Goal: Information Seeking & Learning: Learn about a topic

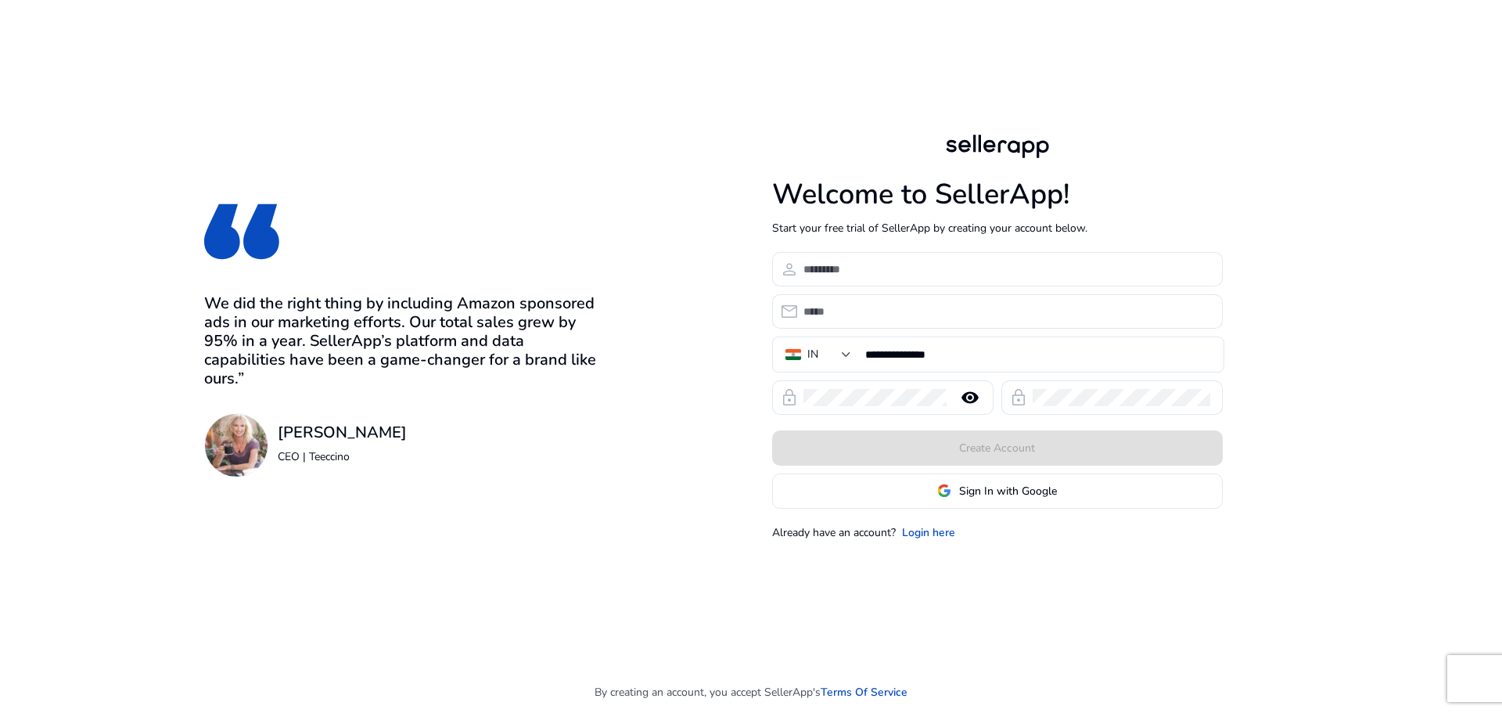
click at [1004, 484] on span "Sign In with Google" at bounding box center [1008, 491] width 98 height 16
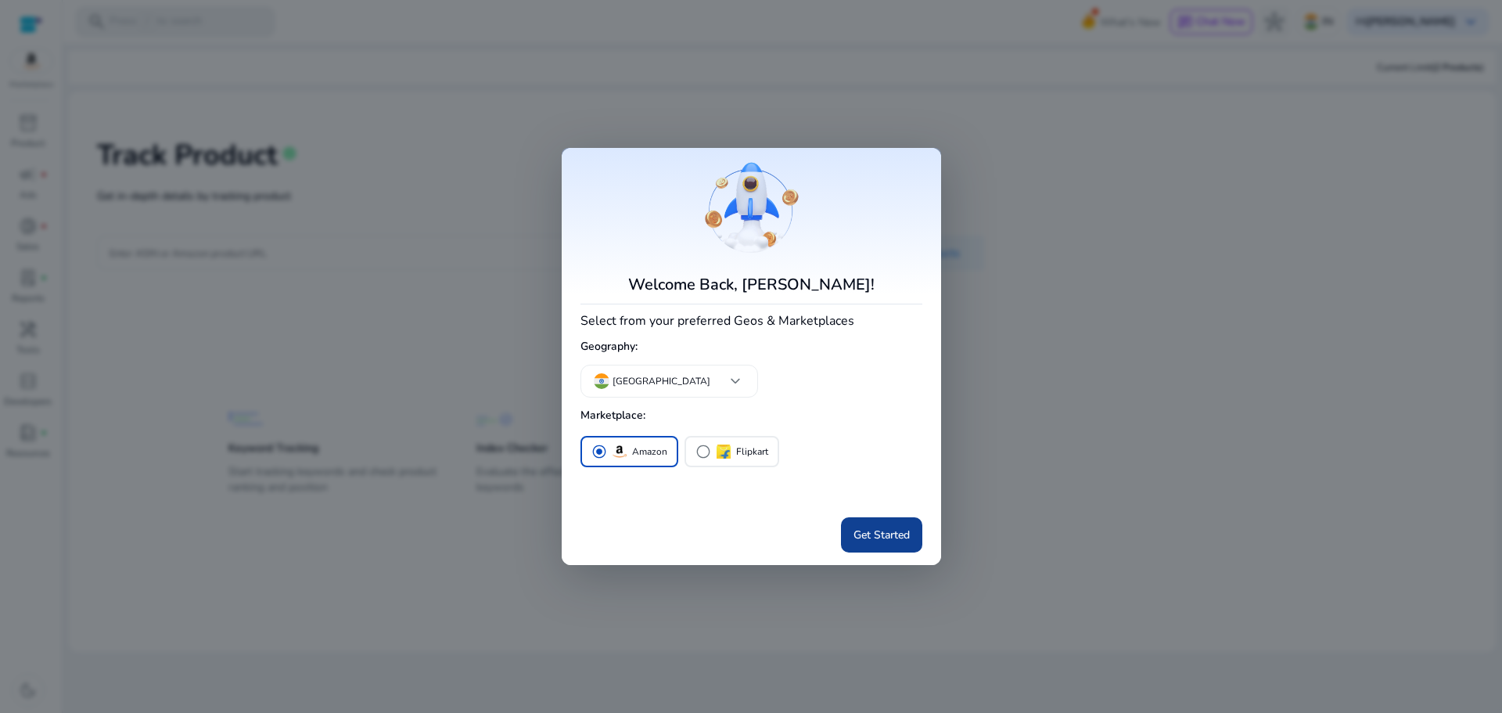
click at [895, 534] on span "Get Started" at bounding box center [881, 534] width 56 height 16
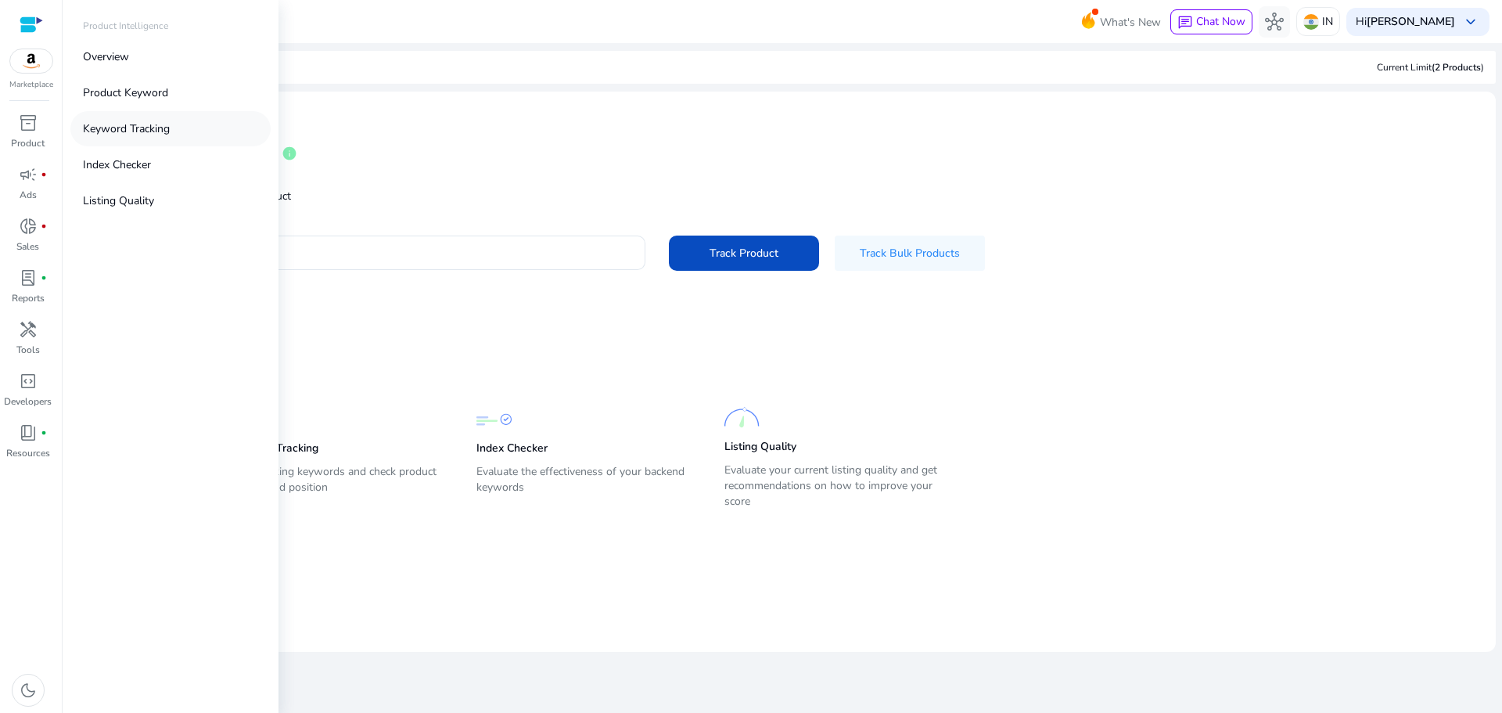
click at [106, 128] on p "Keyword Tracking" at bounding box center [126, 128] width 87 height 16
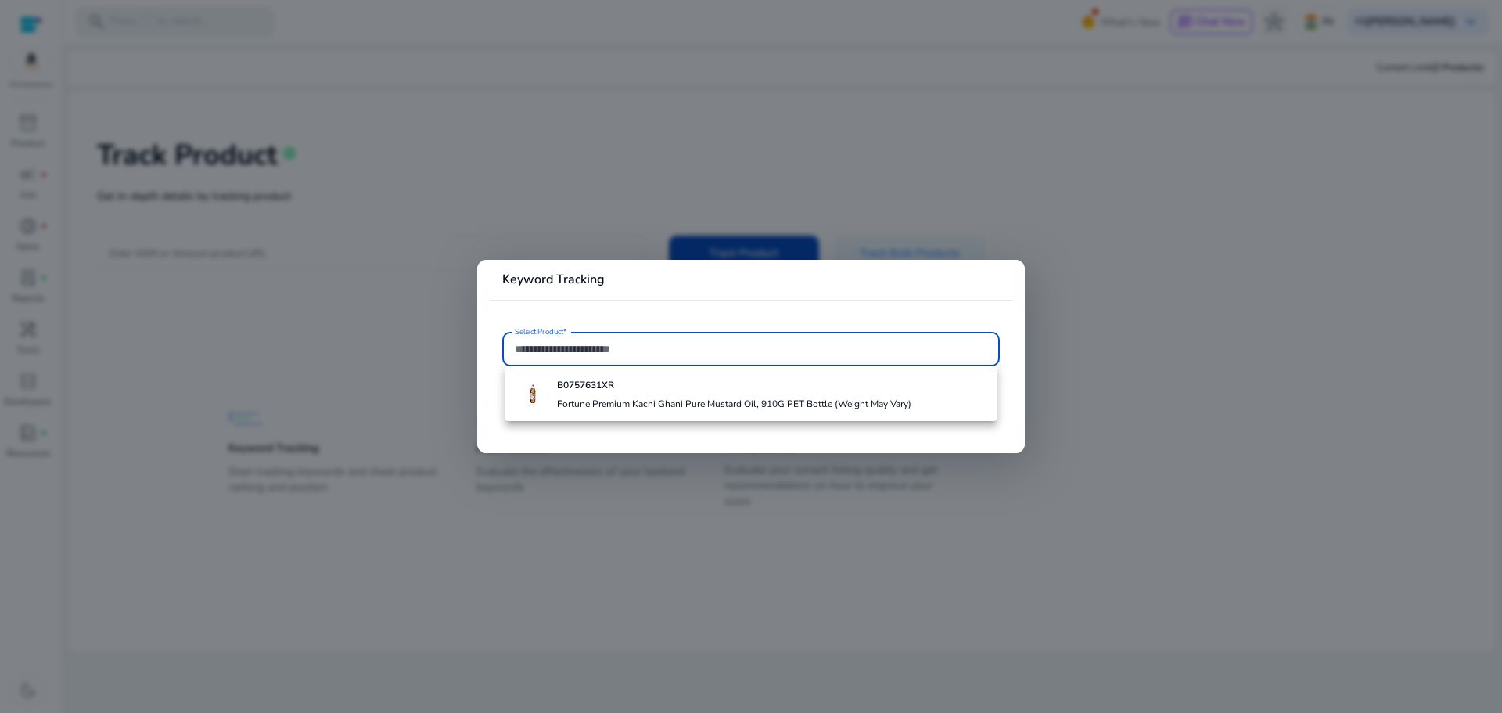
click at [580, 350] on input "Select Product*" at bounding box center [751, 348] width 472 height 17
click at [541, 220] on div at bounding box center [751, 356] width 1502 height 713
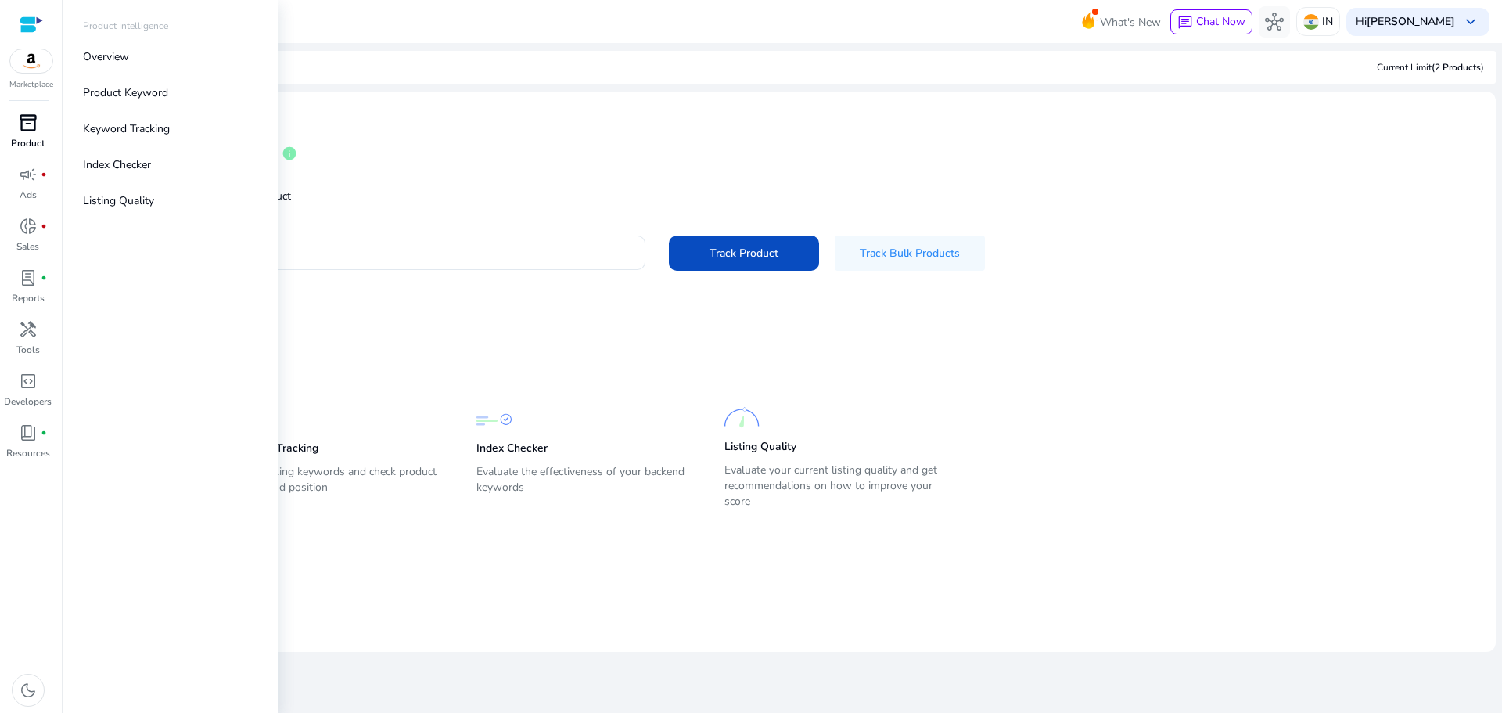
click at [33, 130] on span "inventory_2" at bounding box center [28, 122] width 19 height 19
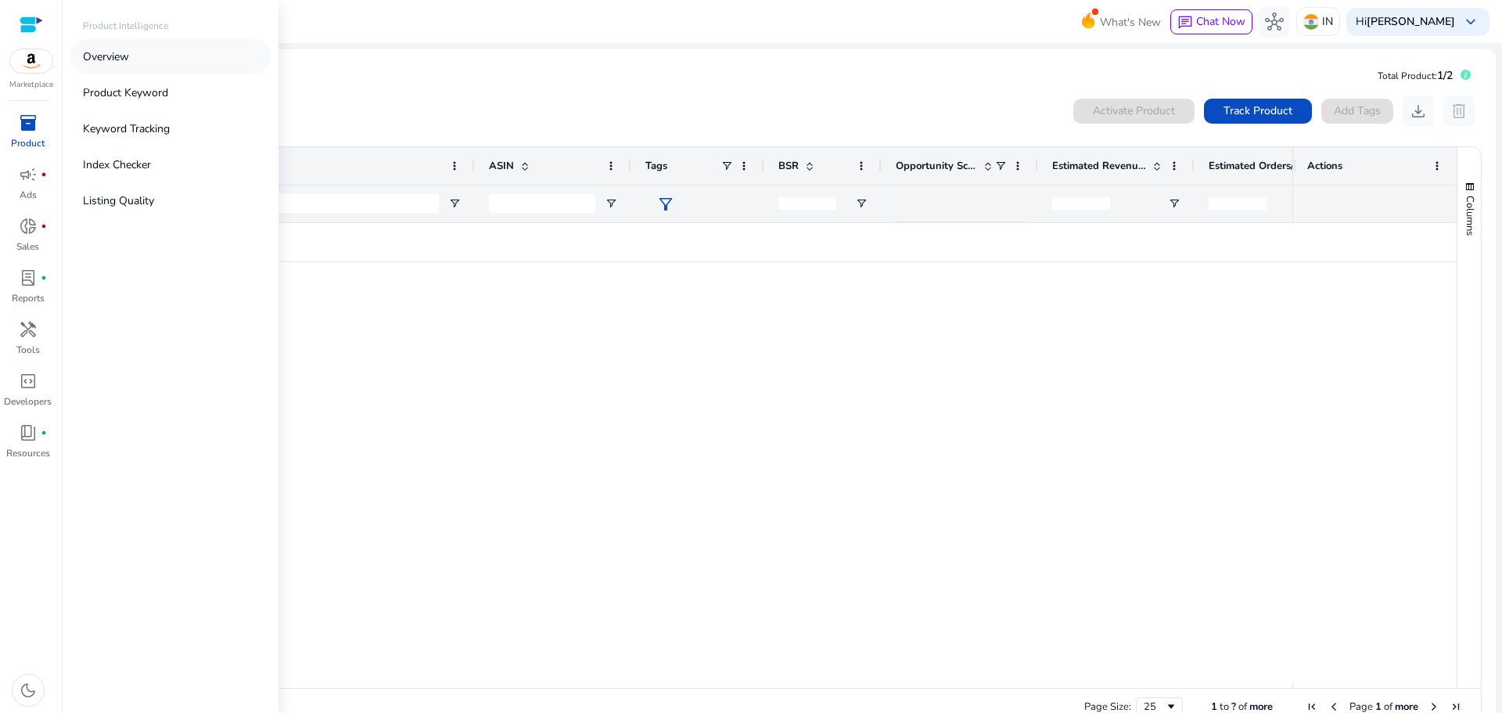
click at [134, 62] on link "Overview" at bounding box center [170, 56] width 200 height 35
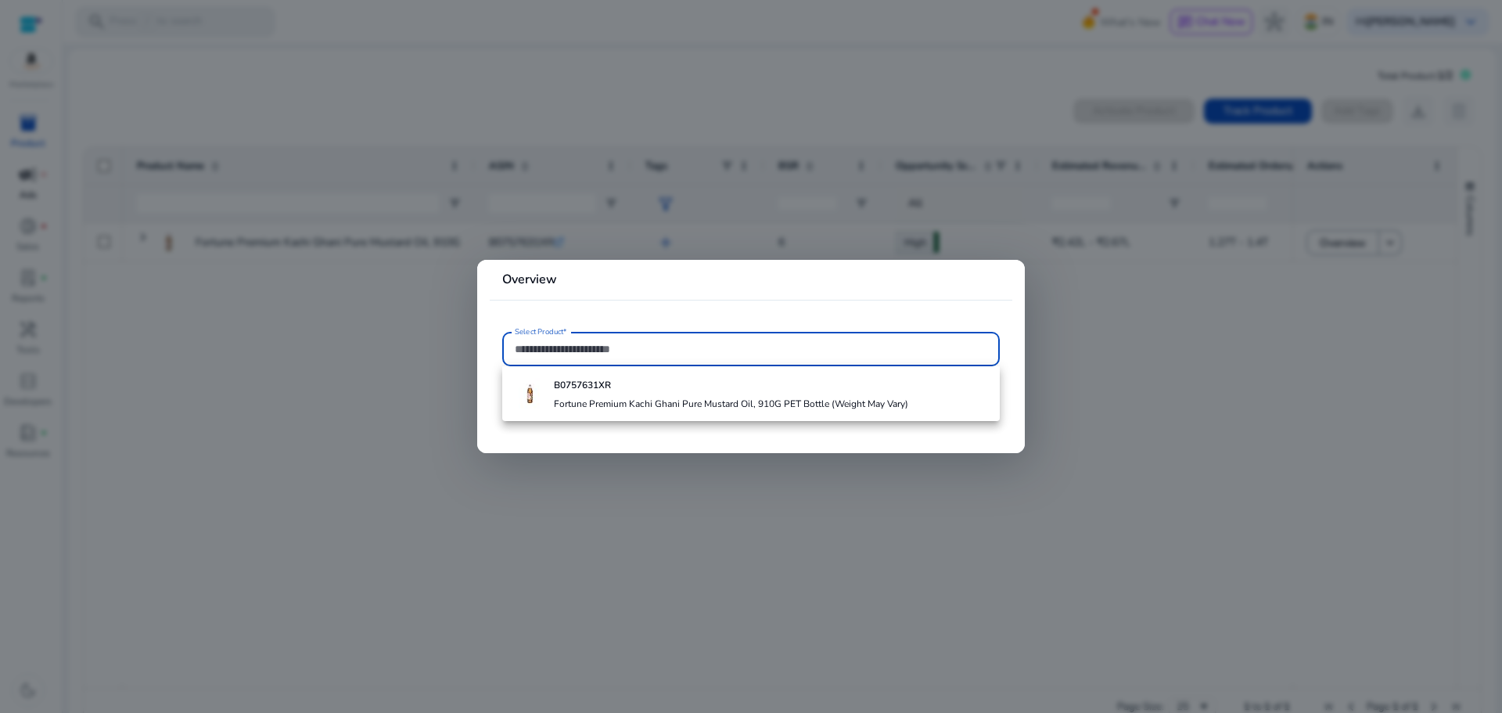
click at [21, 213] on div at bounding box center [751, 356] width 1502 height 713
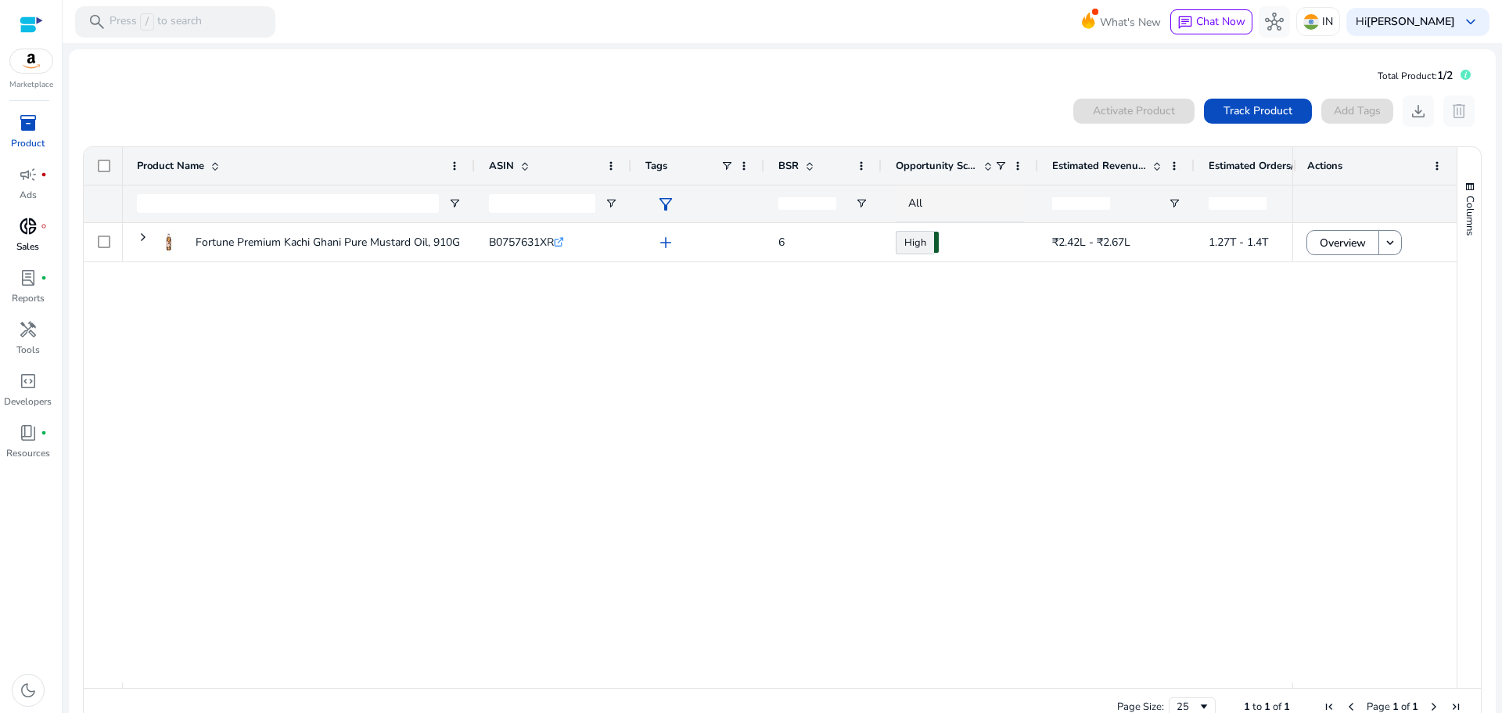
click at [30, 232] on span "donut_small" at bounding box center [28, 226] width 19 height 19
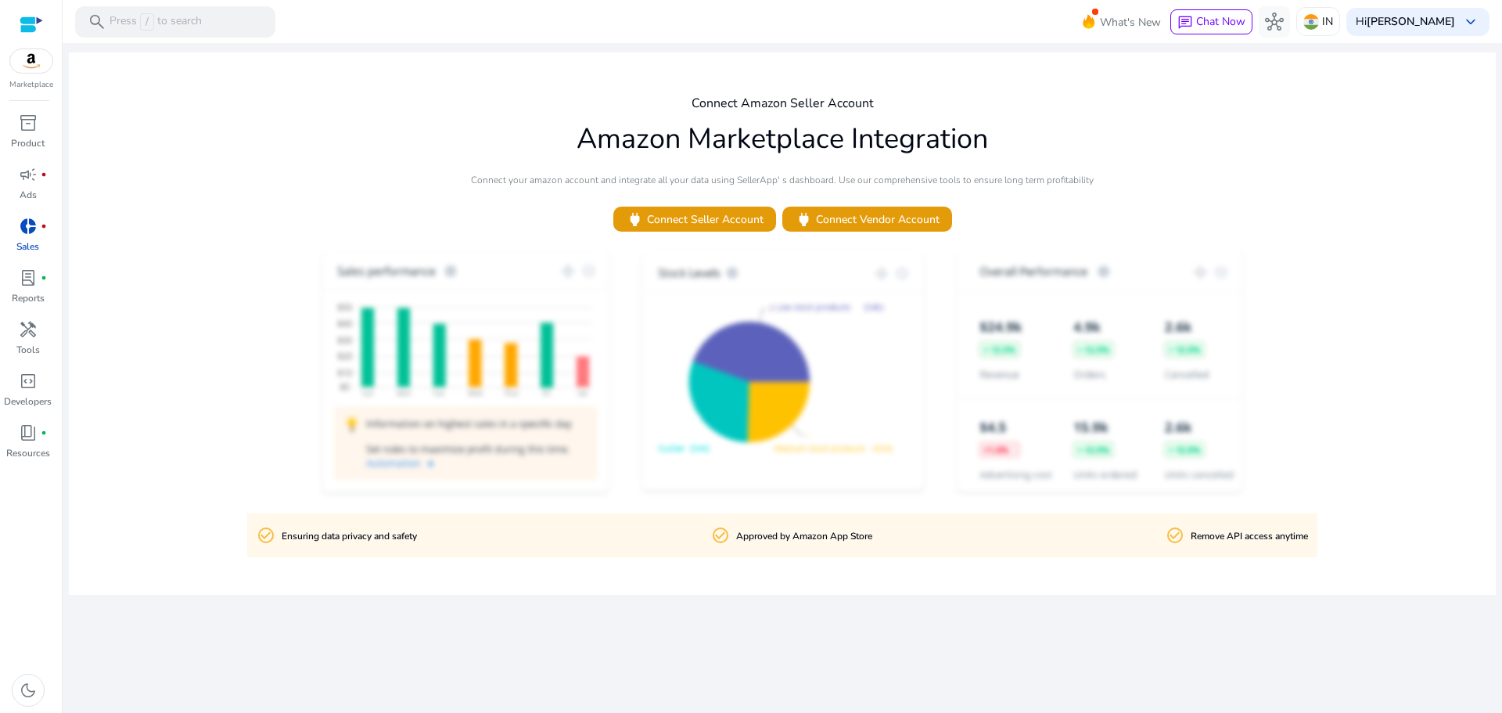
click at [27, 63] on img at bounding box center [31, 60] width 42 height 23
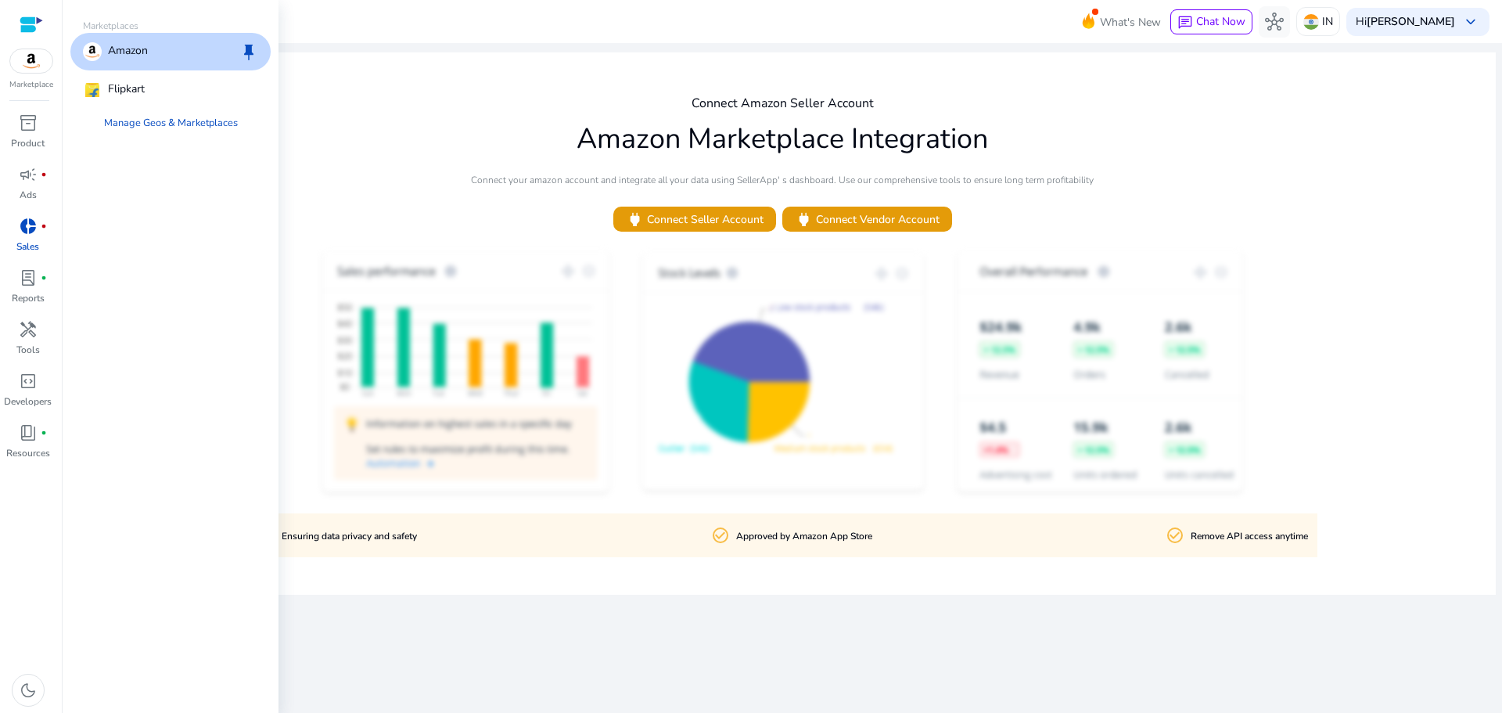
click at [138, 52] on p "Amazon" at bounding box center [128, 51] width 40 height 19
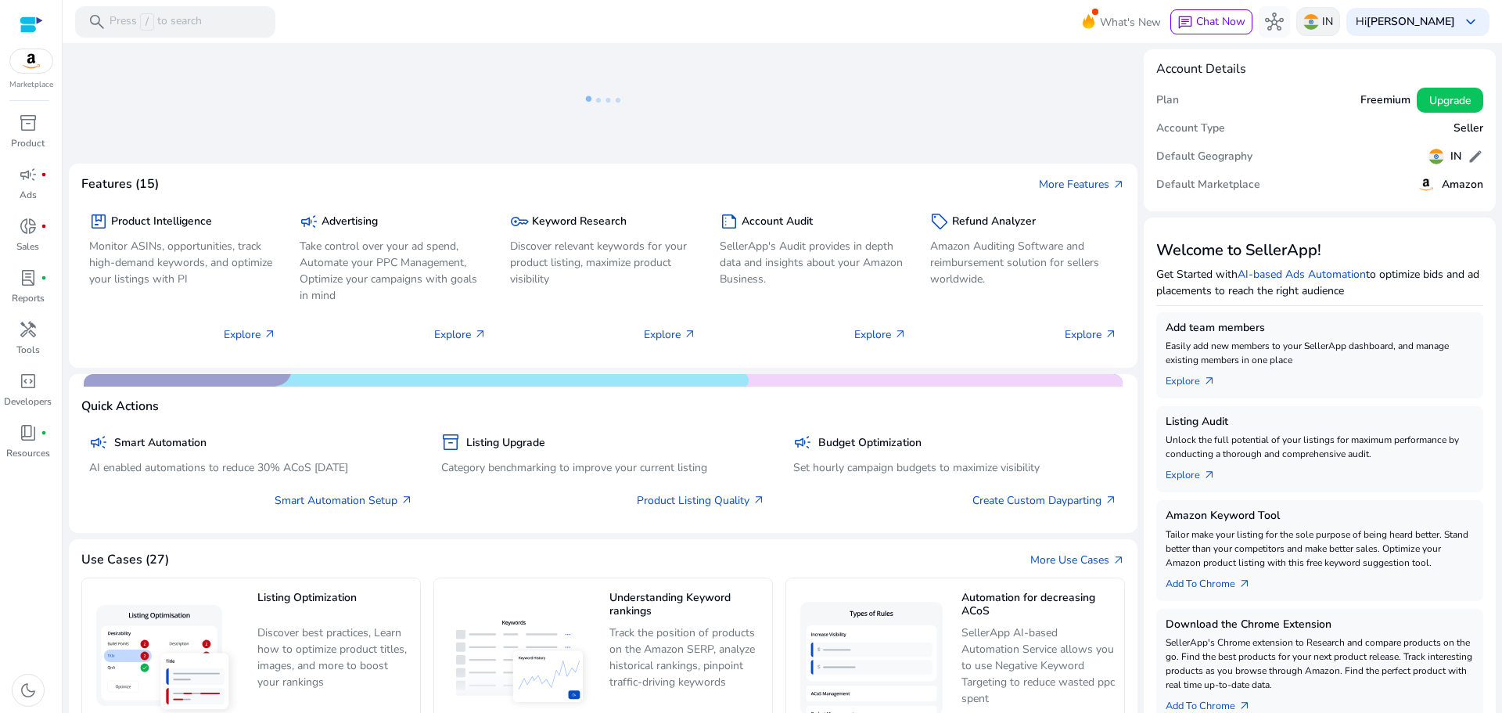
click at [1312, 16] on img at bounding box center [1311, 22] width 16 height 16
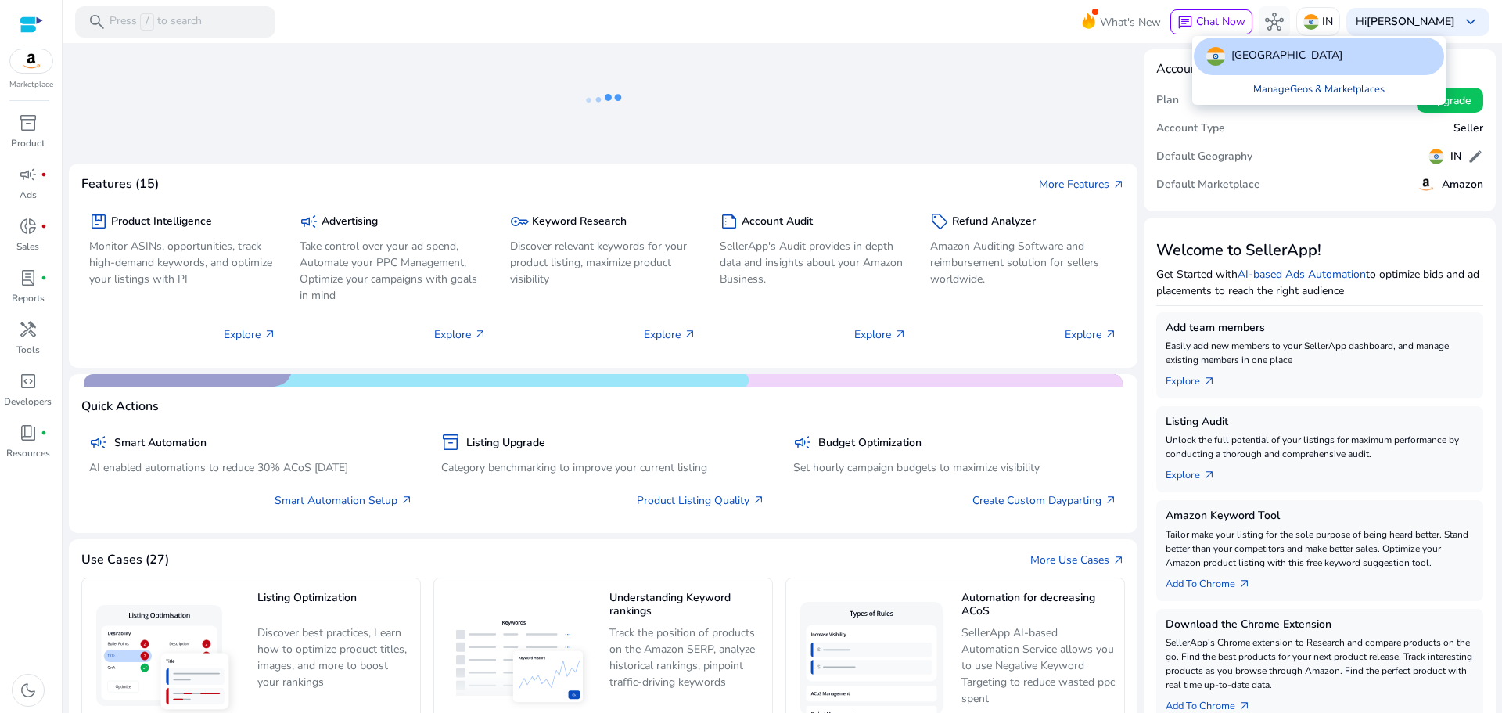
click at [1289, 84] on link "Manage Geos & Marketplaces" at bounding box center [1319, 89] width 156 height 28
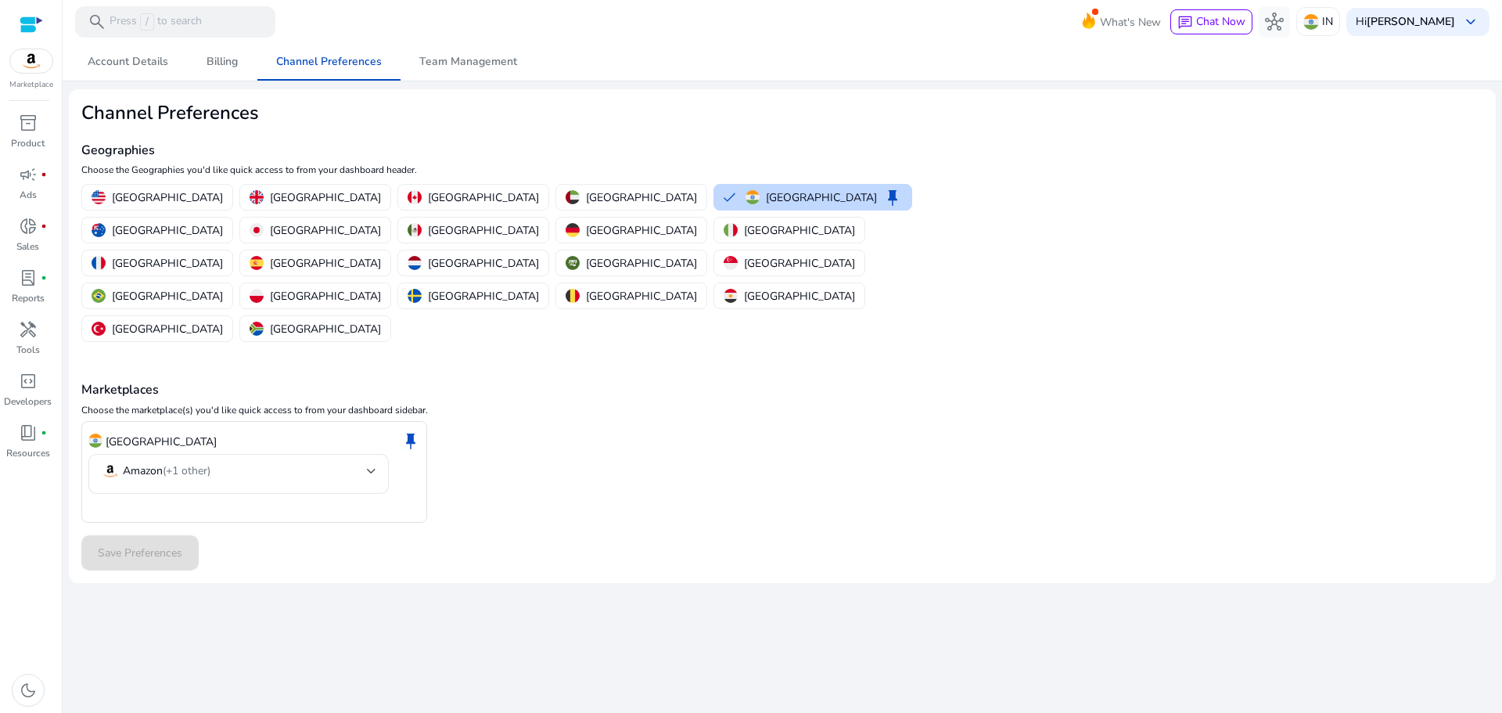
click at [204, 428] on div "India keep" at bounding box center [254, 441] width 332 height 27
click at [206, 454] on div "Amazon (+1 other)" at bounding box center [238, 474] width 275 height 40
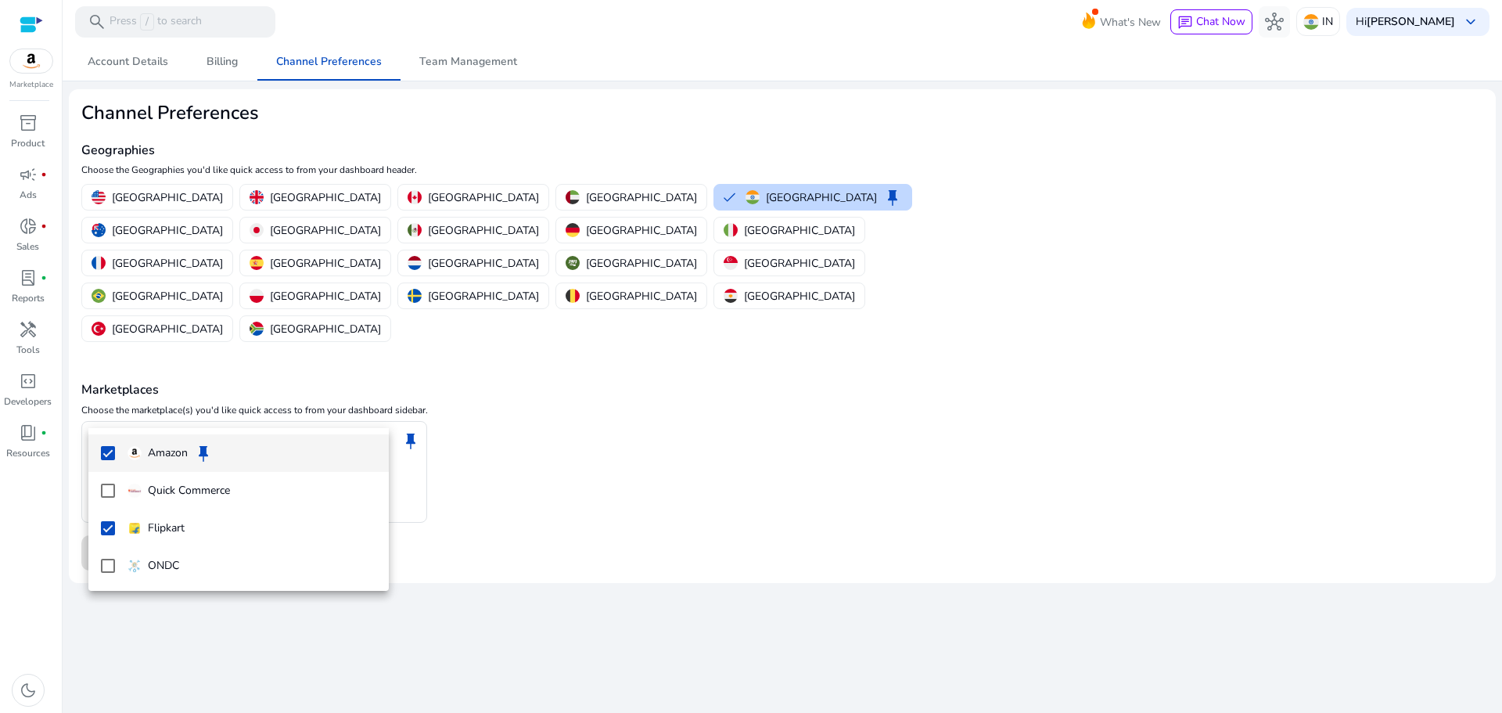
click at [217, 408] on div at bounding box center [751, 356] width 1502 height 713
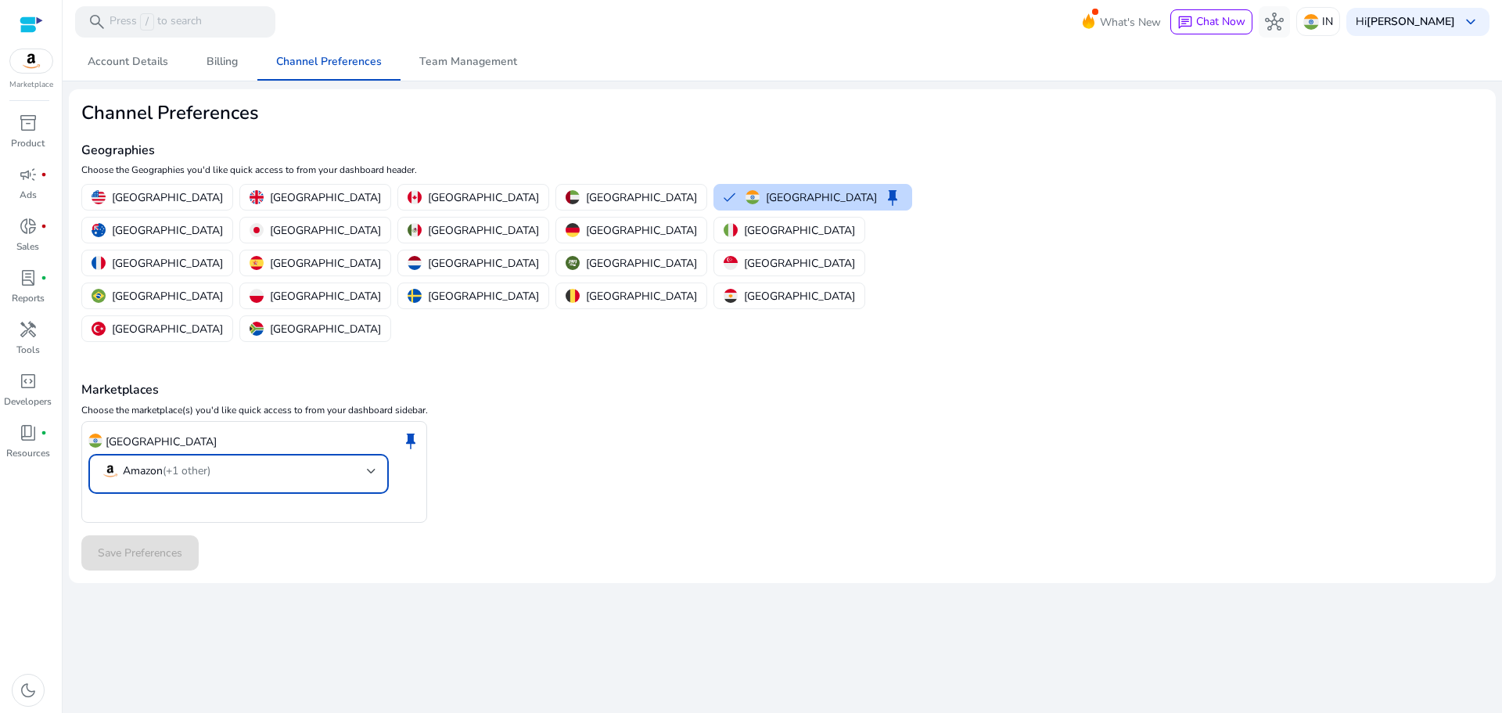
click at [217, 462] on mat-select-trigger "Amazon (+1 other)" at bounding box center [234, 471] width 266 height 19
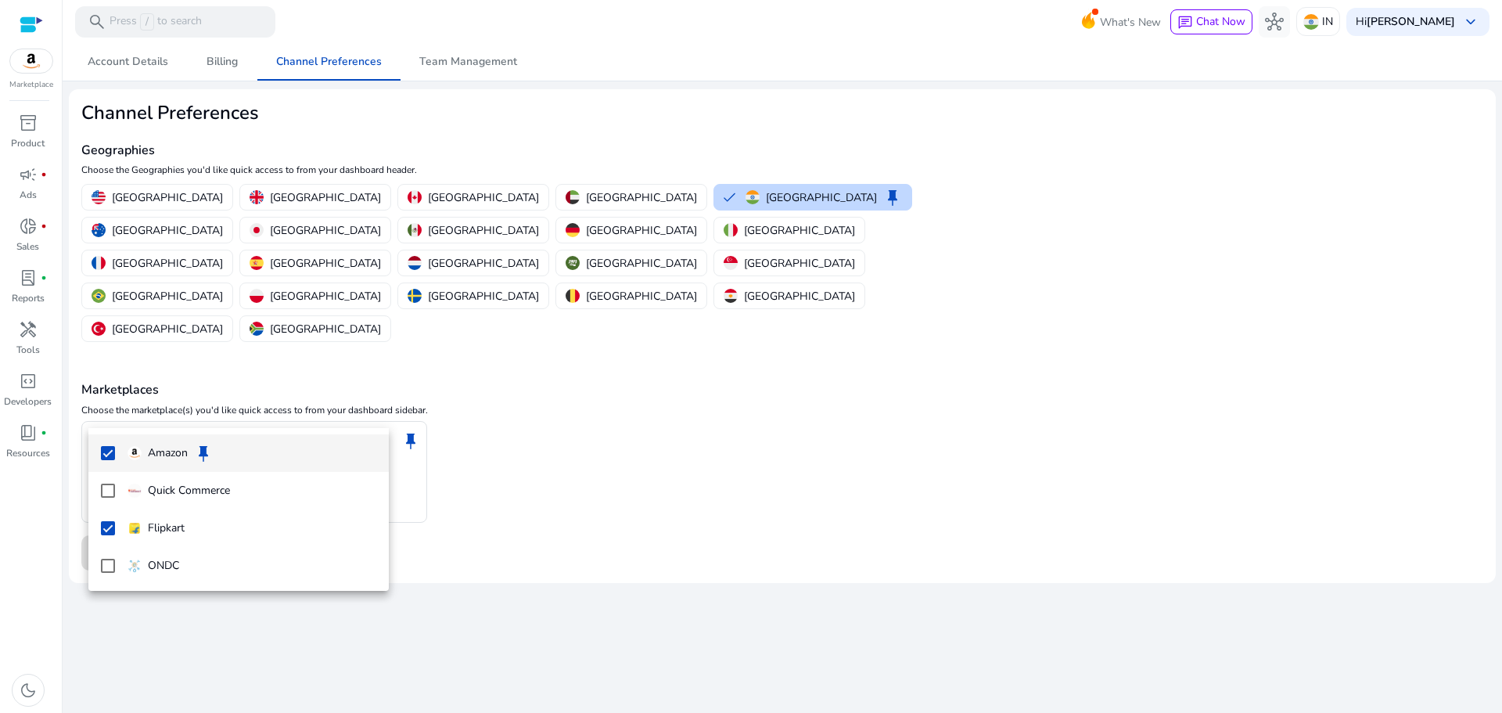
click at [554, 304] on div at bounding box center [751, 356] width 1502 height 713
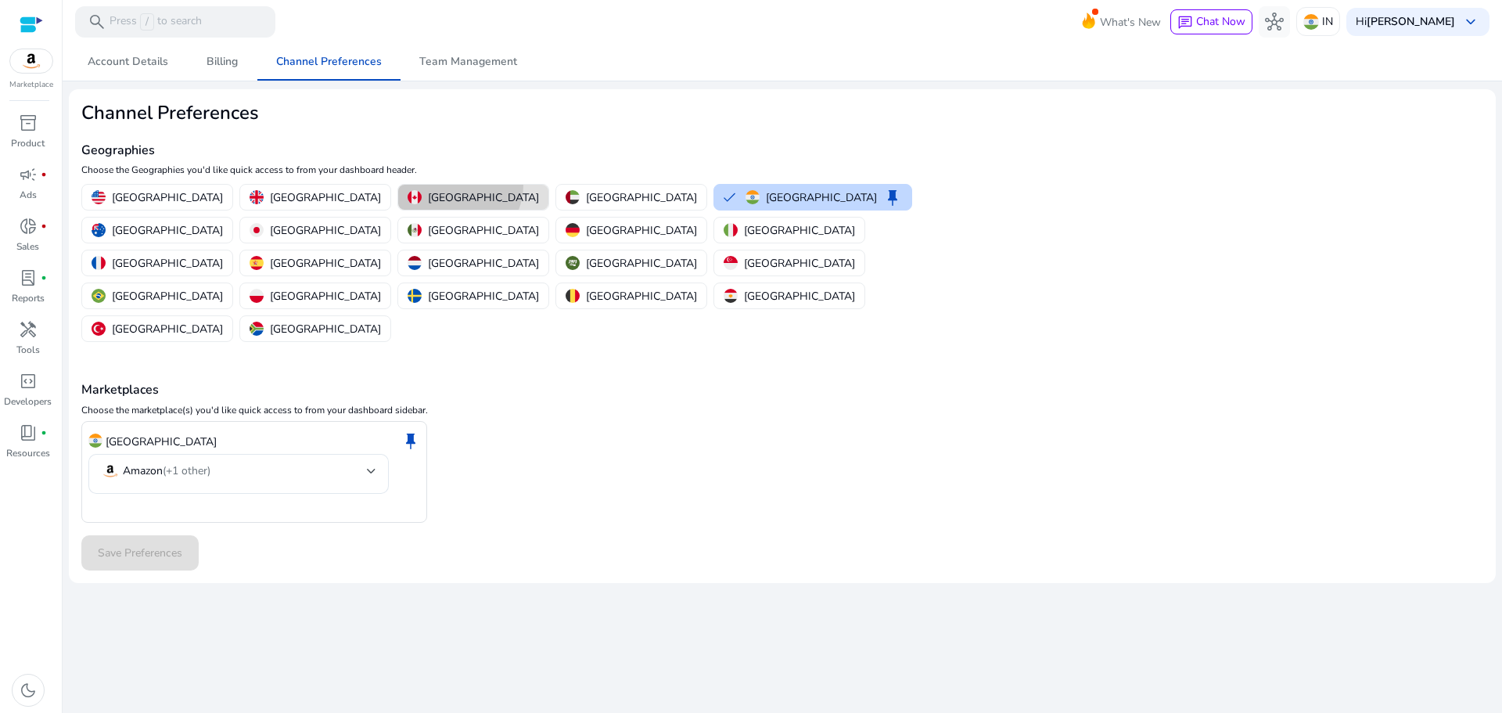
click at [398, 185] on button "[GEOGRAPHIC_DATA]" at bounding box center [473, 197] width 150 height 25
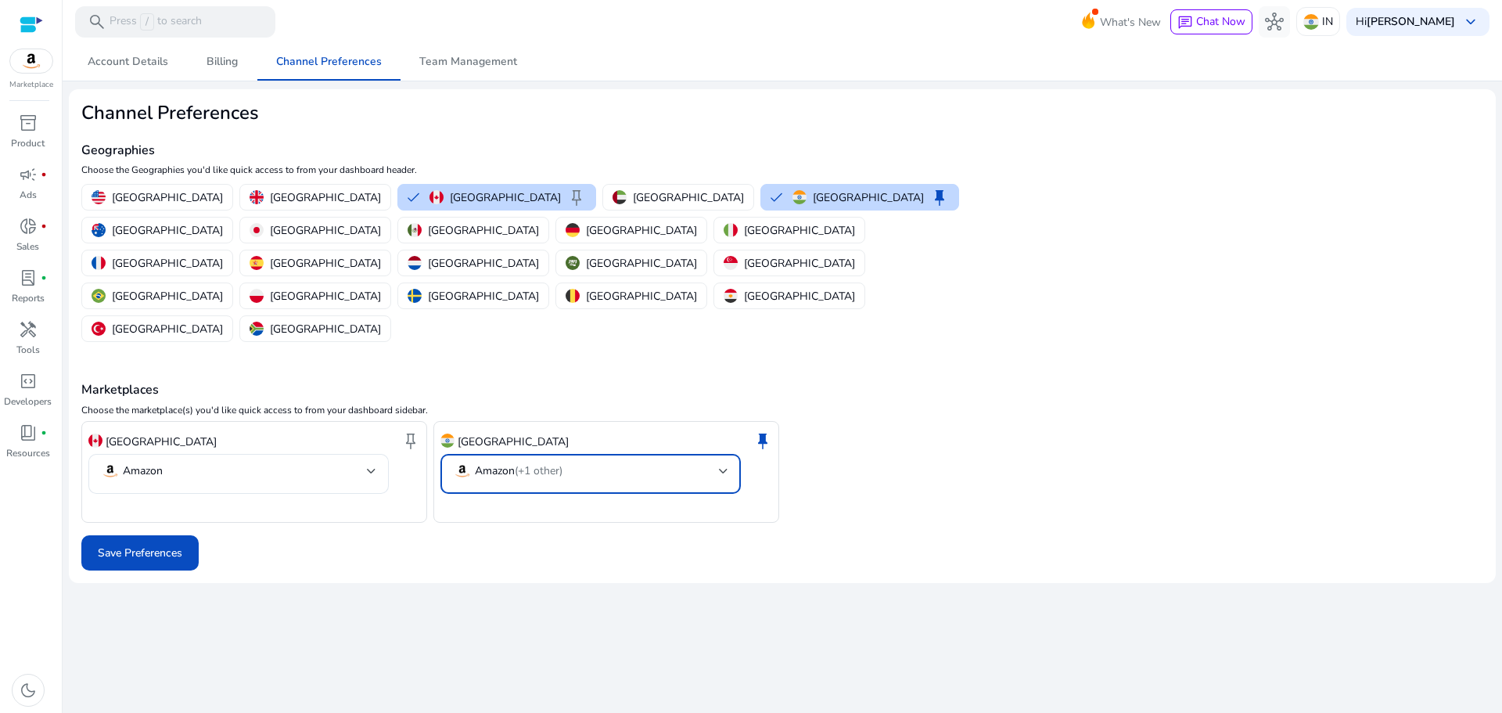
click at [507, 464] on p "Amazon (+1 other)" at bounding box center [519, 471] width 88 height 14
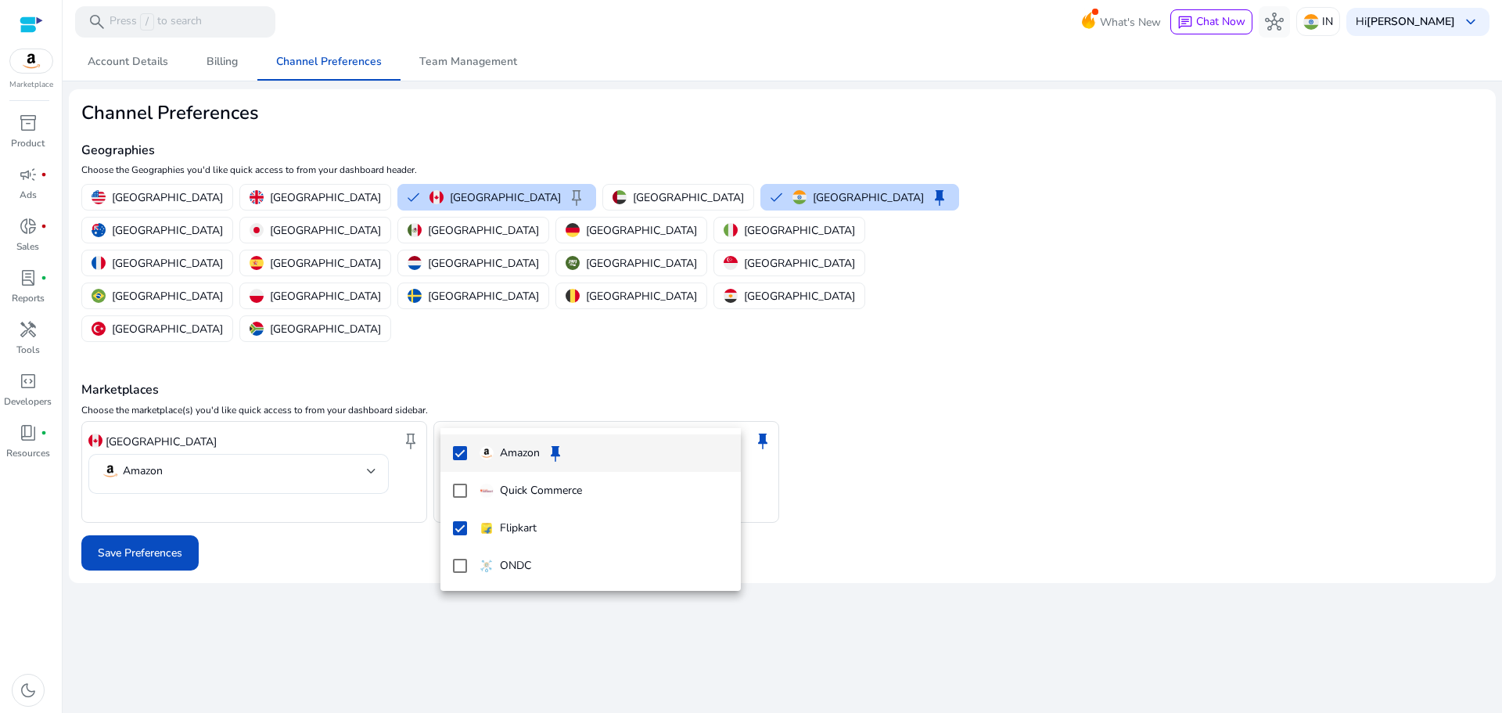
click at [886, 478] on div at bounding box center [751, 356] width 1502 height 713
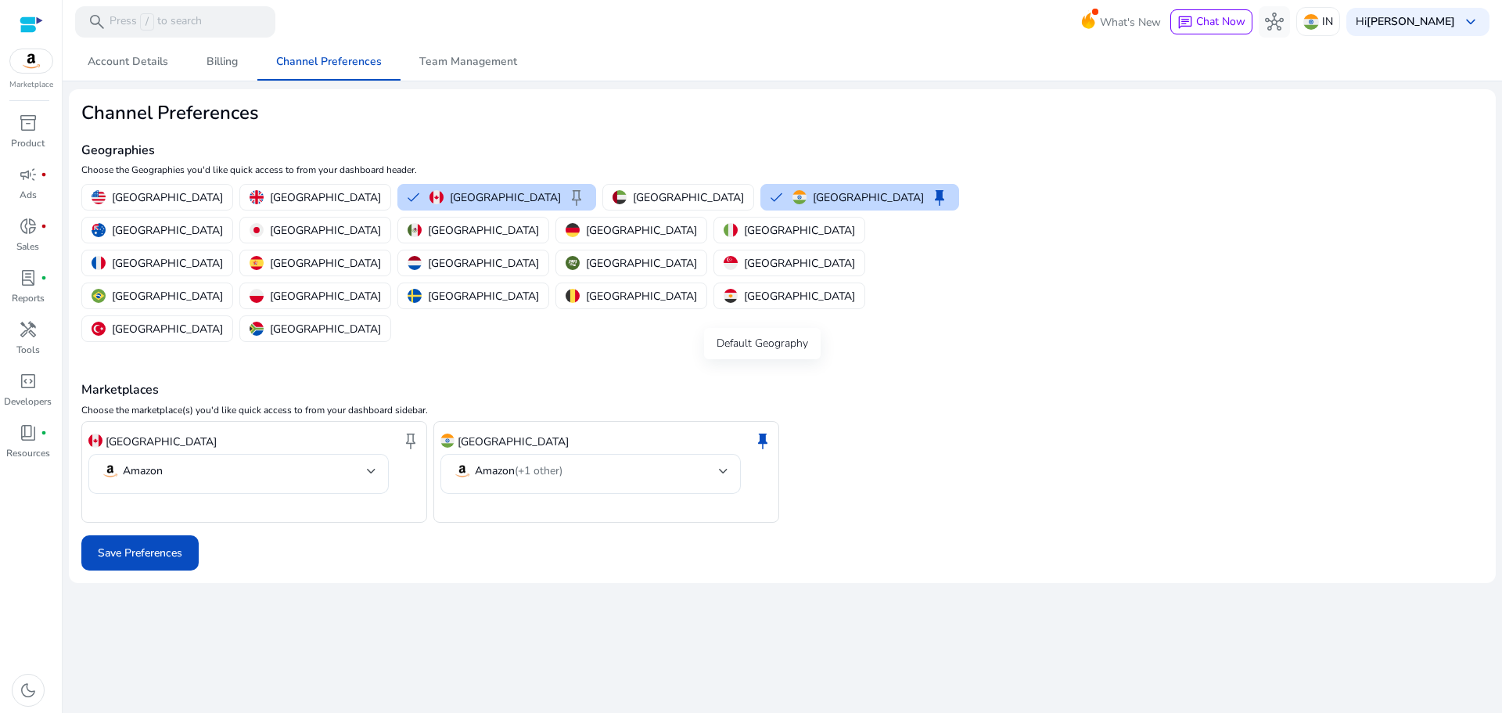
click at [762, 431] on span "keep" at bounding box center [762, 440] width 19 height 19
click at [411, 431] on span "keep" at bounding box center [410, 440] width 19 height 19
click at [140, 544] on span "Save Preferences" at bounding box center [140, 552] width 84 height 16
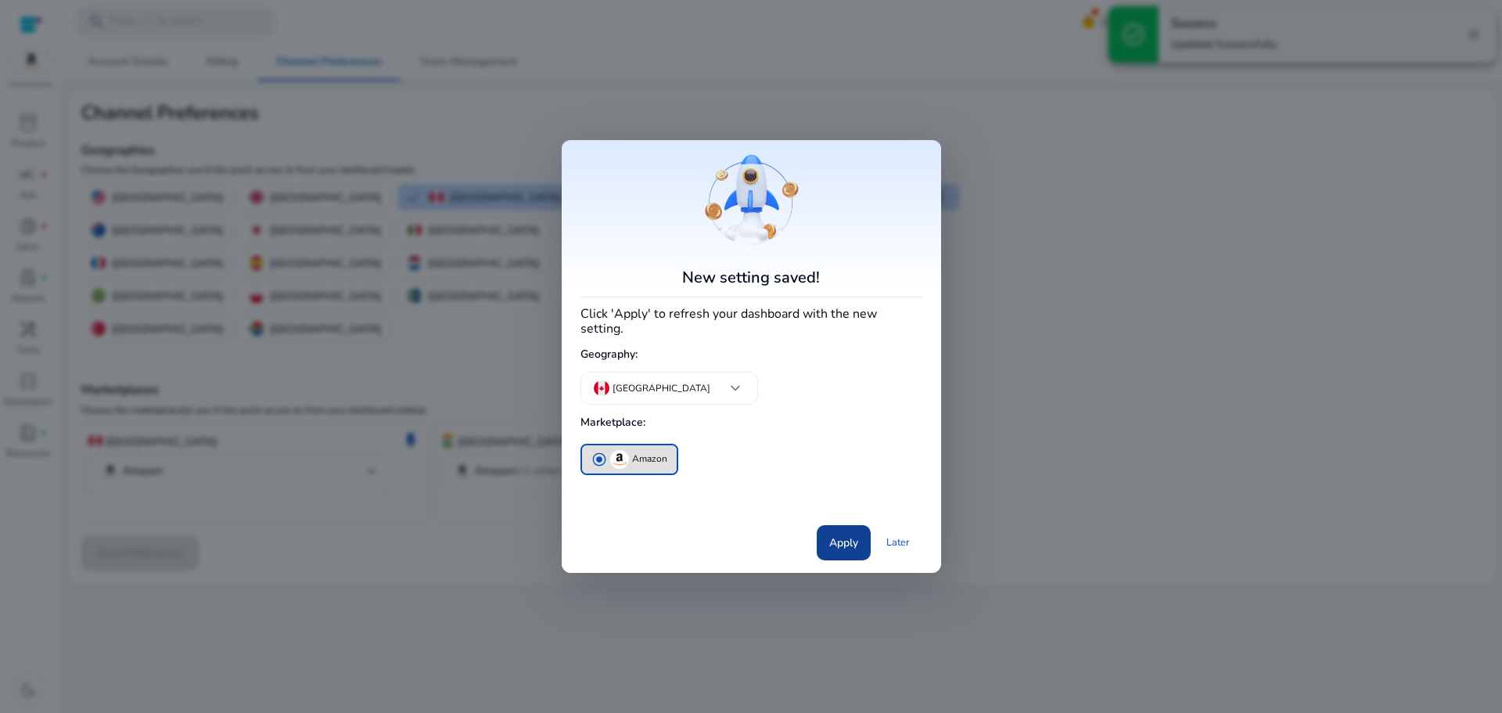
click at [837, 538] on span "Apply" at bounding box center [843, 542] width 29 height 16
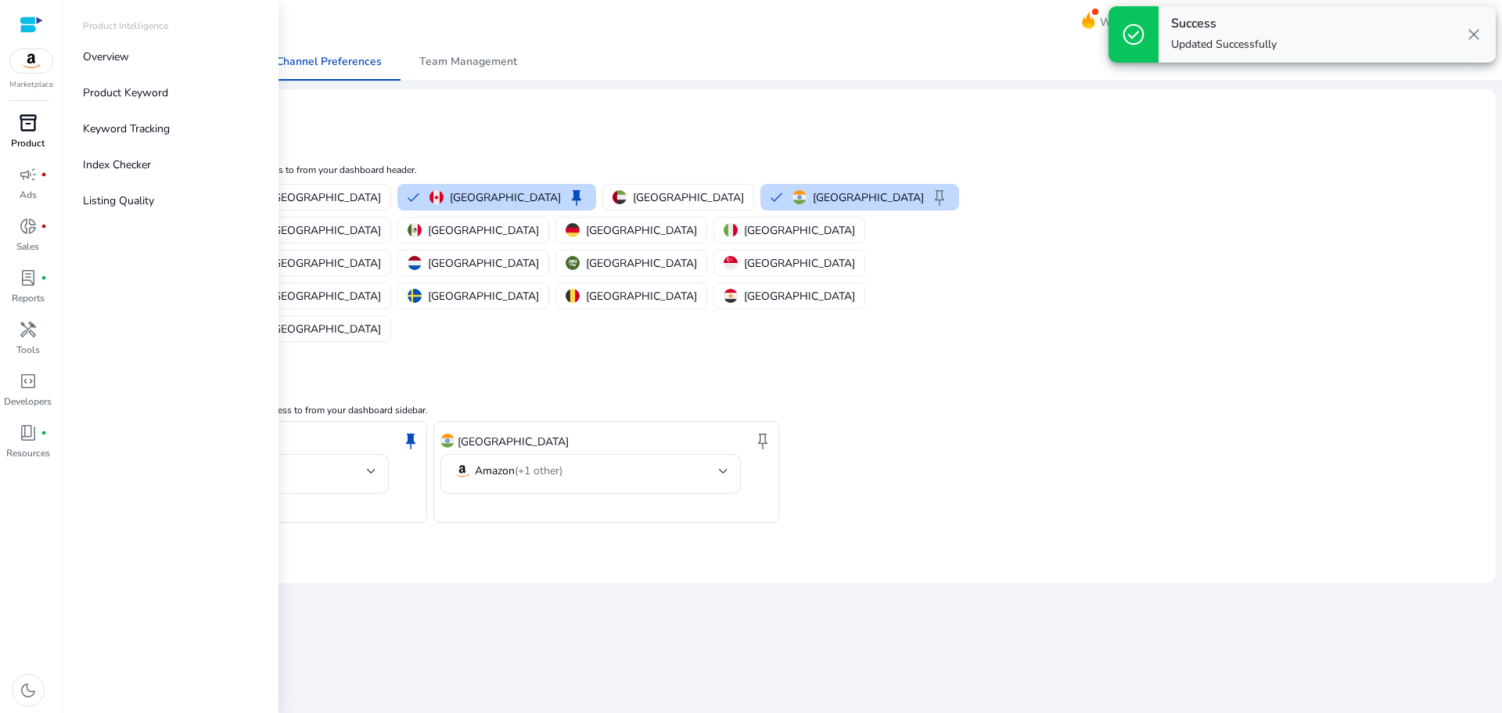
click at [31, 130] on span "inventory_2" at bounding box center [28, 122] width 19 height 19
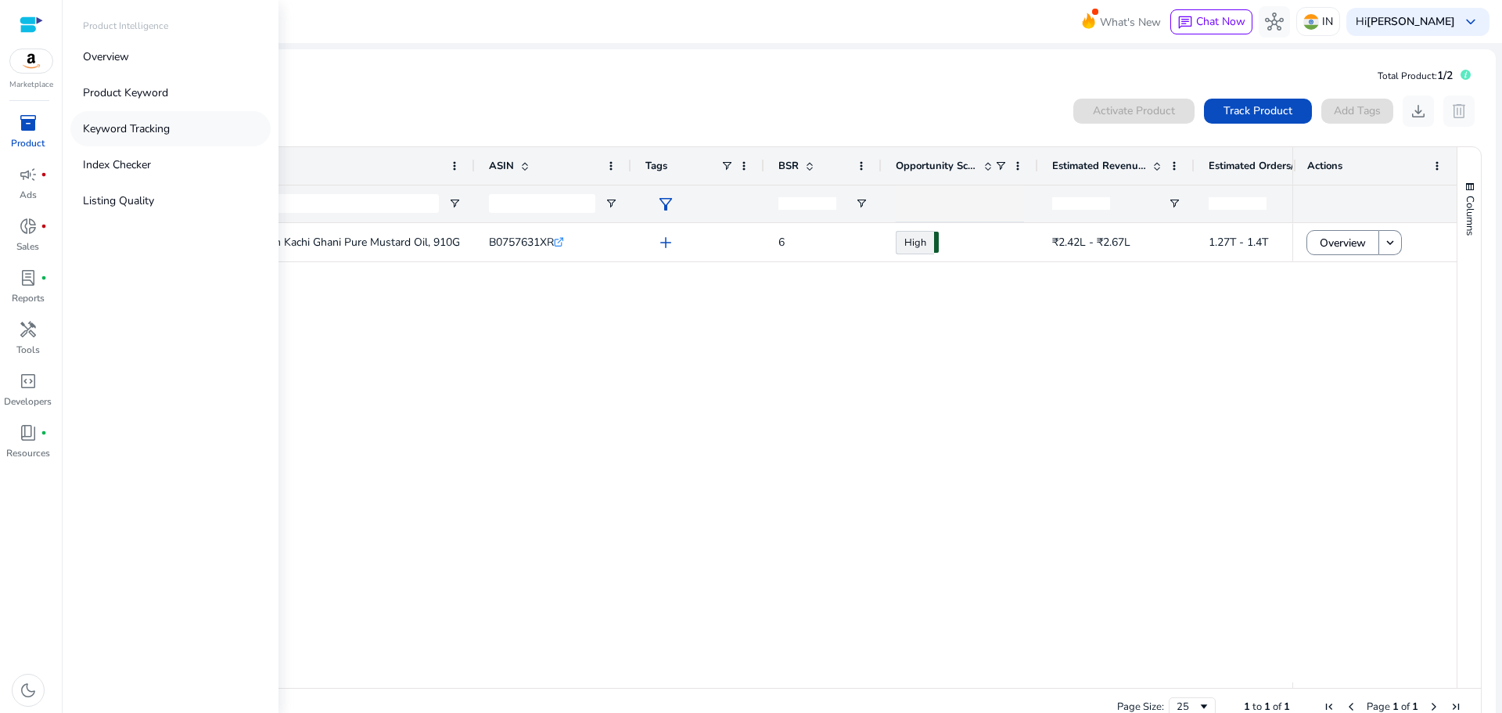
click at [106, 121] on p "Keyword Tracking" at bounding box center [126, 128] width 87 height 16
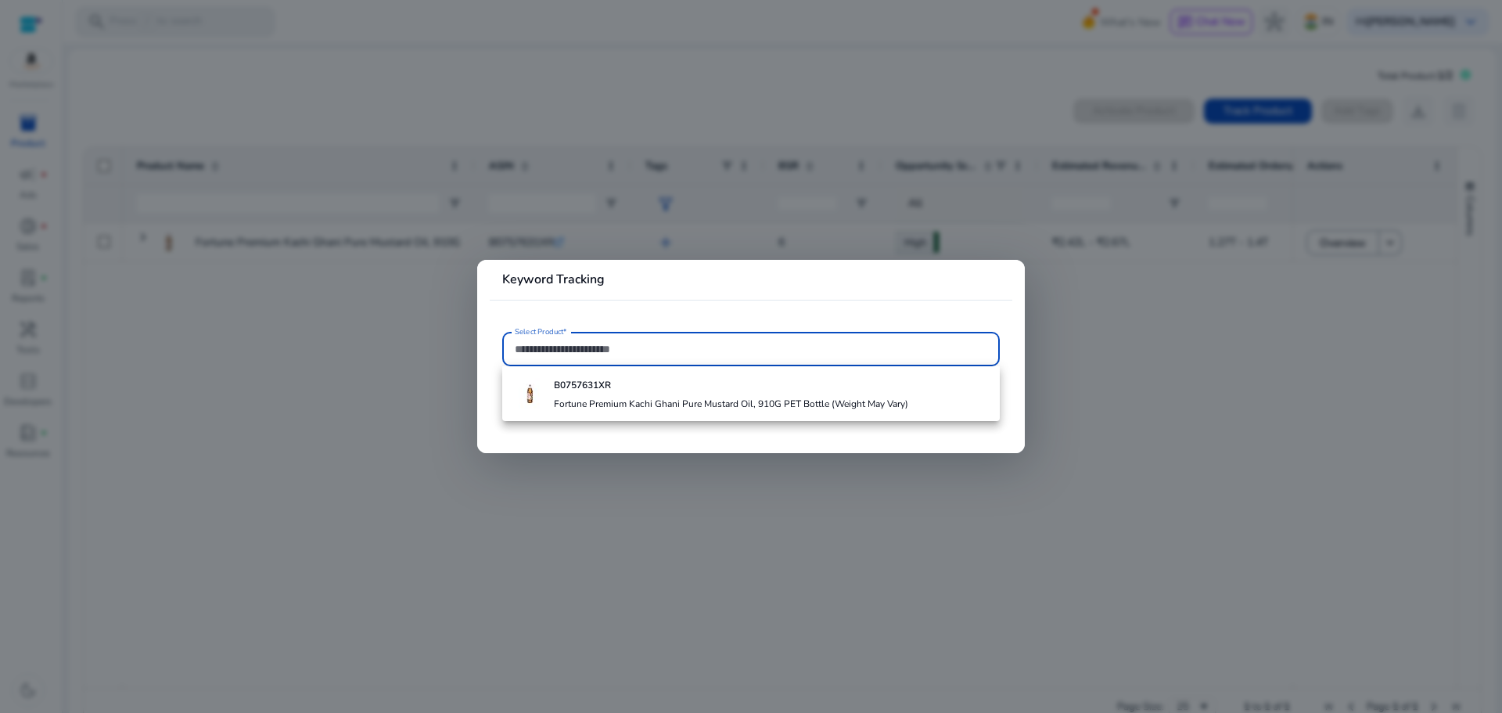
click at [595, 353] on input "Select Product*" at bounding box center [751, 348] width 472 height 17
paste input "**********"
type input "**********"
click at [361, 472] on div at bounding box center [751, 356] width 1502 height 713
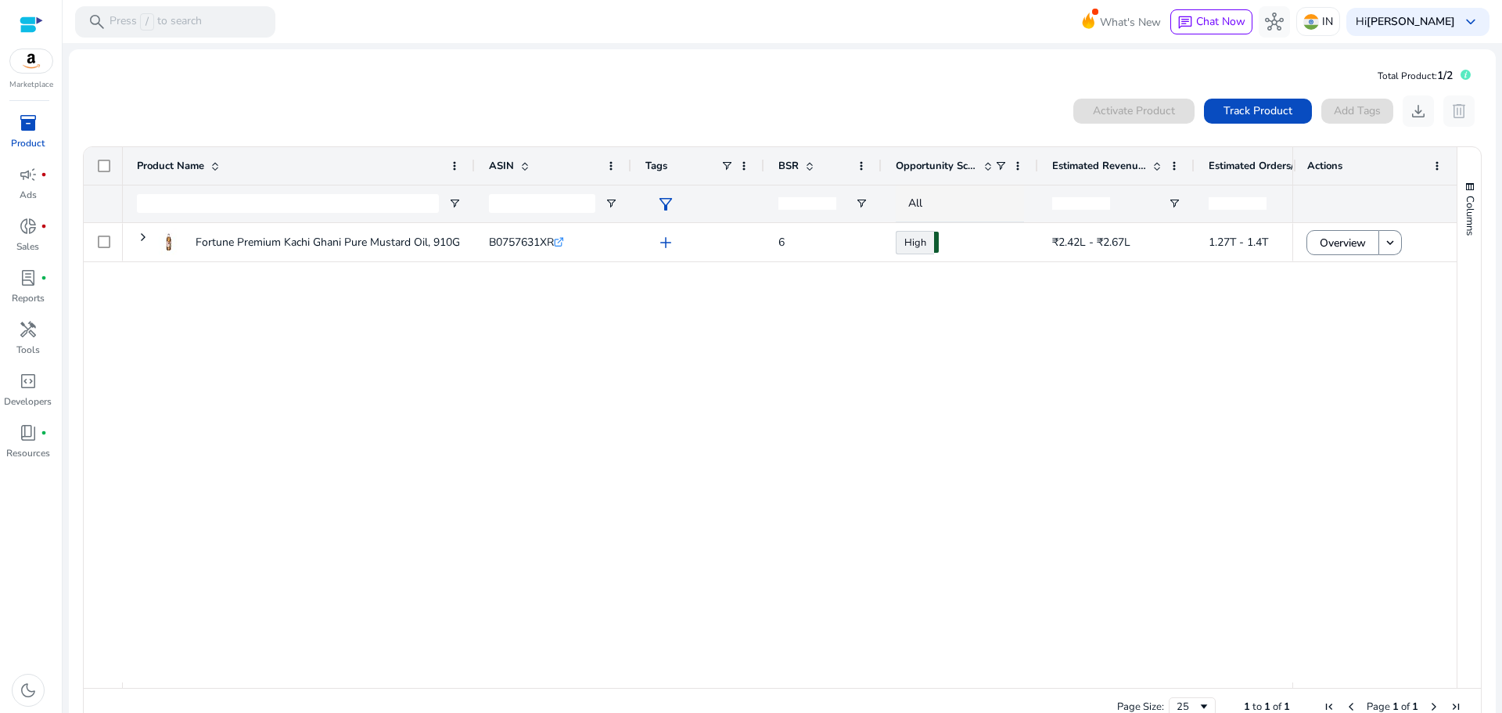
click at [31, 24] on div at bounding box center [31, 25] width 23 height 18
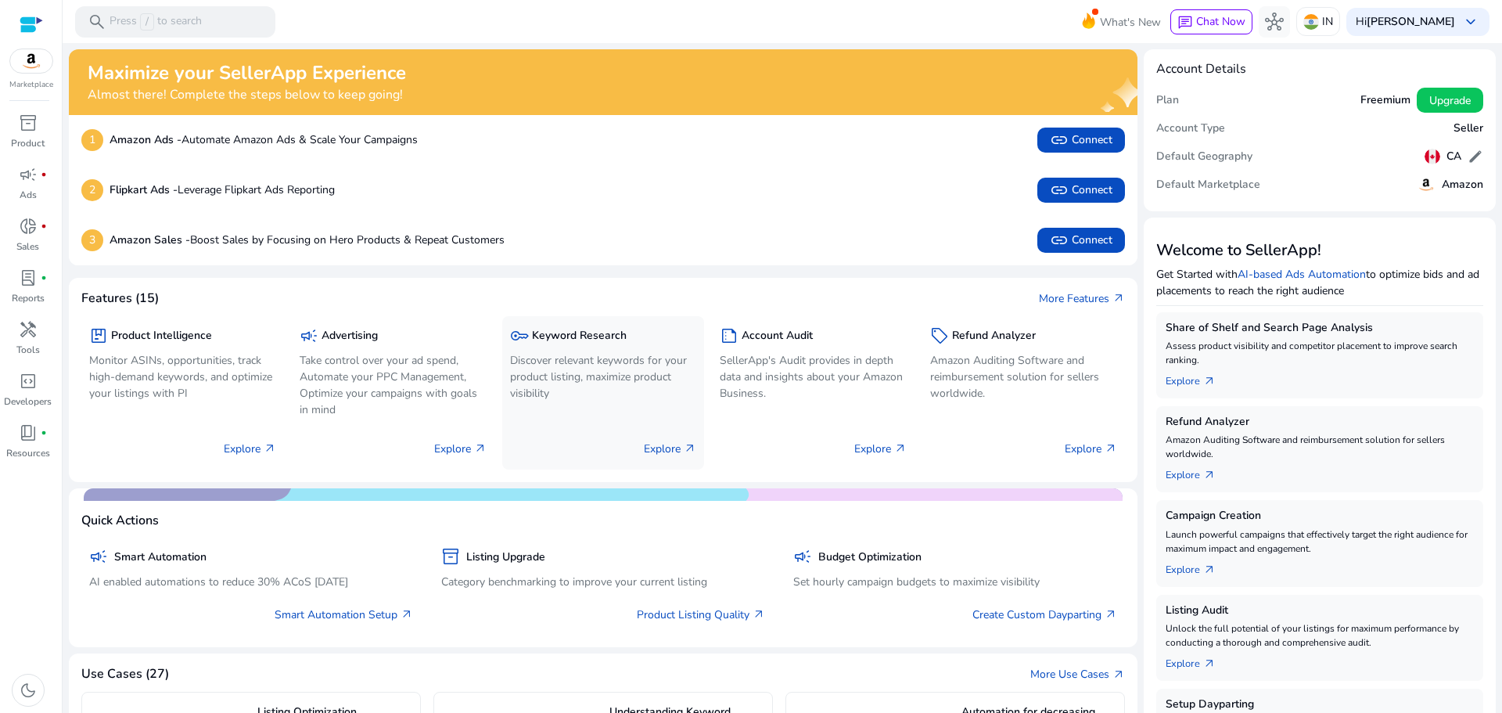
click at [563, 368] on p "Discover relevant keywords for your product listing, maximize product visibility" at bounding box center [603, 376] width 187 height 49
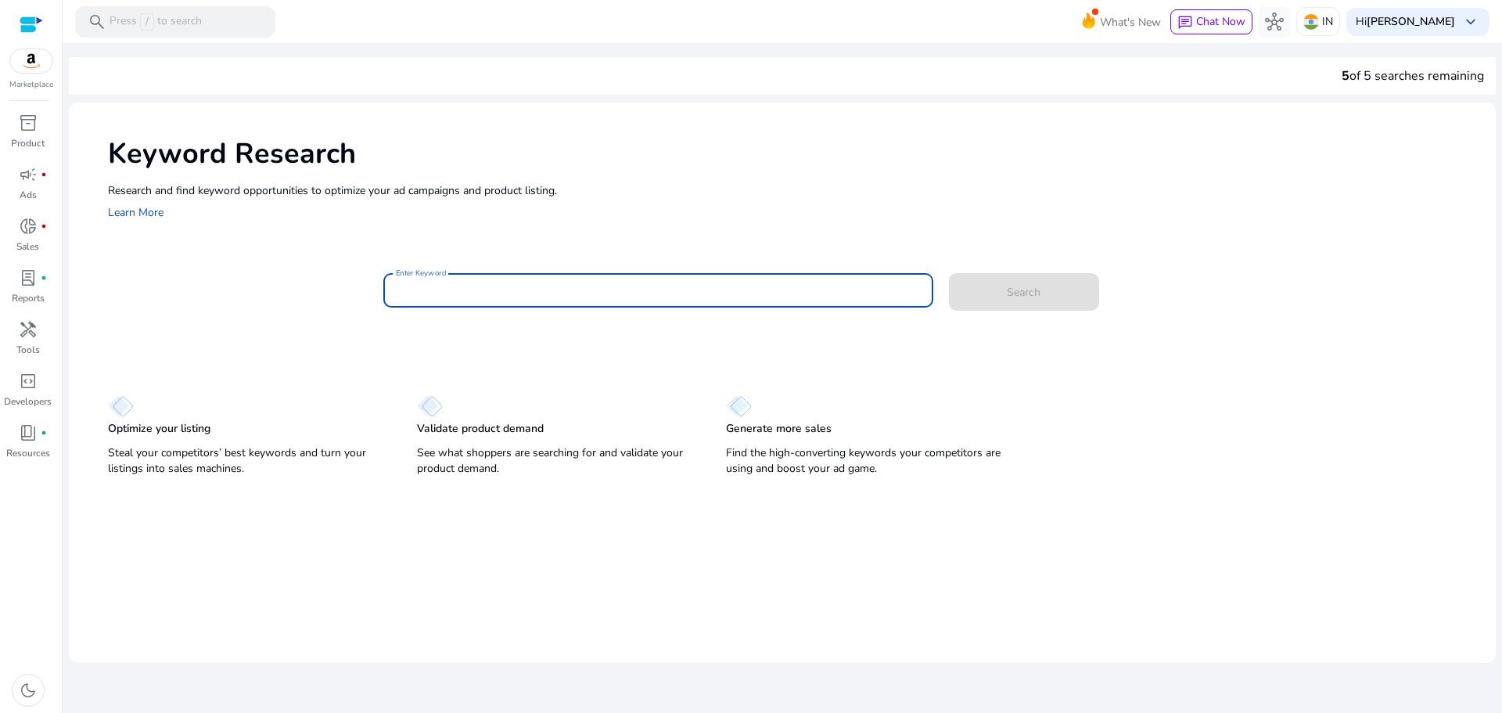
click at [497, 295] on input "Enter Keyword" at bounding box center [658, 290] width 525 height 17
paste input "**********"
type input "**********"
click at [1045, 293] on span at bounding box center [1024, 292] width 150 height 38
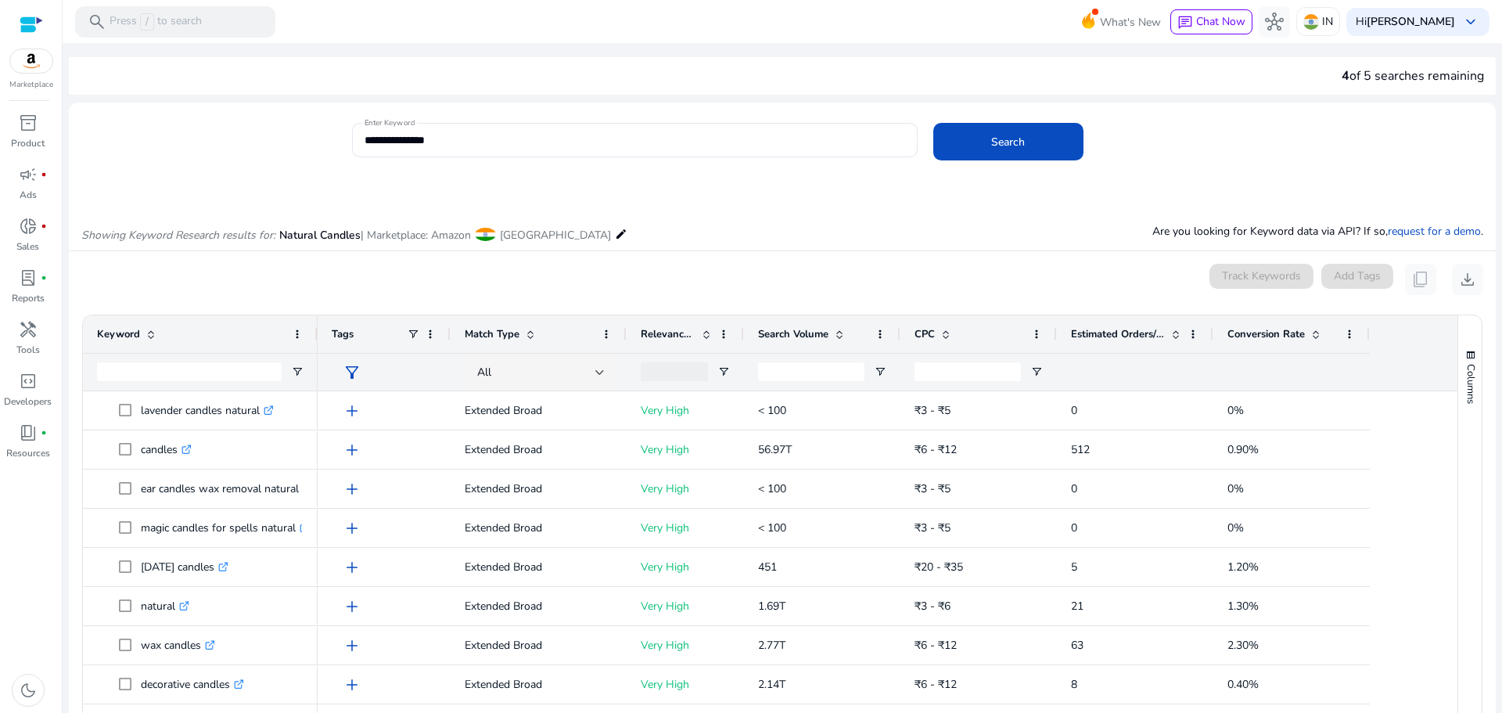
click at [615, 233] on mat-icon "edit" at bounding box center [621, 234] width 13 height 19
click at [615, 230] on mat-icon "edit" at bounding box center [621, 234] width 13 height 19
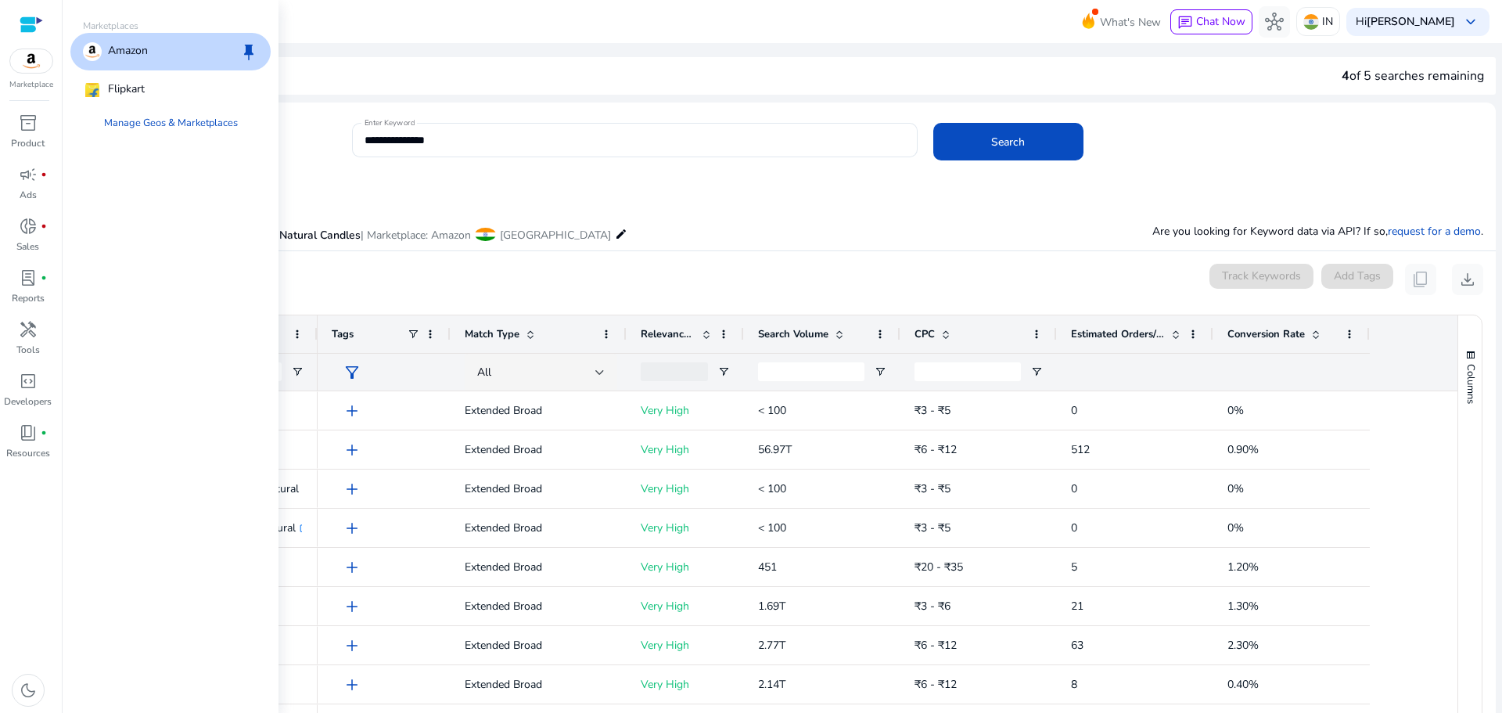
click at [257, 46] on span "keep" at bounding box center [248, 51] width 19 height 19
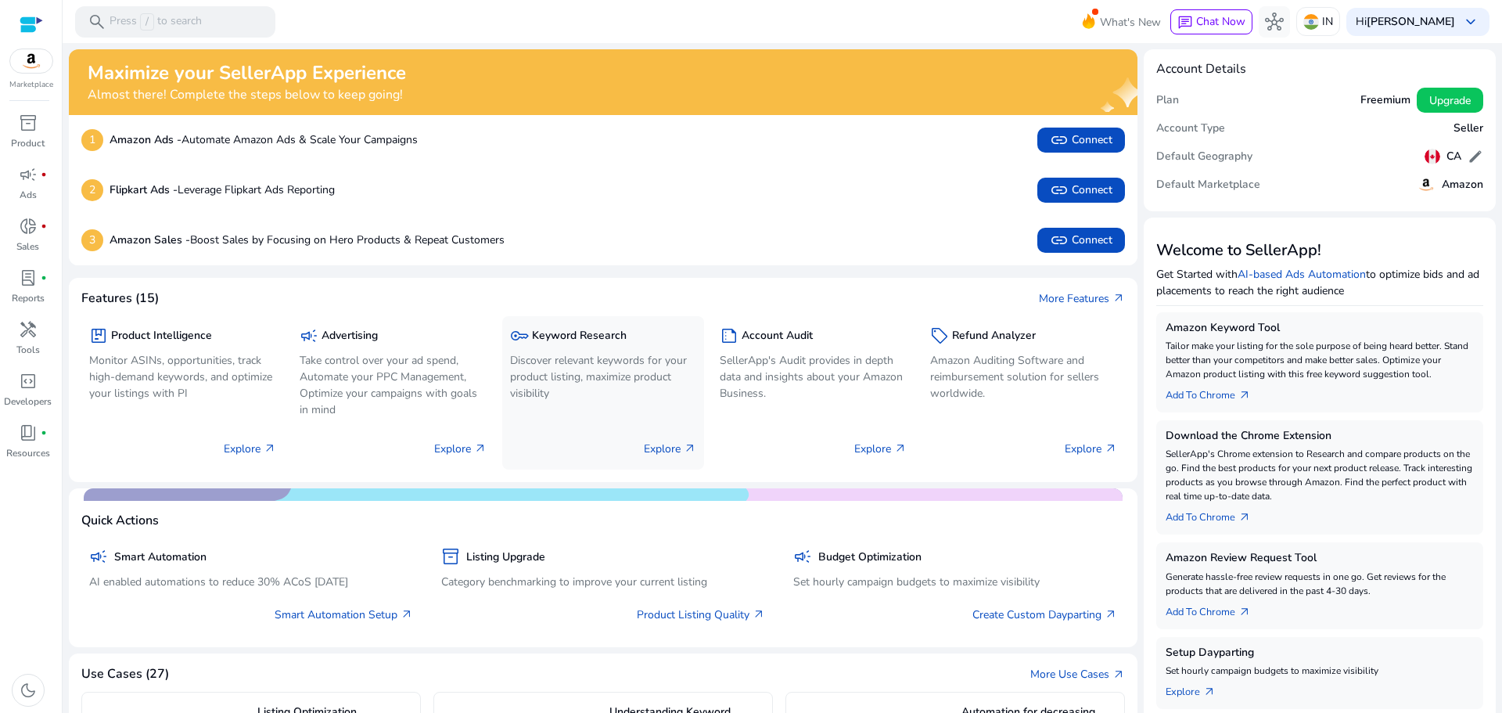
click at [570, 342] on h5 "Keyword Research" at bounding box center [579, 335] width 95 height 13
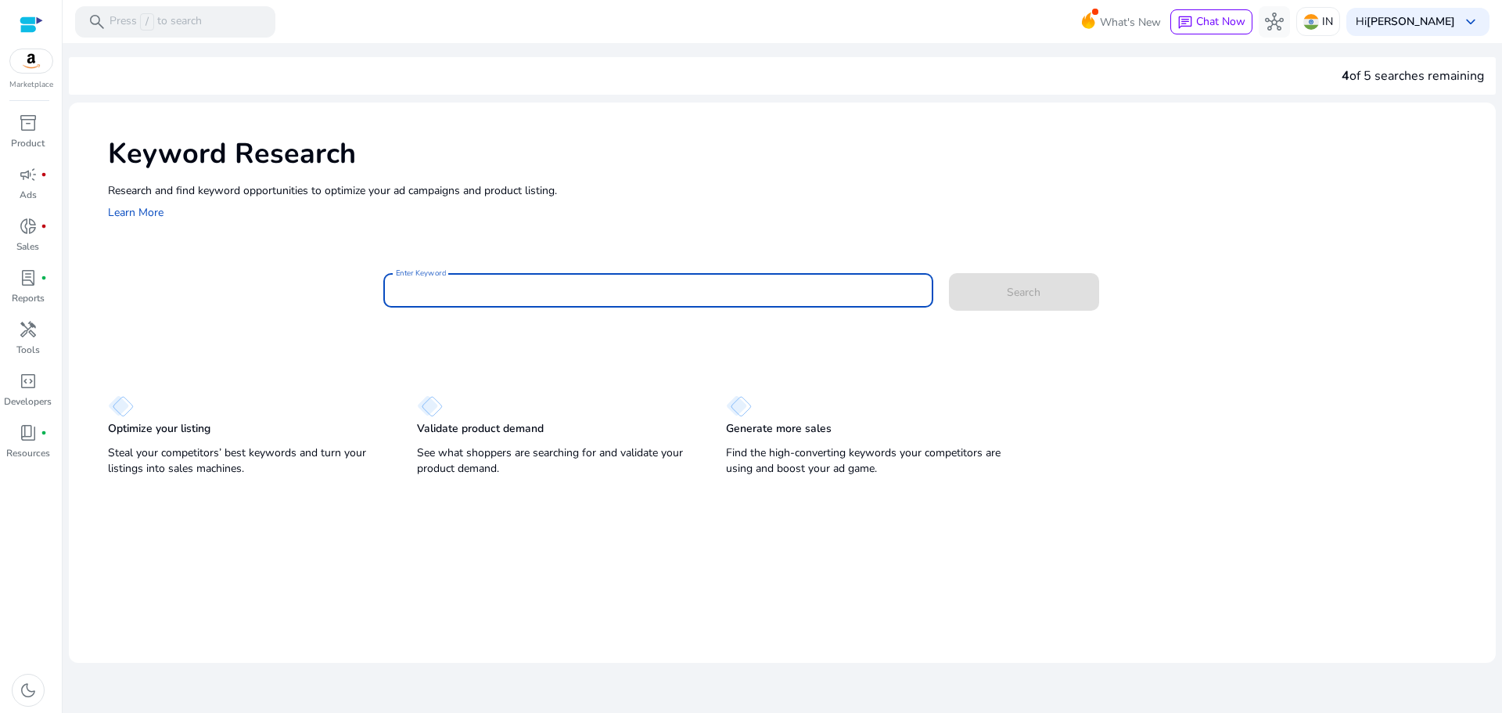
click at [490, 296] on input "Enter Keyword" at bounding box center [658, 290] width 525 height 17
paste input "**********"
type input "**********"
click at [999, 300] on span at bounding box center [1024, 292] width 150 height 38
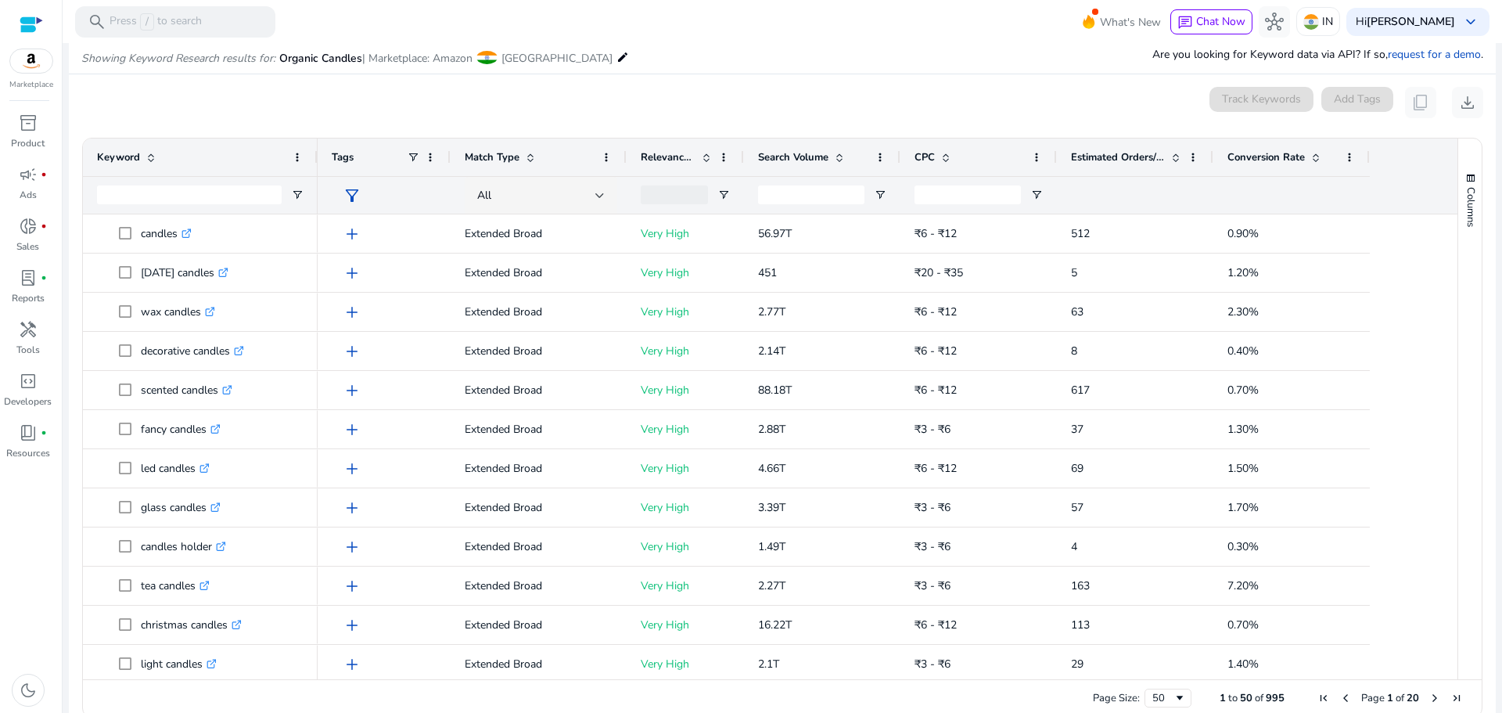
scroll to position [186, 0]
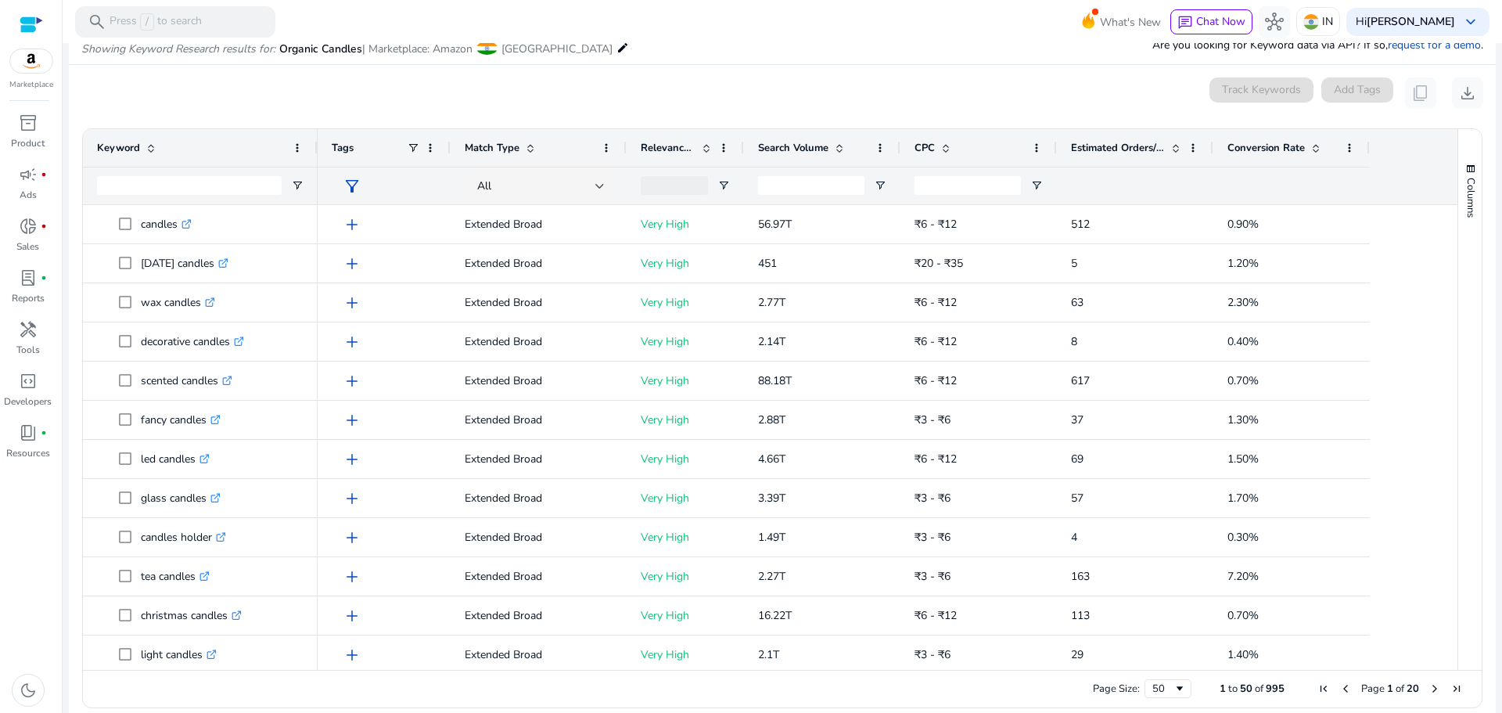
click at [532, 48] on p "Showing Keyword Research results for: Organic Candles | Marketplace: Amazon Ind…" at bounding box center [355, 47] width 548 height 20
click at [616, 48] on mat-icon "edit" at bounding box center [622, 47] width 13 height 19
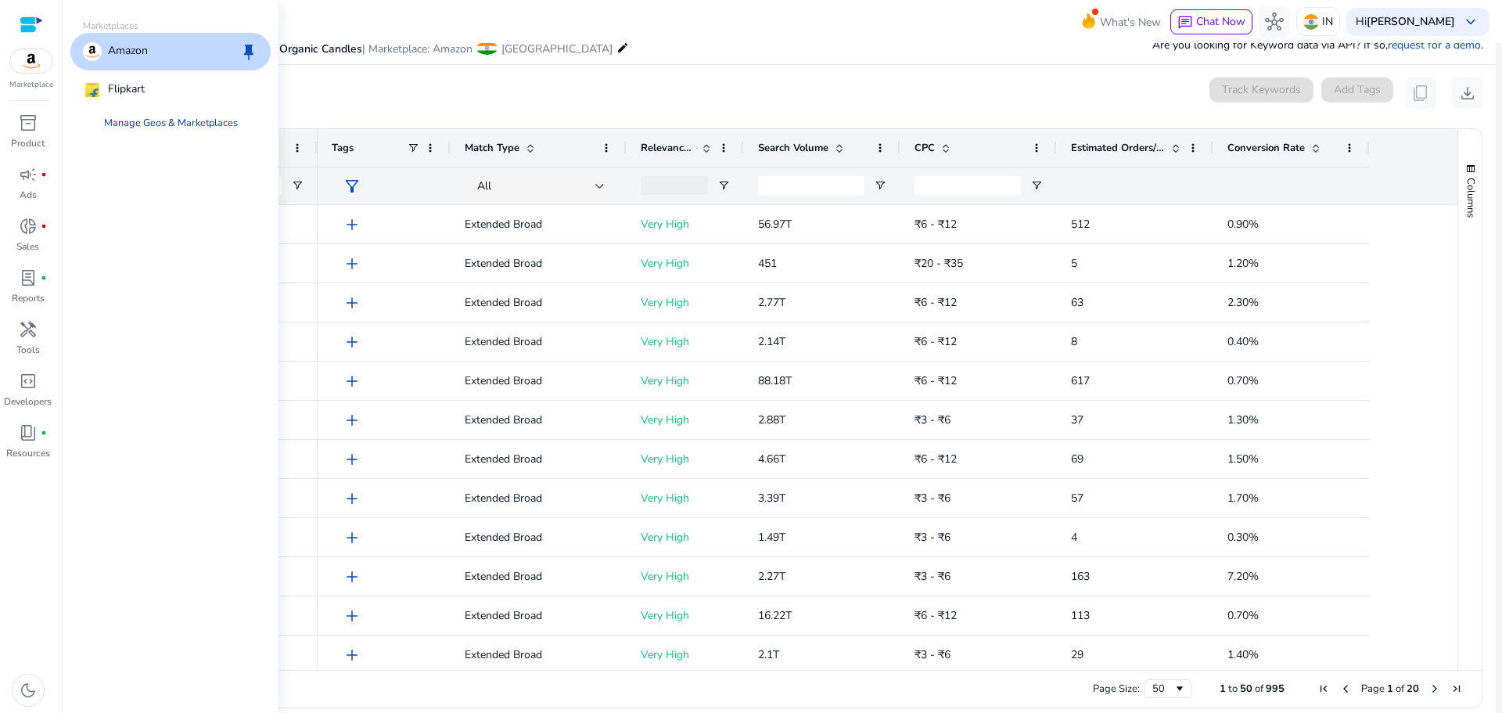
click at [180, 122] on link "Manage Geos & Marketplaces" at bounding box center [171, 123] width 159 height 28
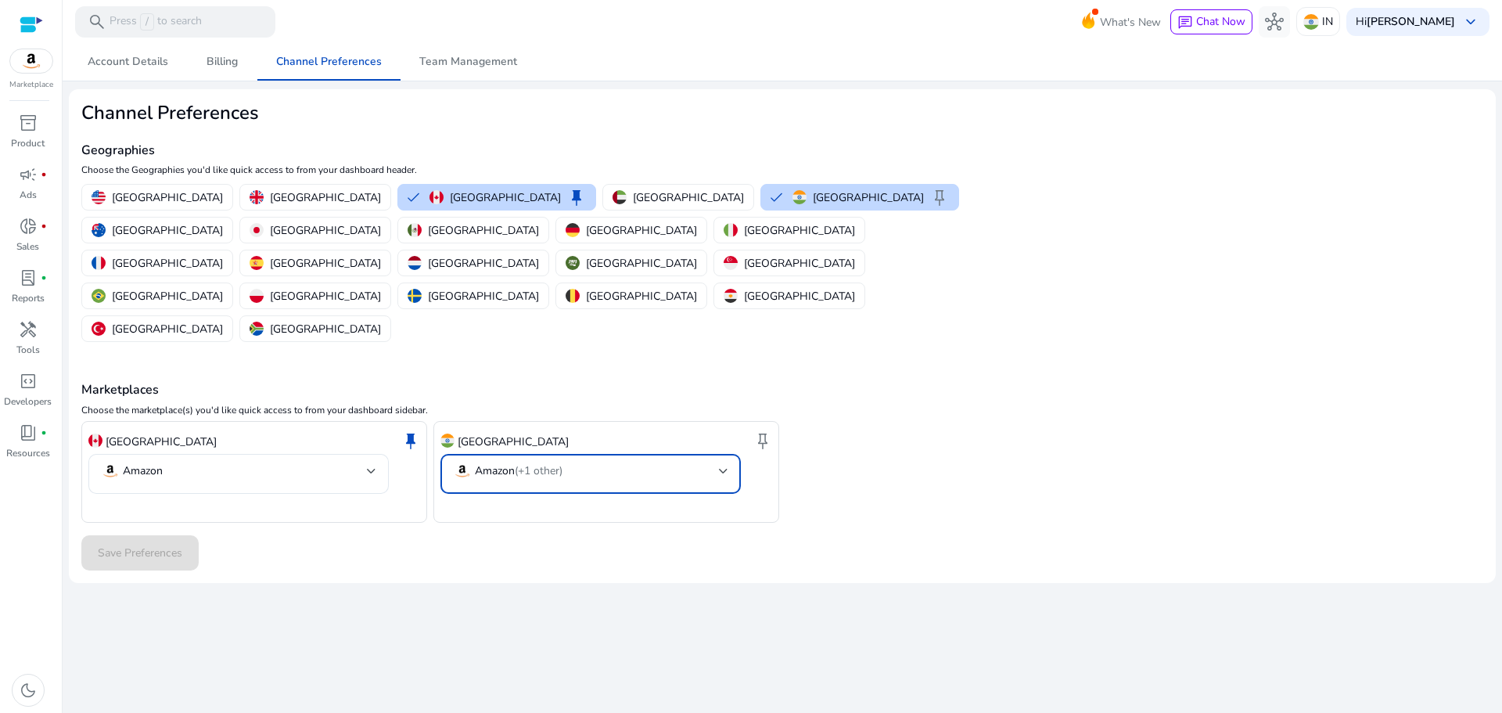
click at [716, 462] on mat-select-trigger "Amazon (+1 other)" at bounding box center [586, 471] width 266 height 19
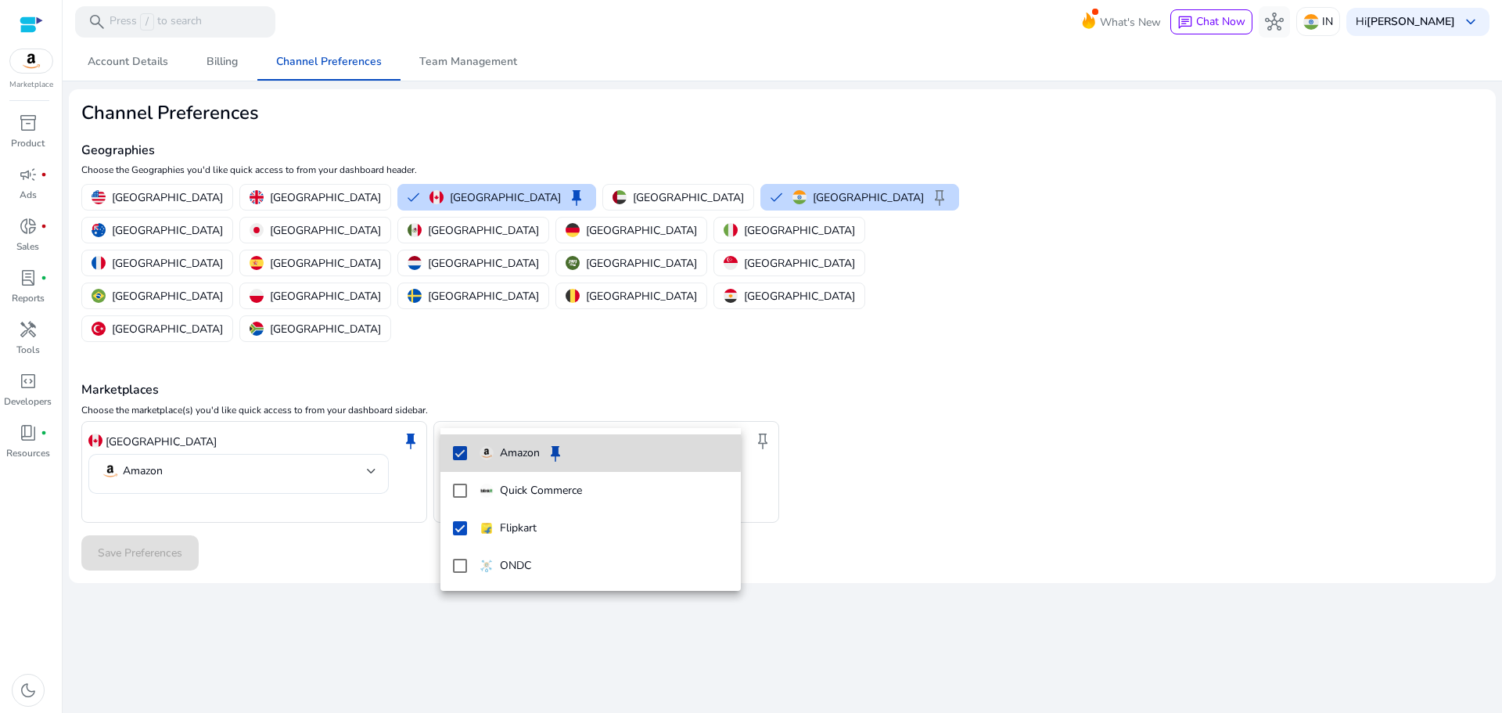
click at [464, 448] on mat-pseudo-checkbox at bounding box center [460, 453] width 14 height 14
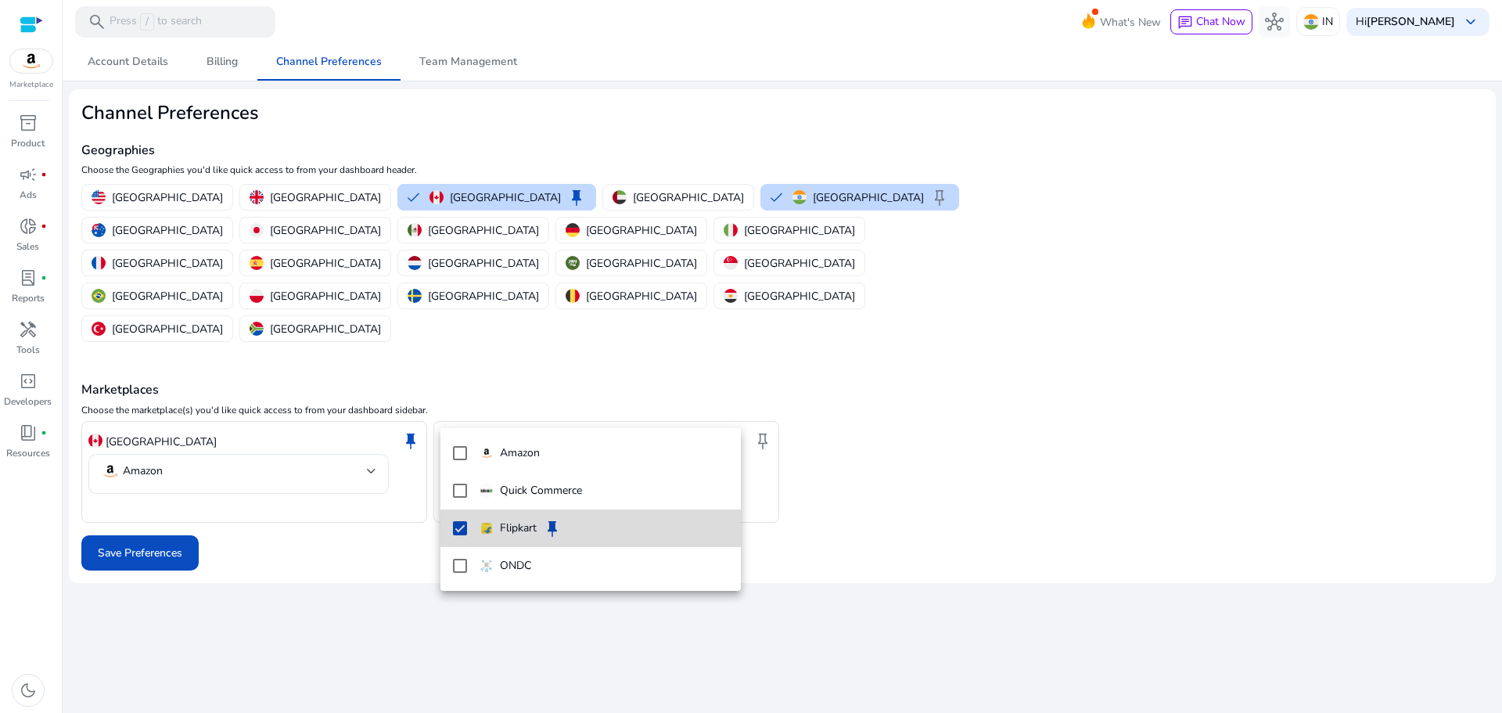
click at [462, 522] on mat-option "Flipkart keep" at bounding box center [590, 528] width 300 height 38
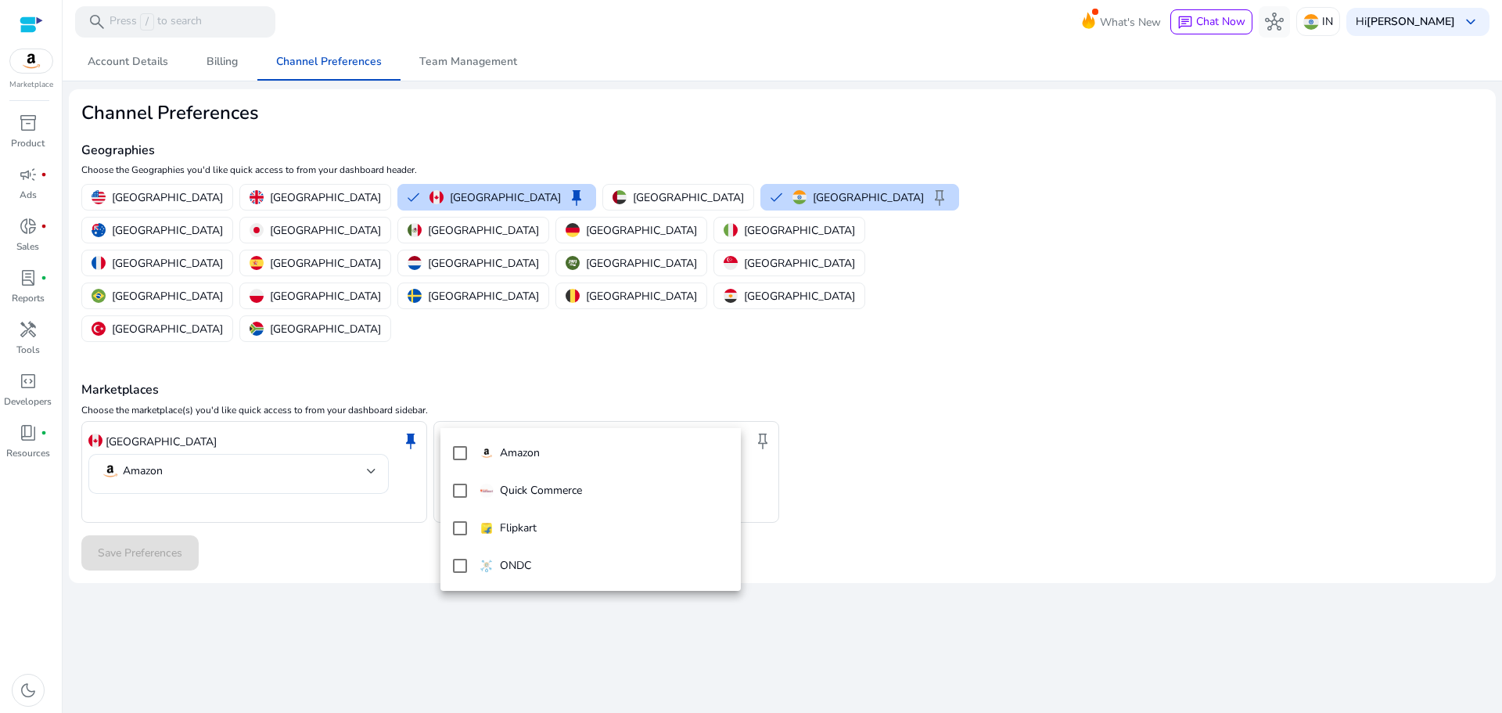
click at [467, 381] on div at bounding box center [751, 356] width 1502 height 713
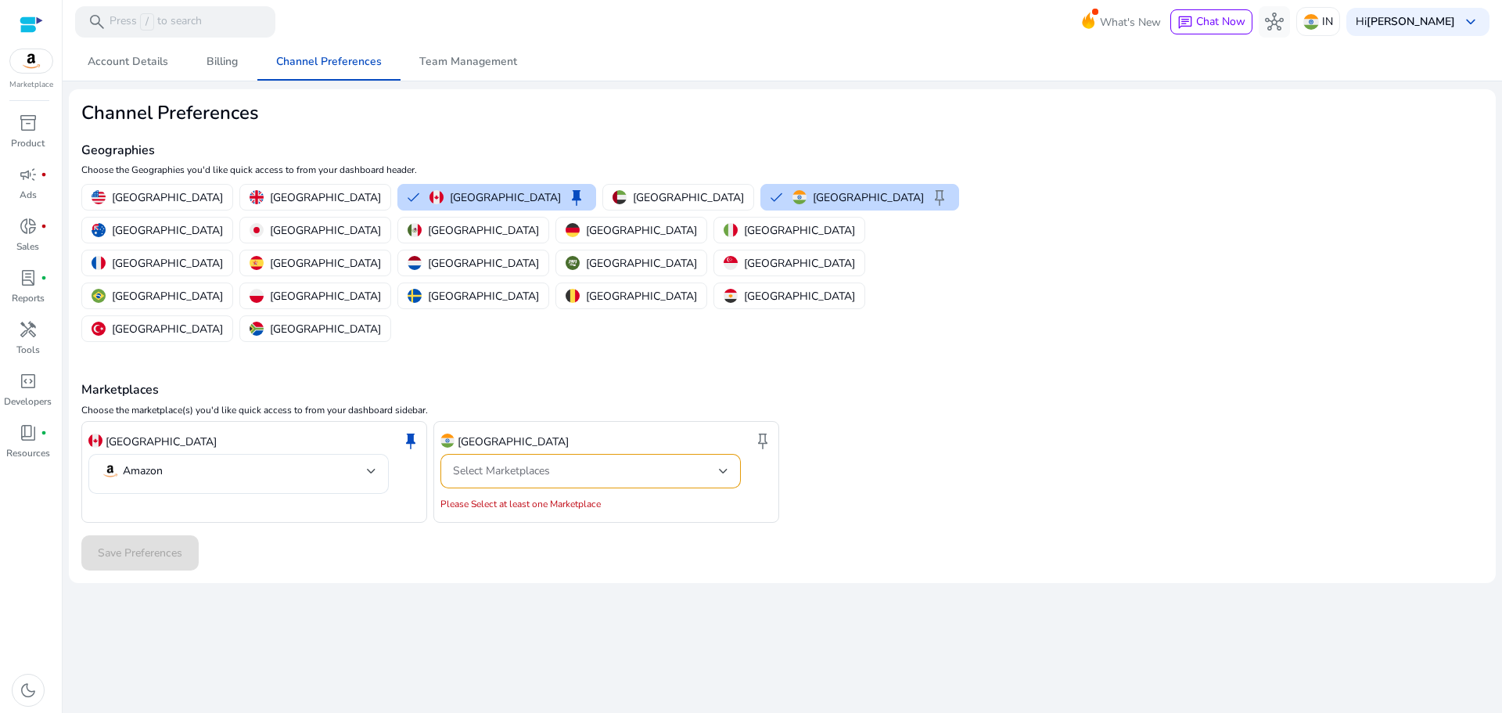
click at [467, 433] on p "India" at bounding box center [513, 441] width 111 height 16
click at [386, 454] on div "Amazon" at bounding box center [238, 474] width 300 height 40
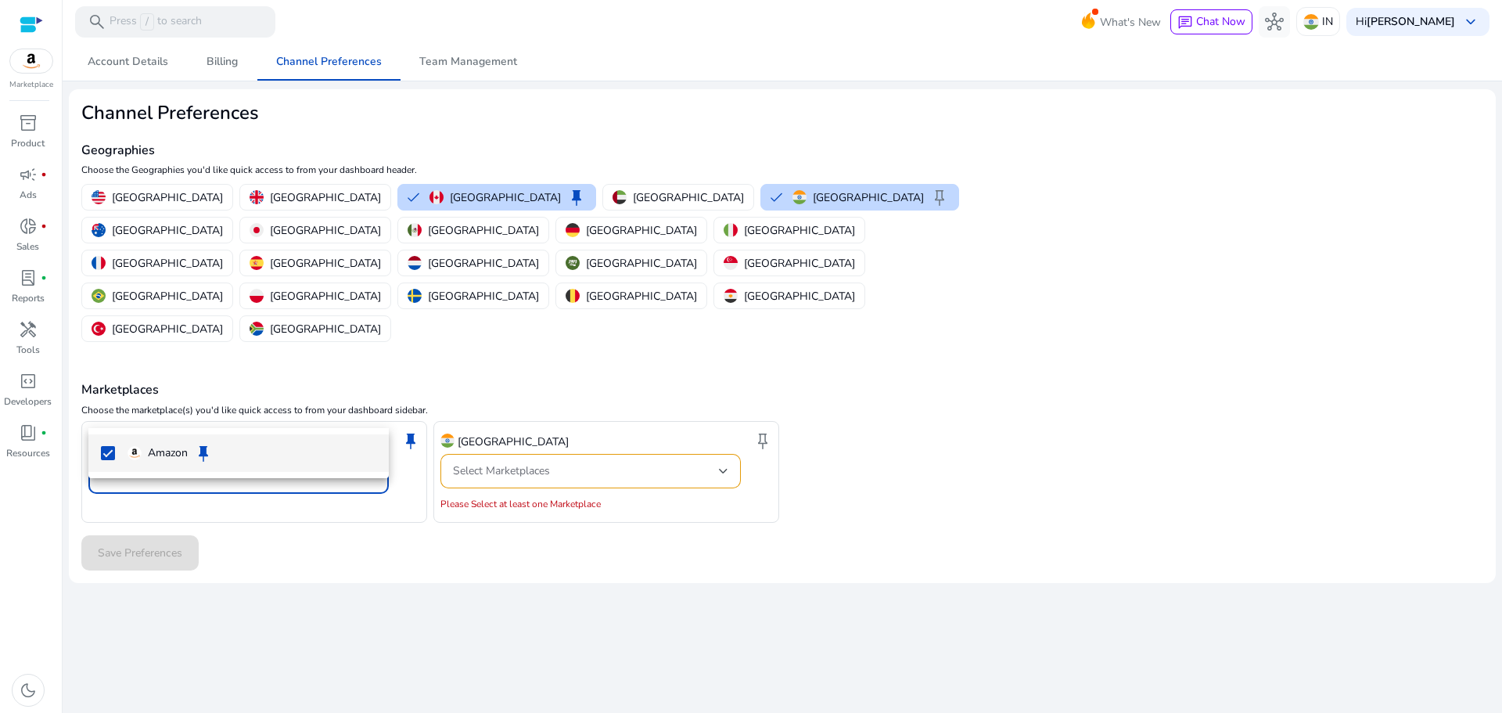
click at [106, 457] on mat-pseudo-checkbox at bounding box center [108, 453] width 14 height 14
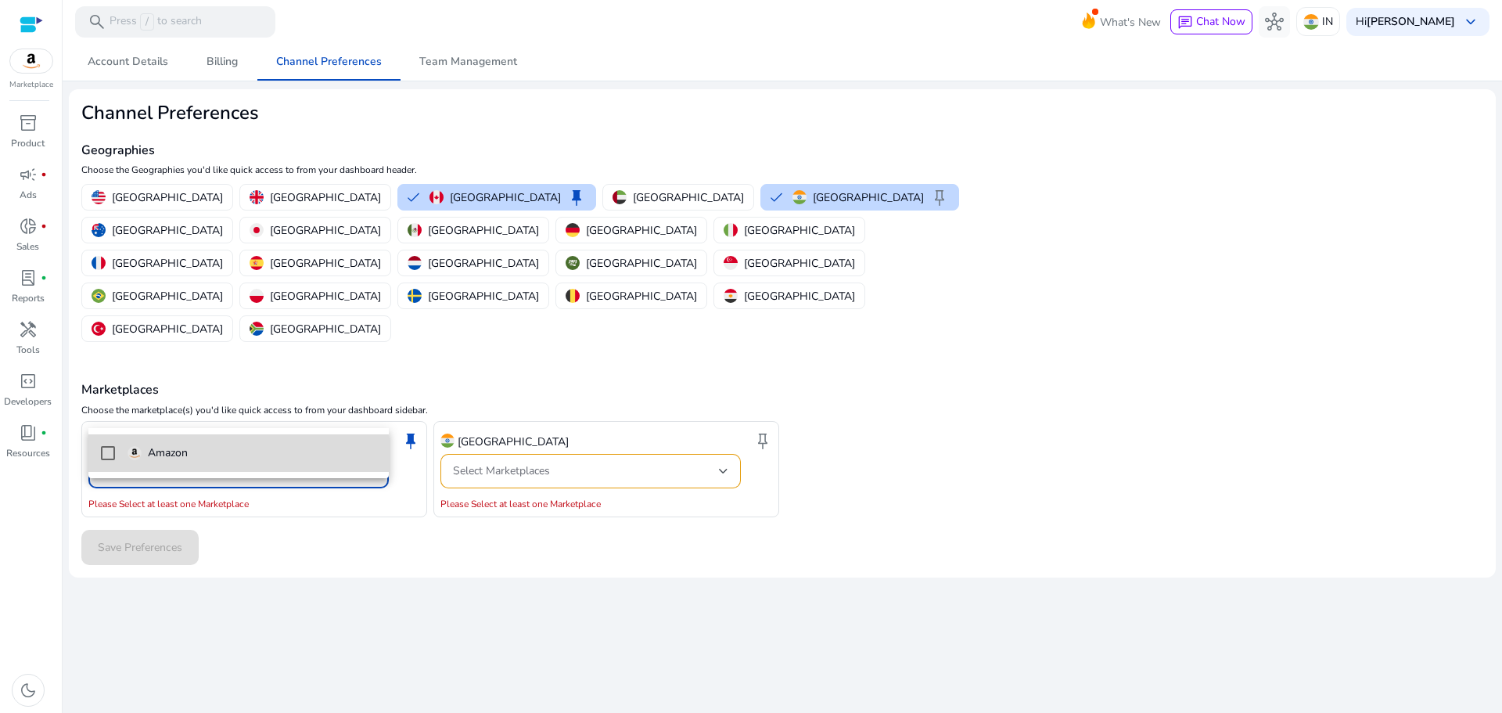
click at [106, 456] on mat-pseudo-checkbox at bounding box center [108, 453] width 14 height 14
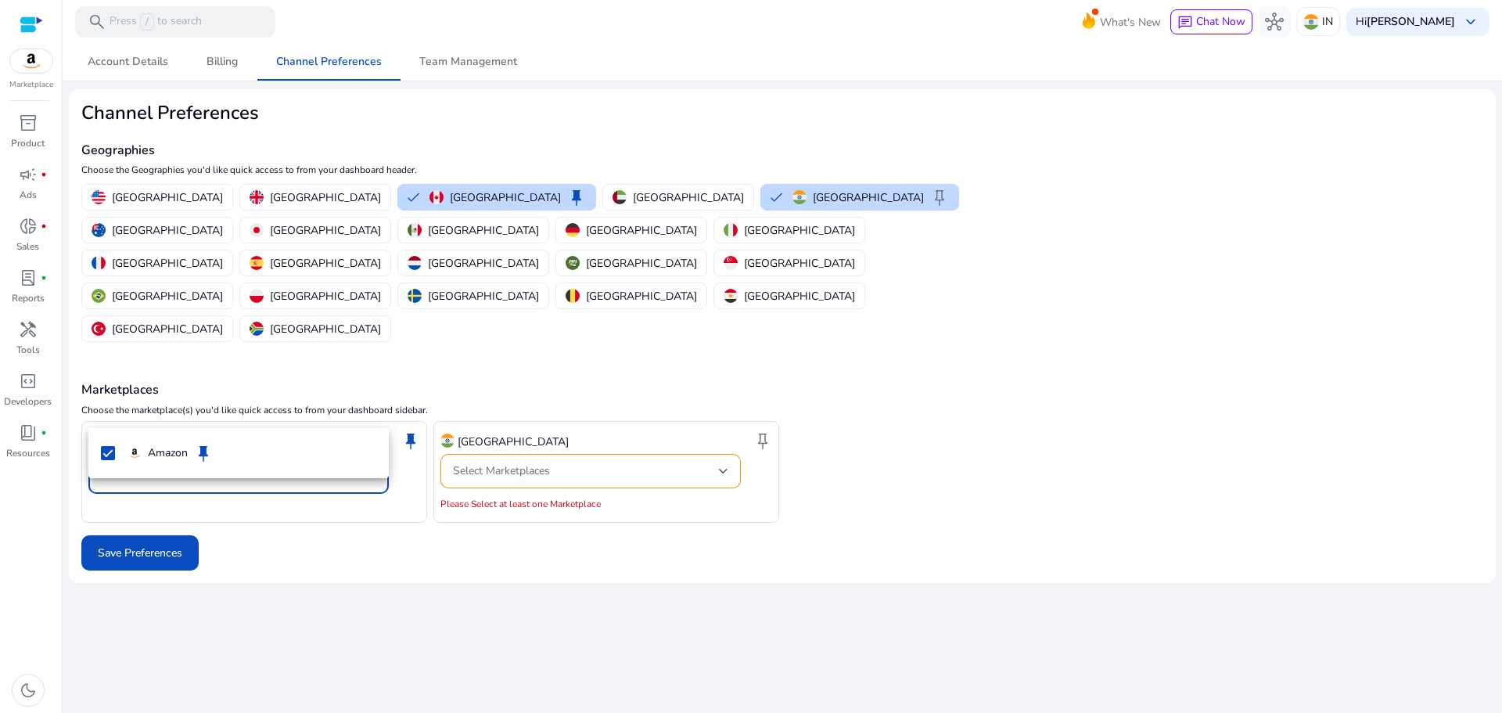
click at [159, 494] on div at bounding box center [751, 356] width 1502 height 713
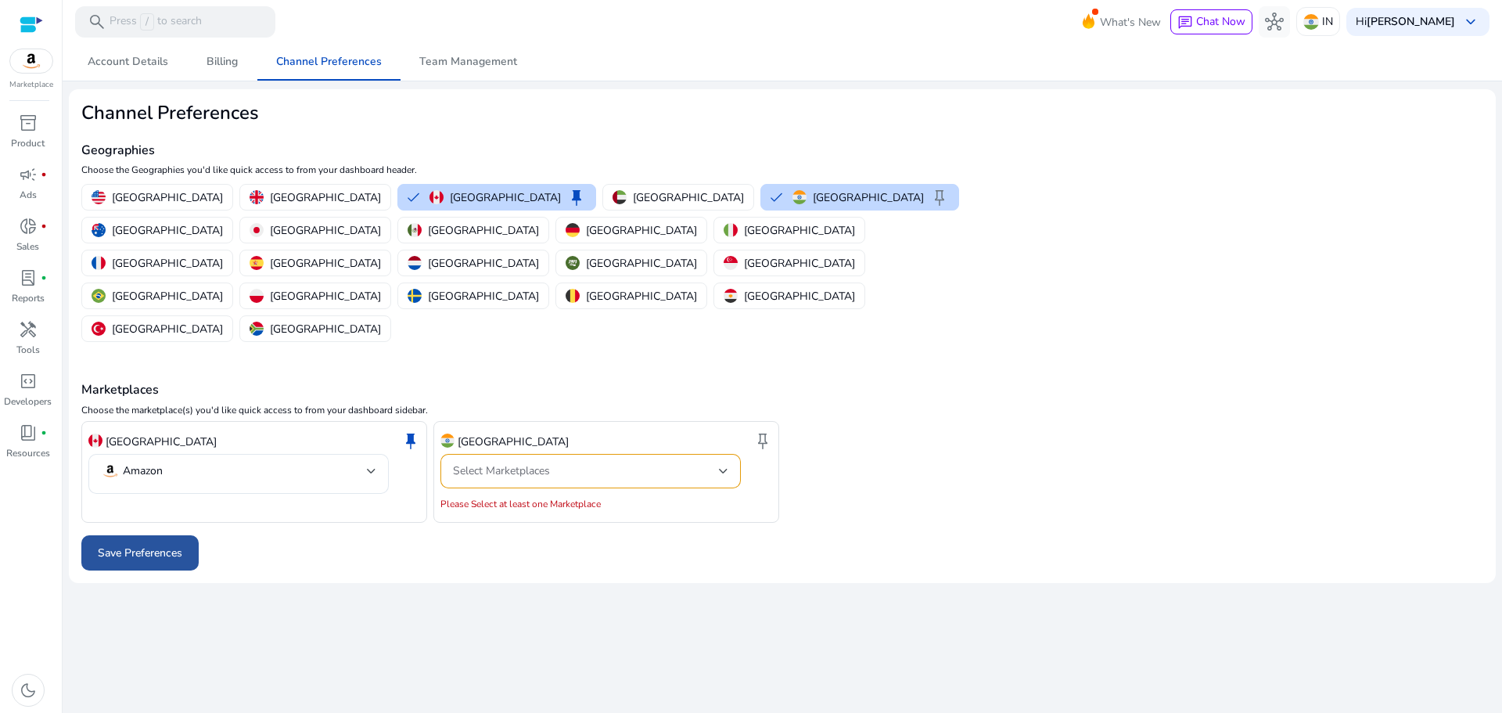
click at [158, 544] on span "Save Preferences" at bounding box center [140, 552] width 84 height 16
click at [160, 535] on div at bounding box center [782, 552] width 1402 height 35
click at [23, 130] on span "inventory_2" at bounding box center [28, 122] width 19 height 19
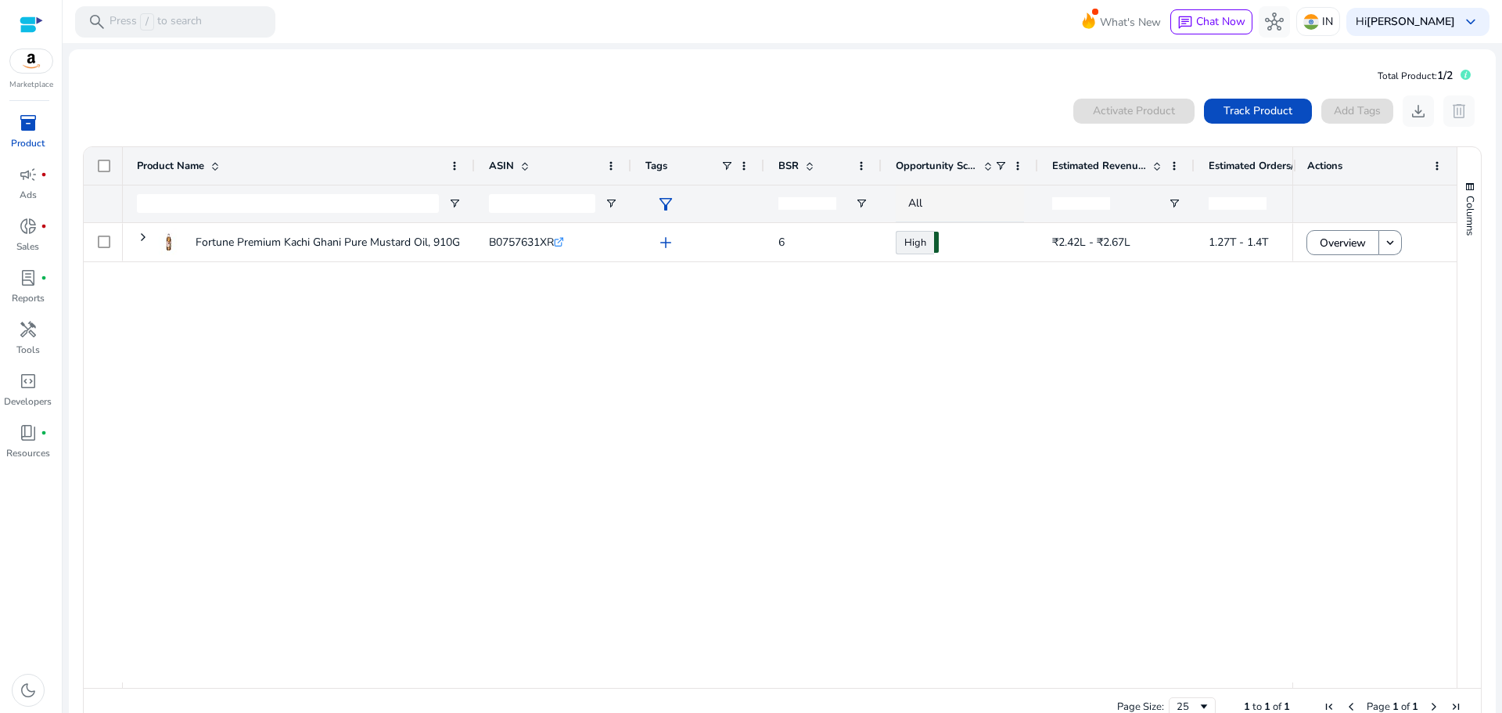
click at [33, 63] on img at bounding box center [31, 60] width 42 height 23
click at [1323, 23] on p "IN" at bounding box center [1327, 21] width 11 height 27
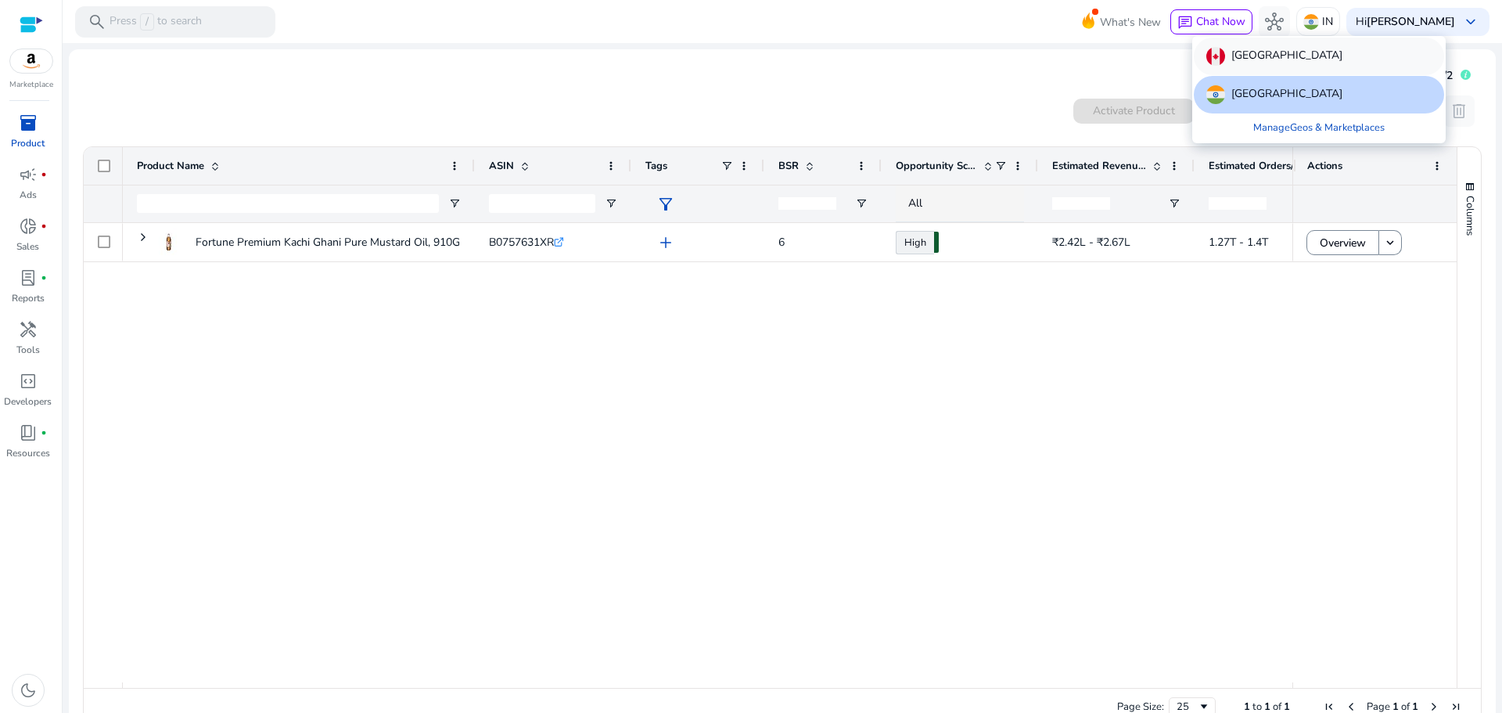
click at [1266, 57] on p "[GEOGRAPHIC_DATA]" at bounding box center [1286, 56] width 111 height 19
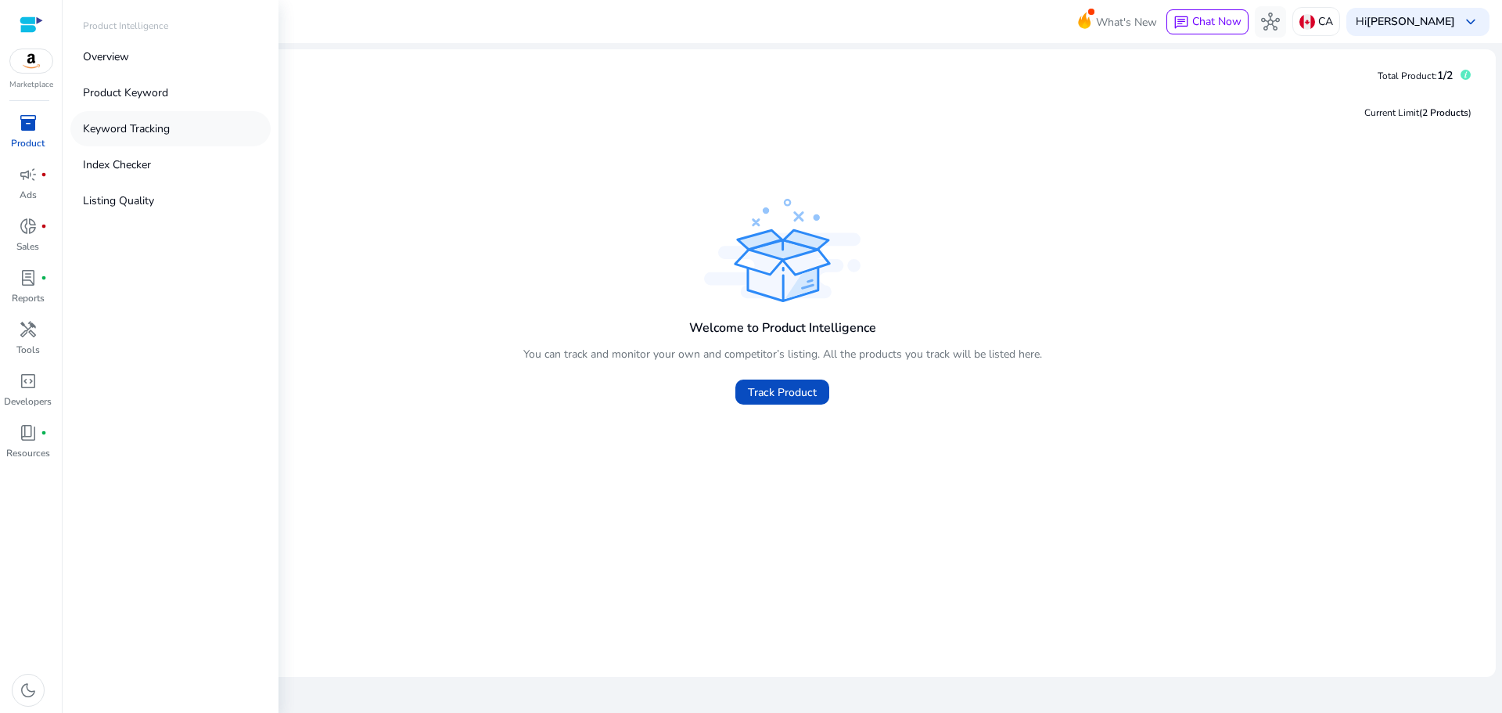
click at [128, 123] on p "Keyword Tracking" at bounding box center [126, 128] width 87 height 16
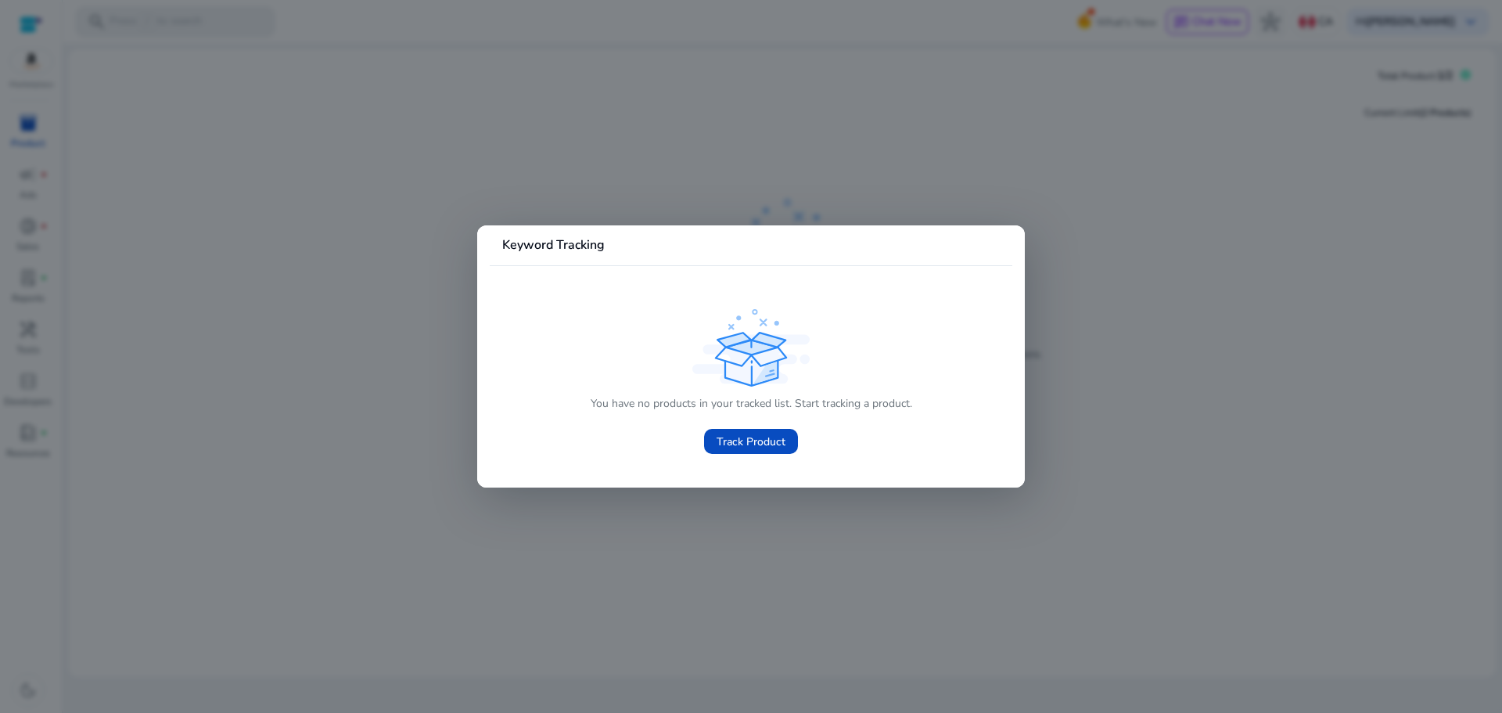
drag, startPoint x: 756, startPoint y: 431, endPoint x: 201, endPoint y: 318, distance: 566.0
click at [363, 437] on div "Keyword Tracking You have no products in your tracked list. Start tracking a pr…" at bounding box center [751, 356] width 1502 height 713
click at [193, 224] on div at bounding box center [751, 356] width 1502 height 713
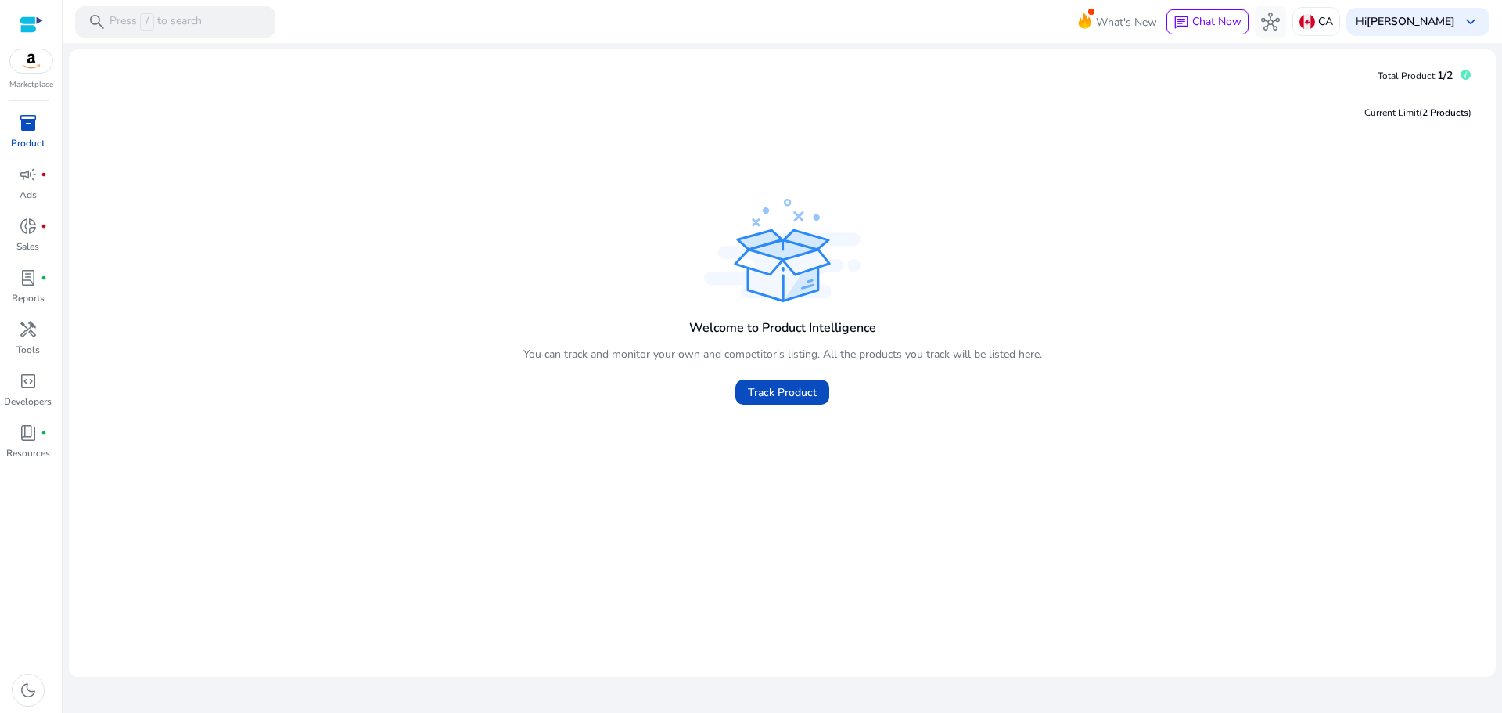
click at [35, 27] on div at bounding box center [31, 25] width 23 height 18
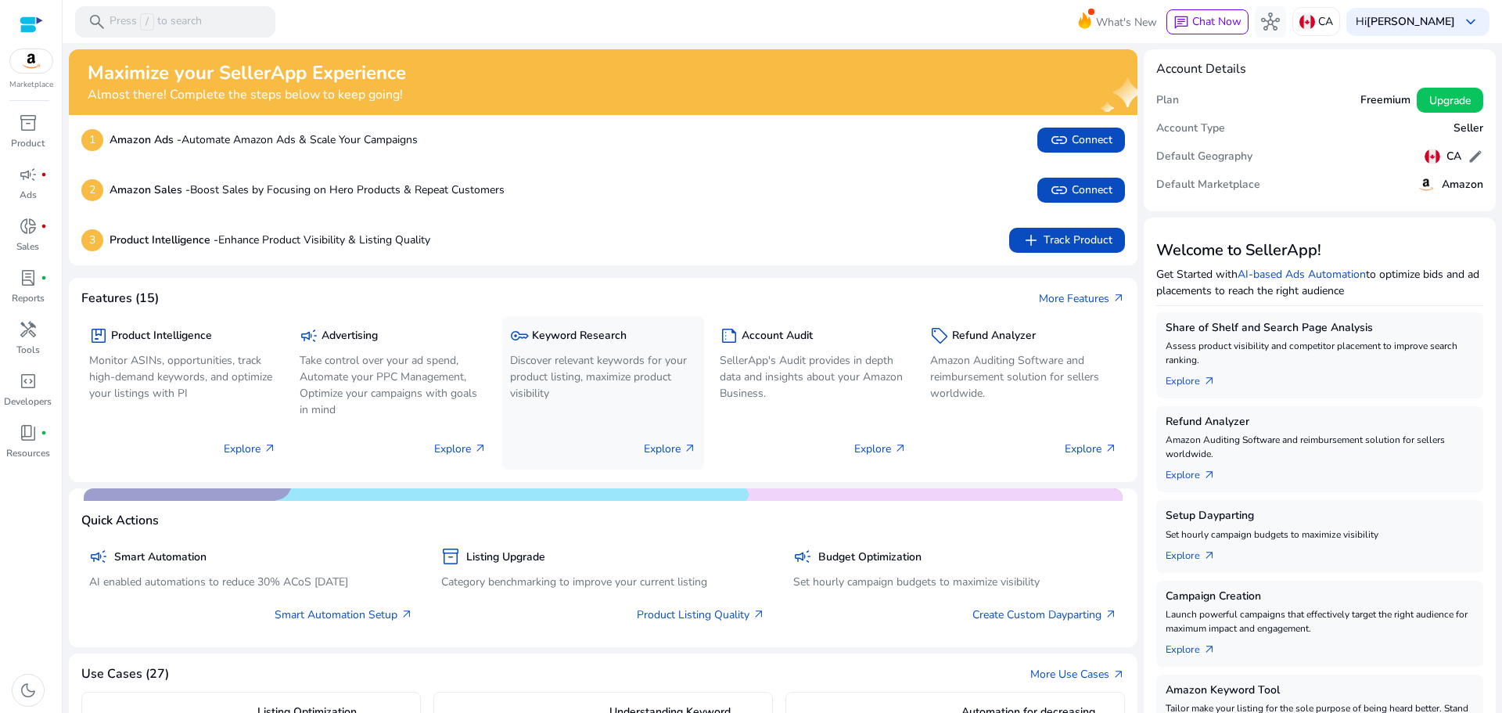
click at [660, 451] on p "Explore arrow_outward" at bounding box center [670, 448] width 52 height 16
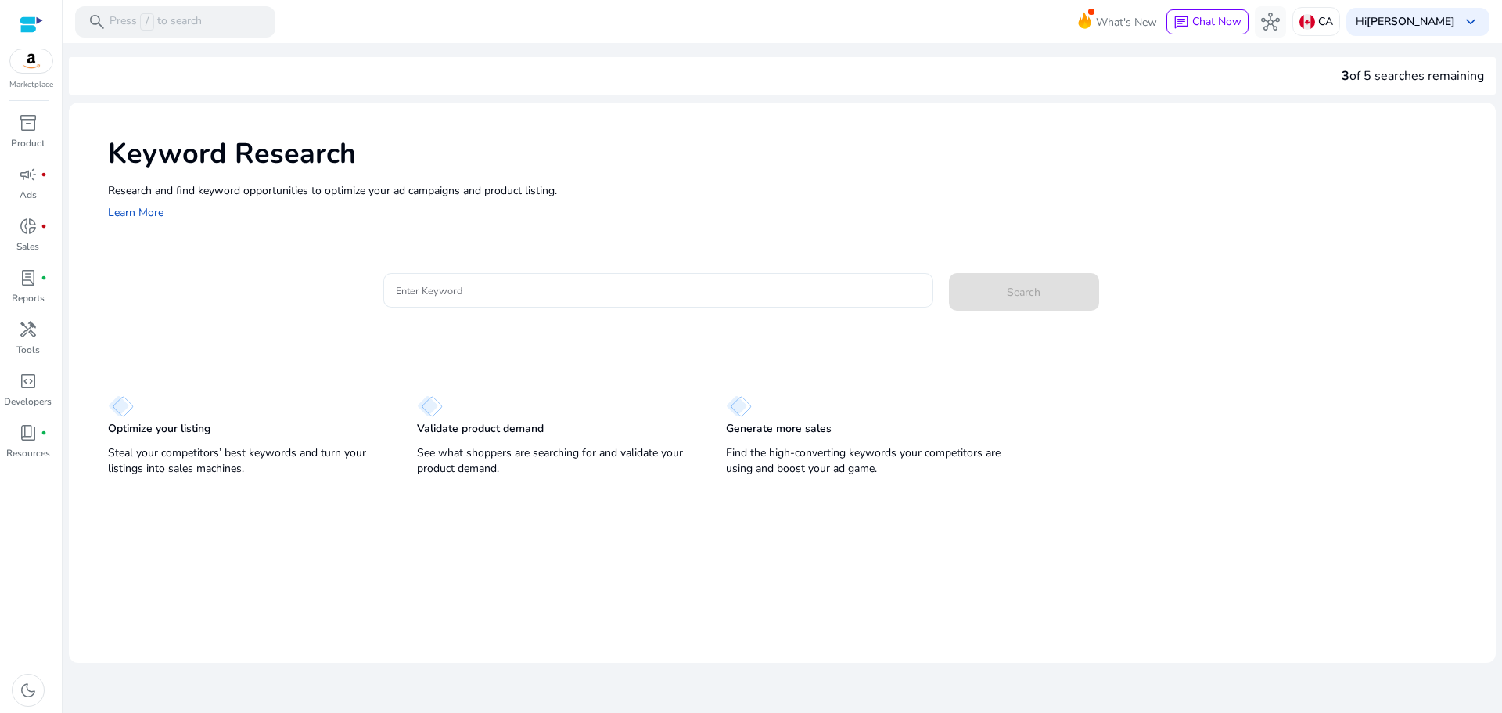
click at [508, 292] on input "Enter Keyword" at bounding box center [658, 290] width 525 height 17
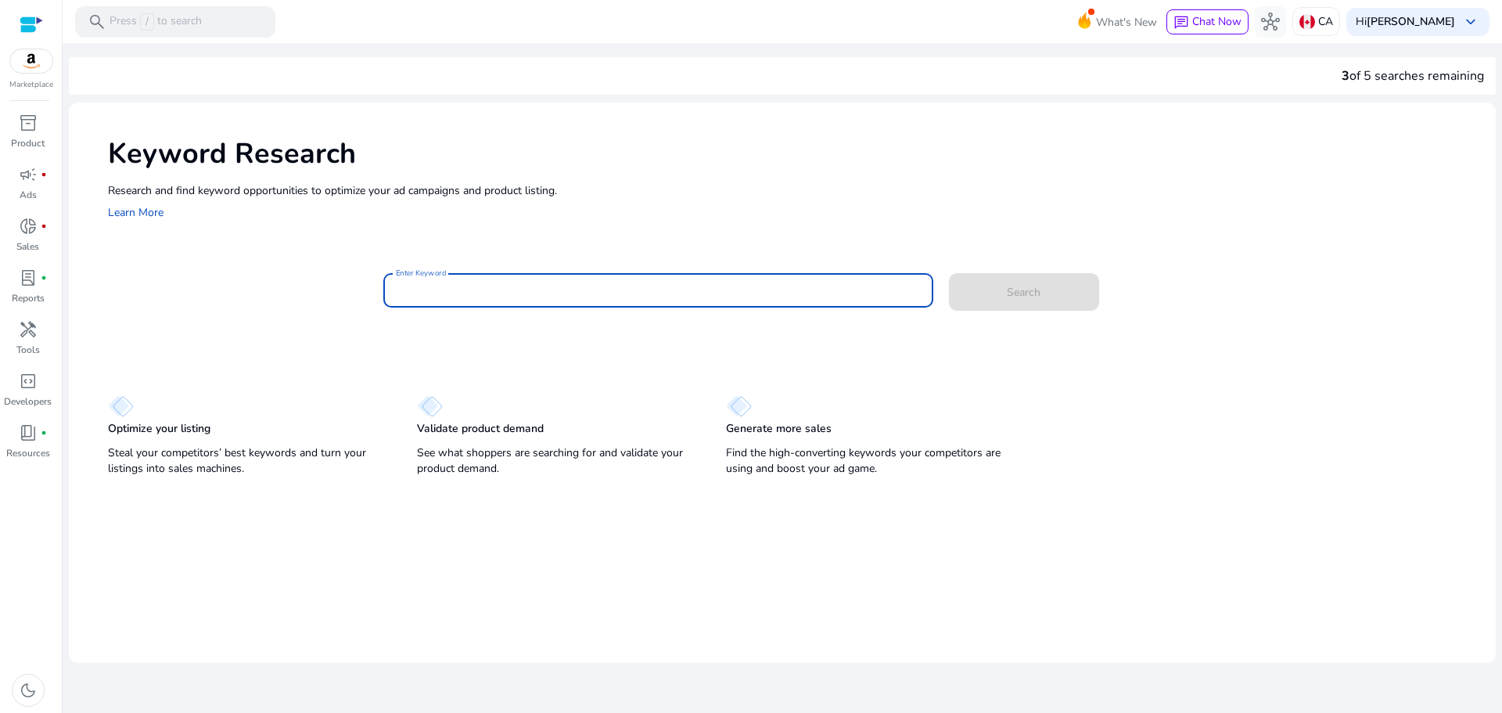
paste input "**********"
click at [508, 292] on input "**********" at bounding box center [658, 290] width 525 height 17
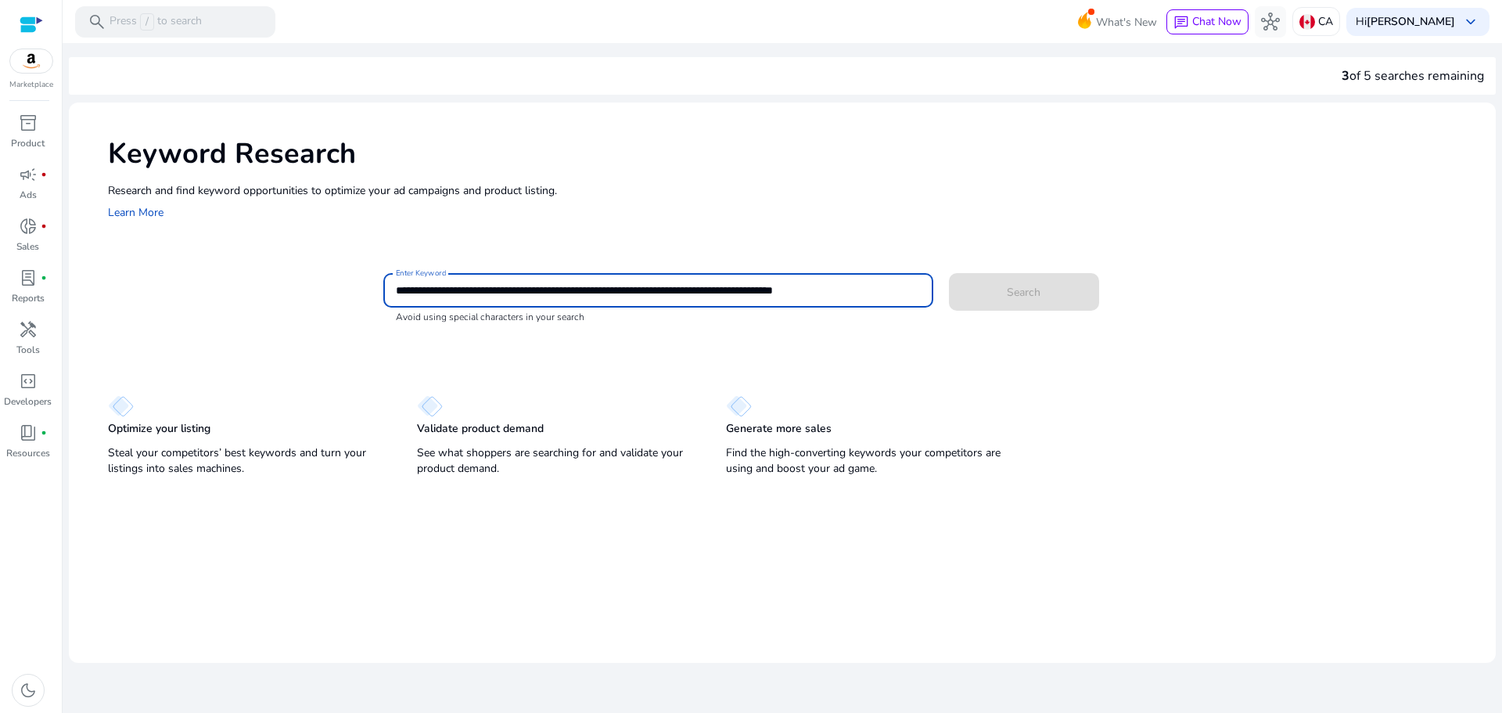
scroll to position [0, 0]
paste input
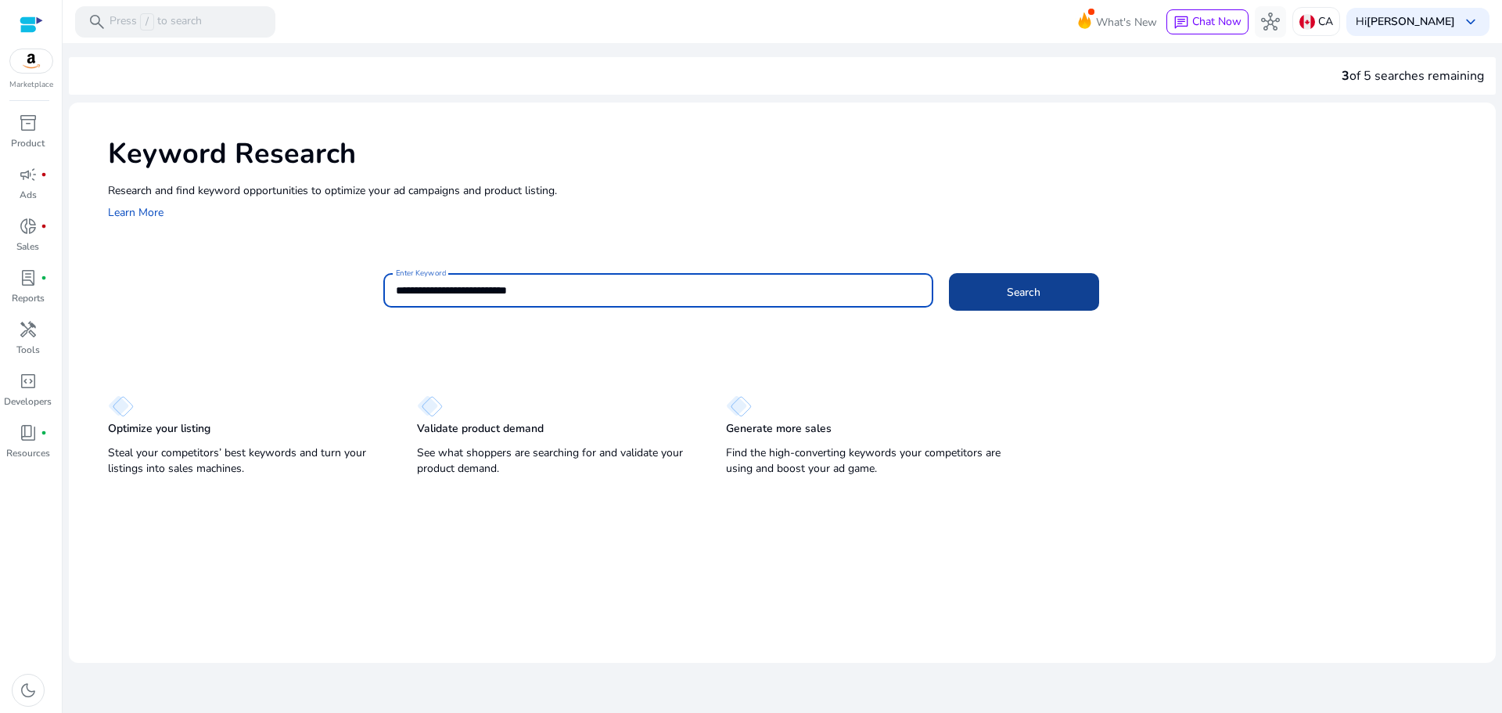
click at [1034, 295] on span "Search" at bounding box center [1024, 292] width 34 height 16
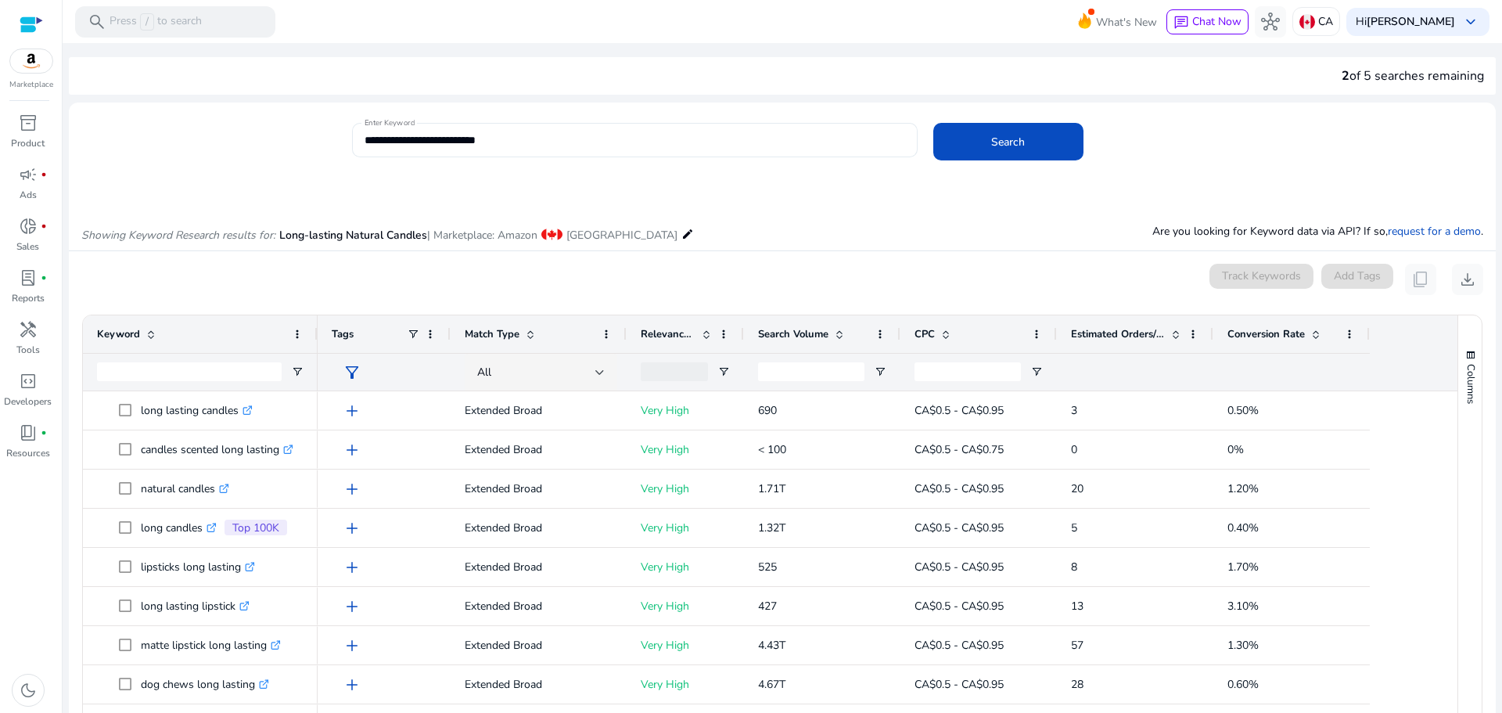
click at [617, 137] on input "**********" at bounding box center [634, 139] width 538 height 17
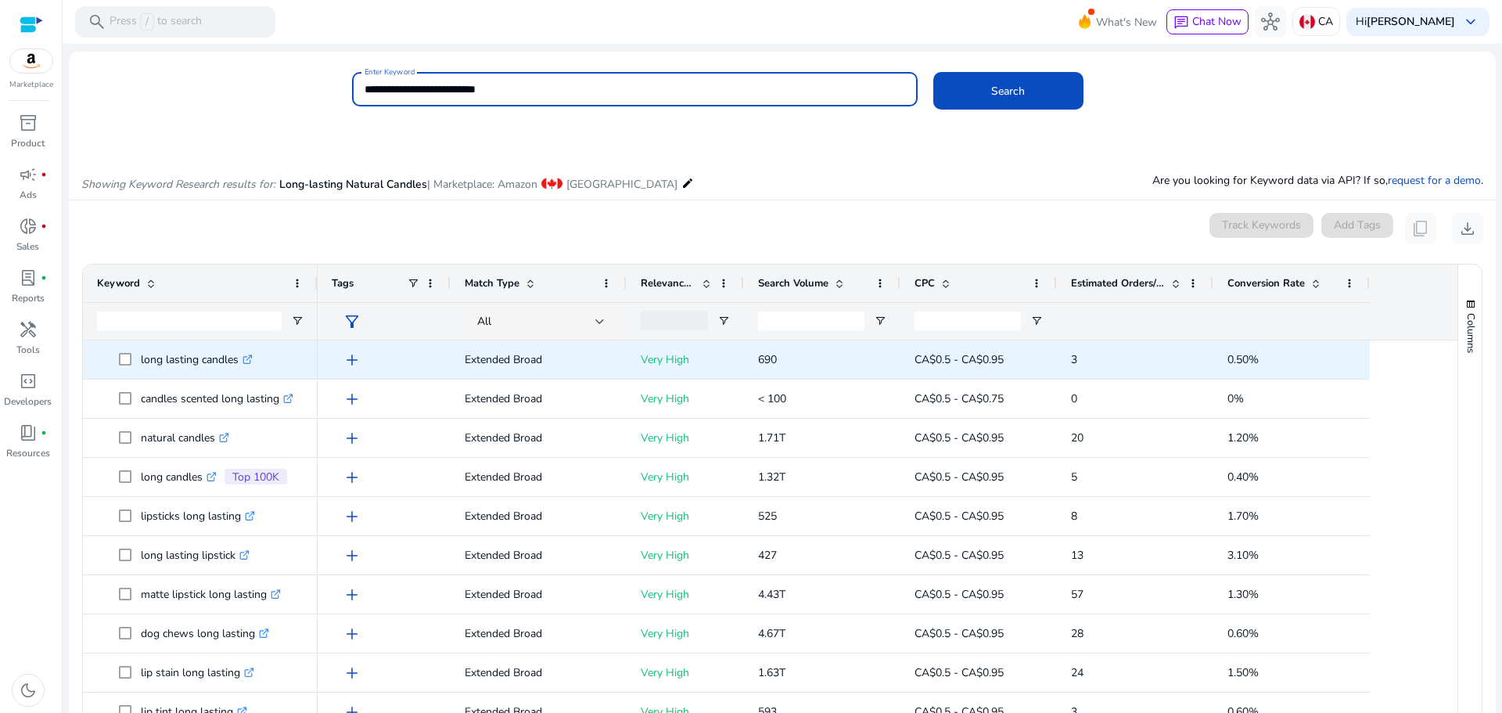
scroll to position [78, 0]
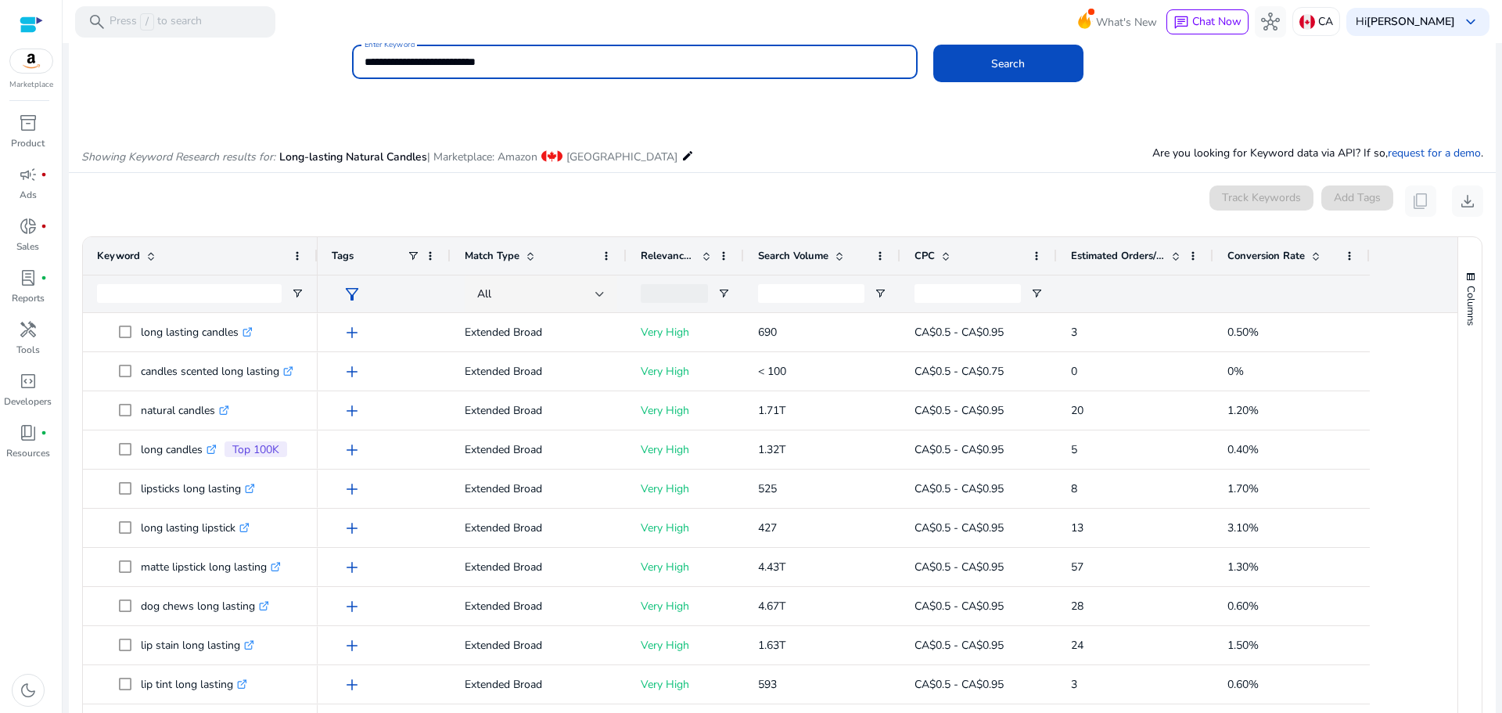
click at [1145, 249] on span "Estimated Orders/Month" at bounding box center [1118, 256] width 94 height 14
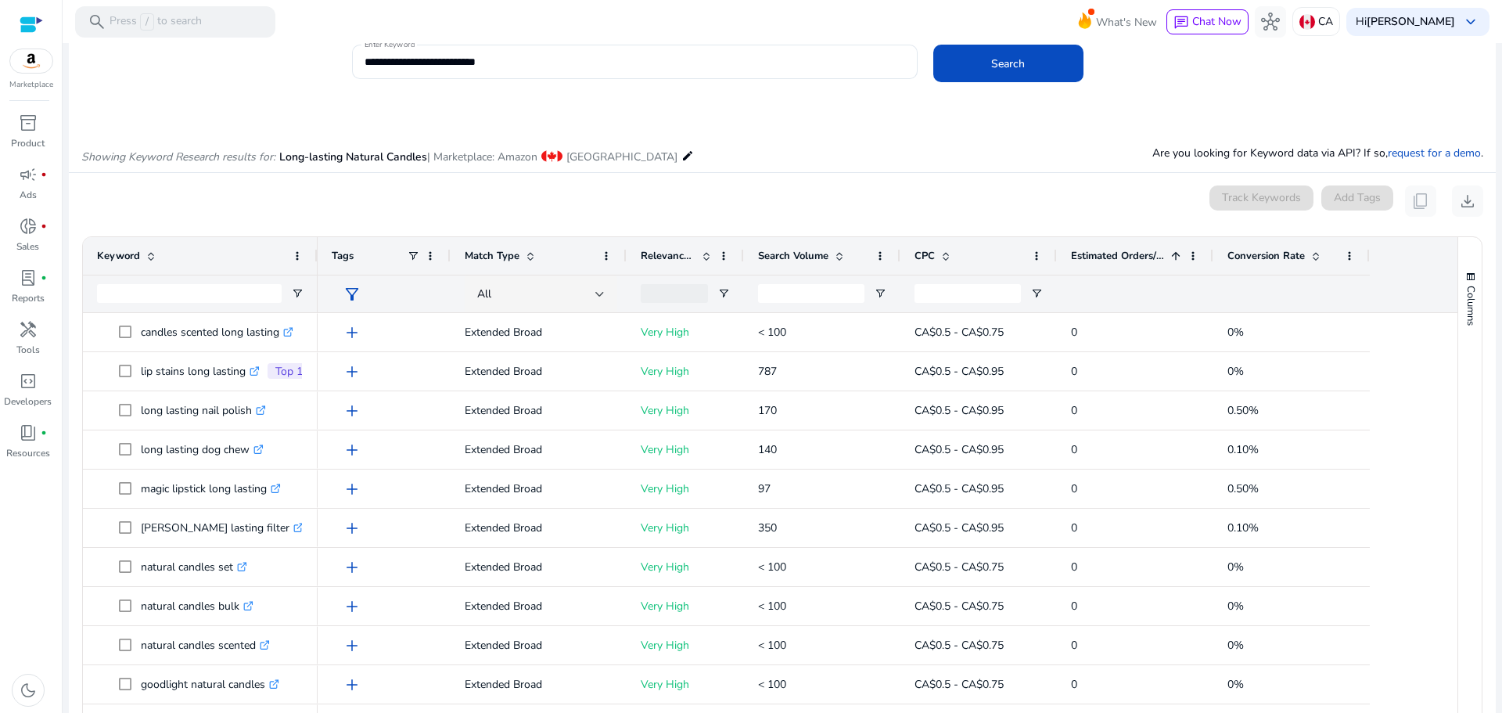
click at [1130, 257] on span "Estimated Orders/Month" at bounding box center [1118, 256] width 94 height 14
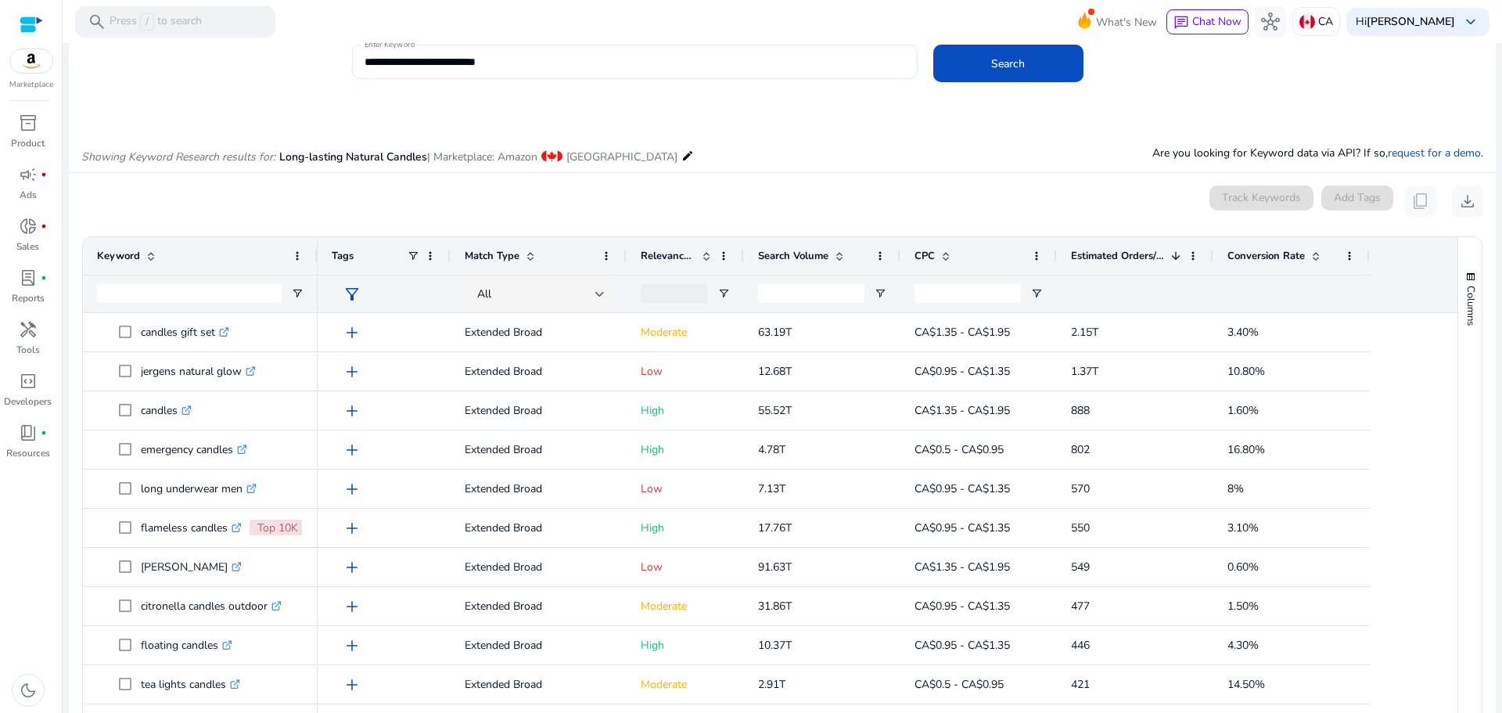
click at [1135, 249] on span "Estimated Orders/Month" at bounding box center [1118, 256] width 94 height 14
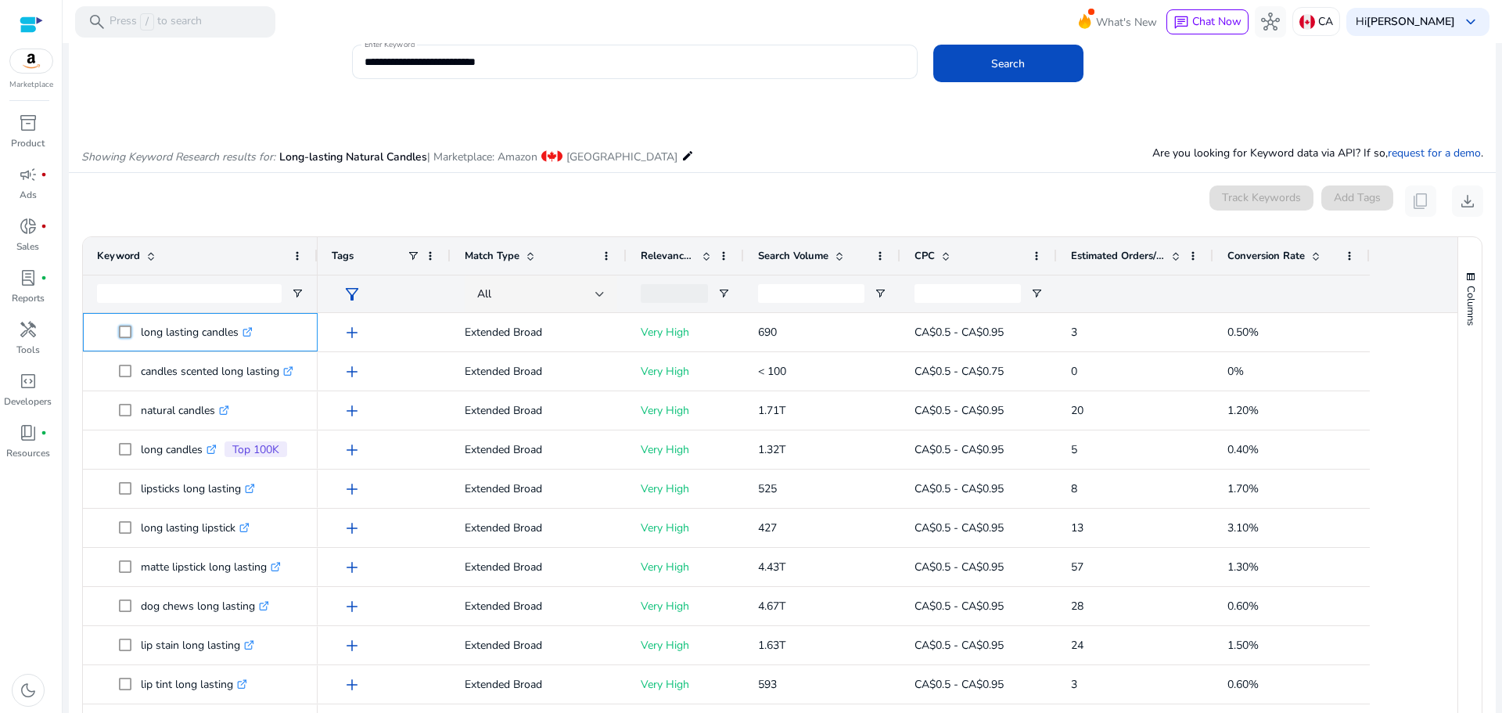
scroll to position [0, 0]
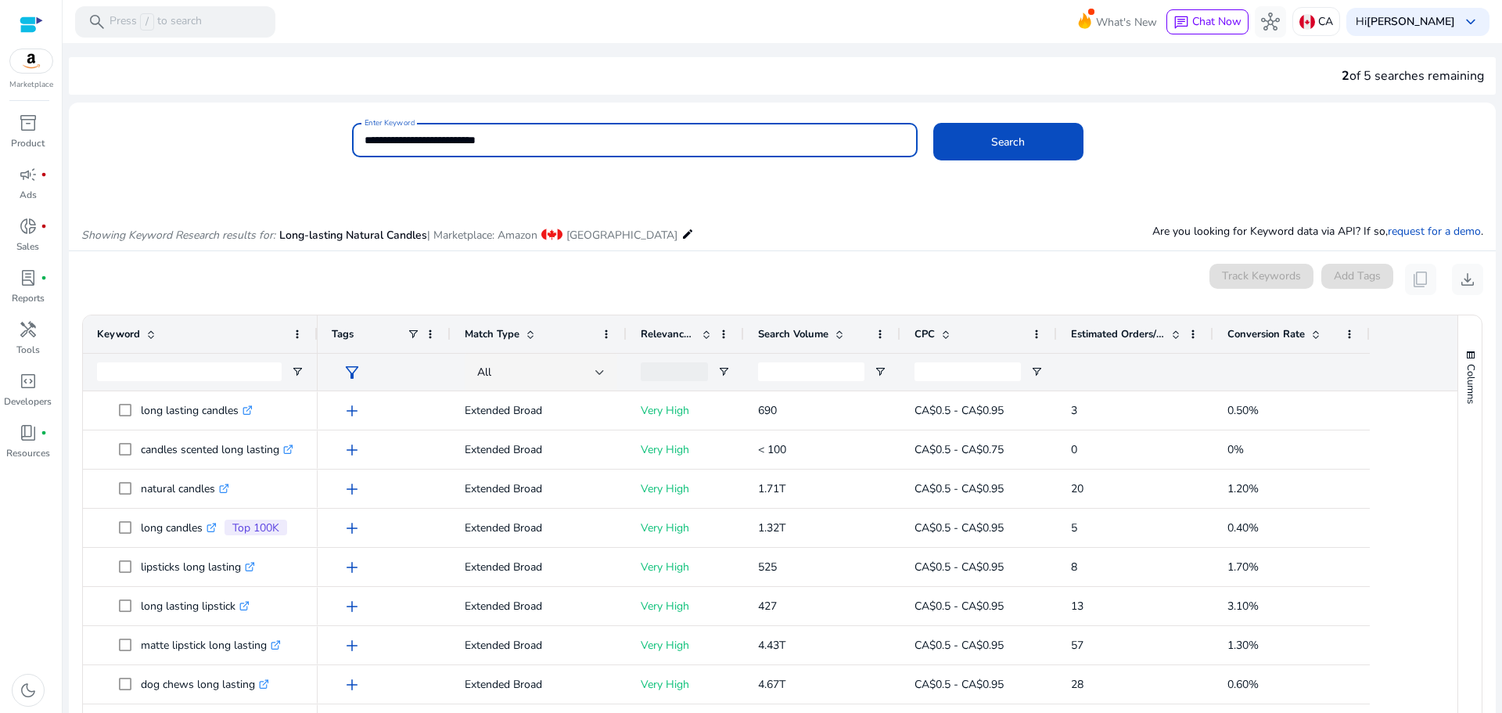
drag, startPoint x: 425, startPoint y: 140, endPoint x: 354, endPoint y: 141, distance: 71.2
click at [354, 141] on div "**********" at bounding box center [635, 140] width 566 height 34
type input "**********"
click at [933, 123] on button "Search" at bounding box center [1008, 142] width 150 height 38
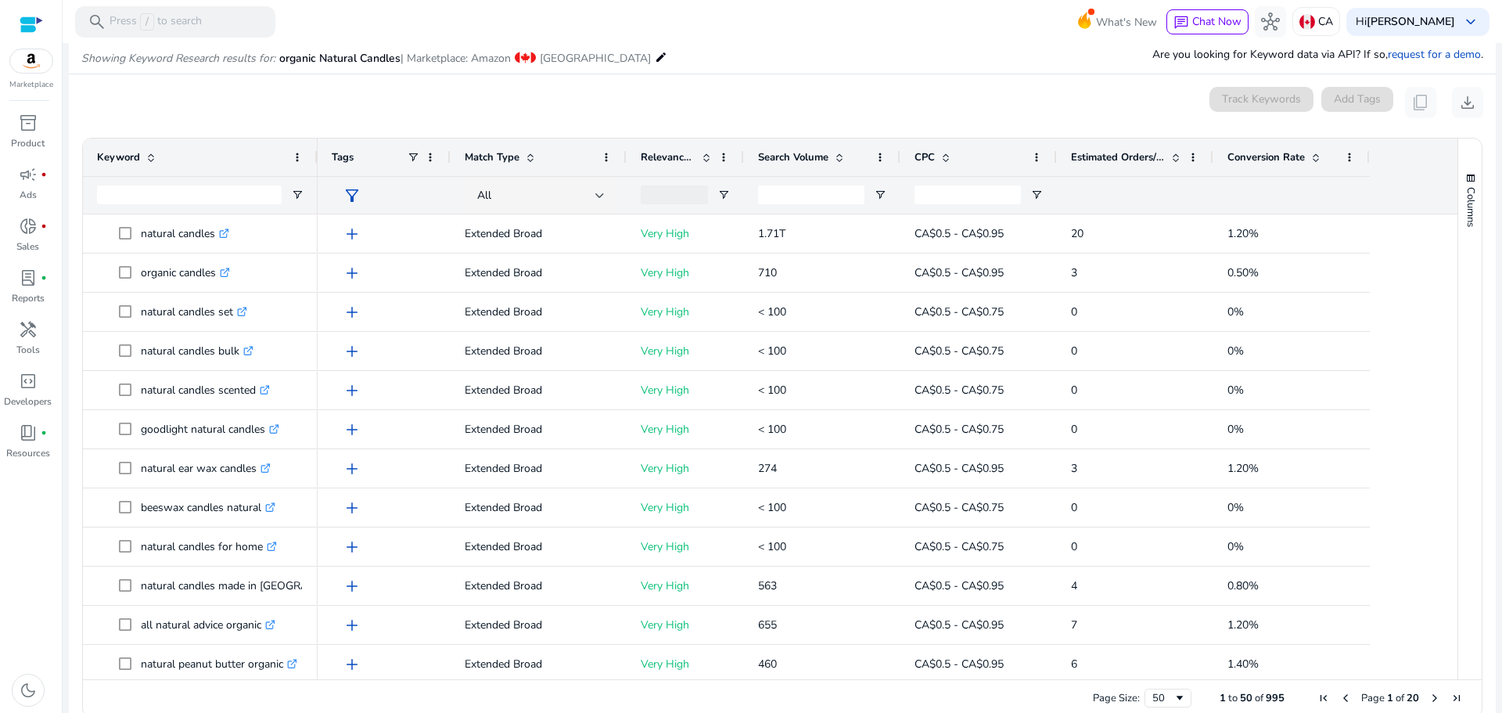
scroll to position [186, 0]
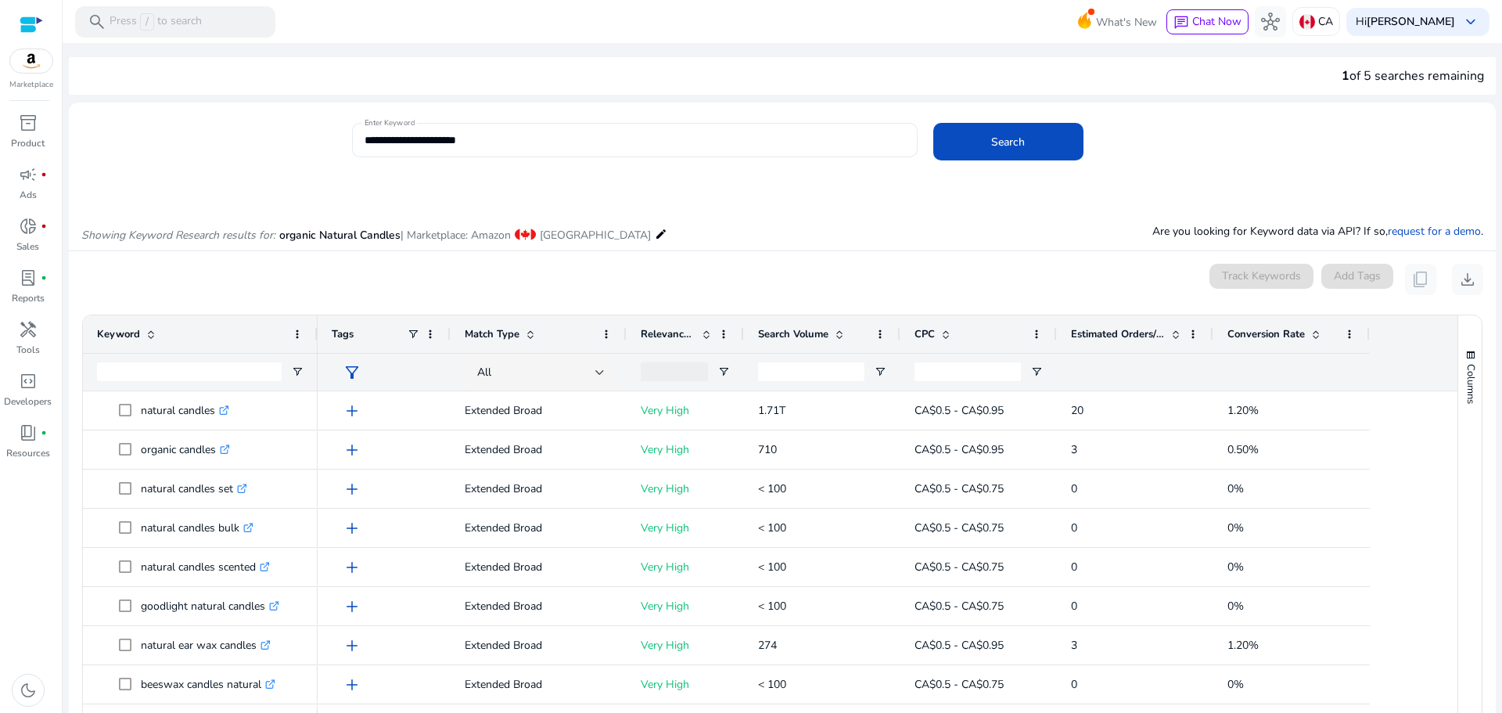
click at [476, 129] on div "**********" at bounding box center [635, 140] width 541 height 34
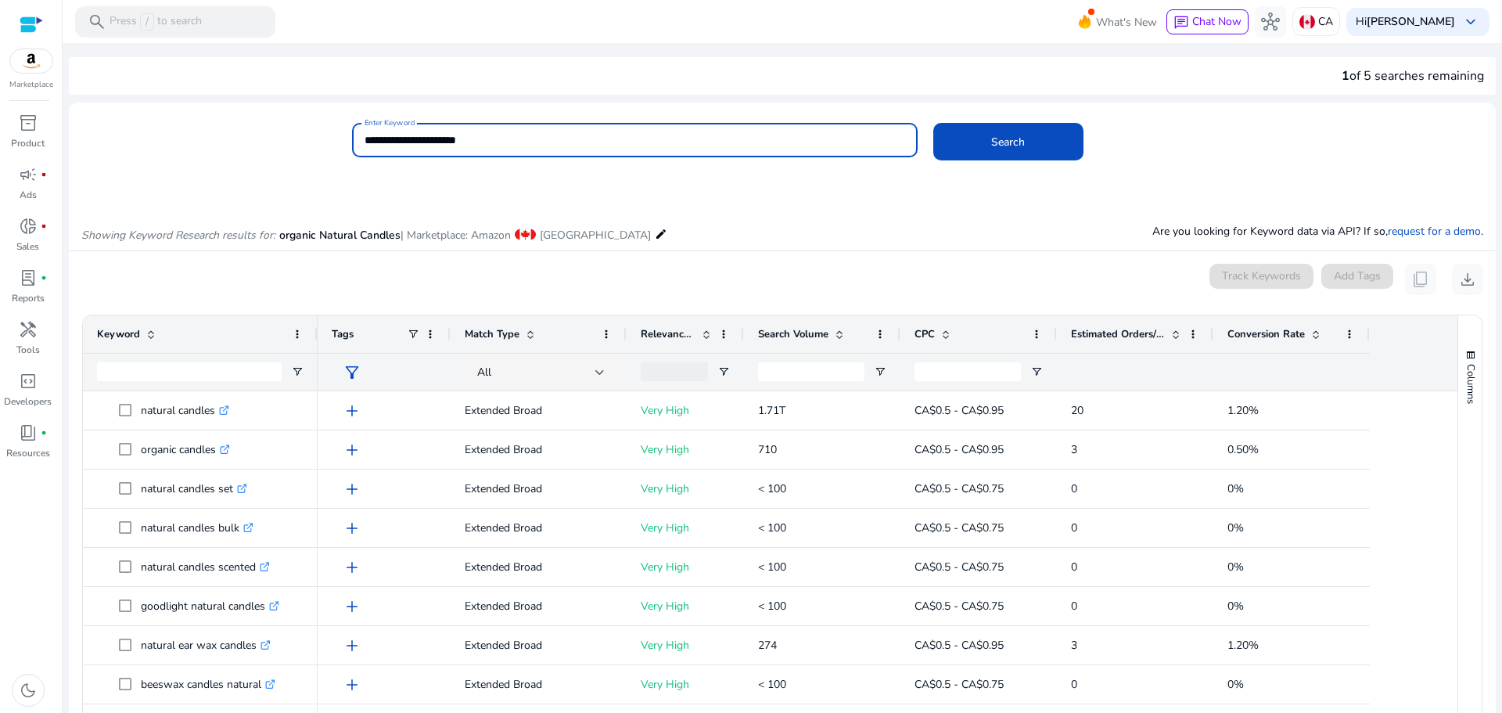
click at [419, 147] on input "**********" at bounding box center [635, 139] width 541 height 17
paste input
type input "**********"
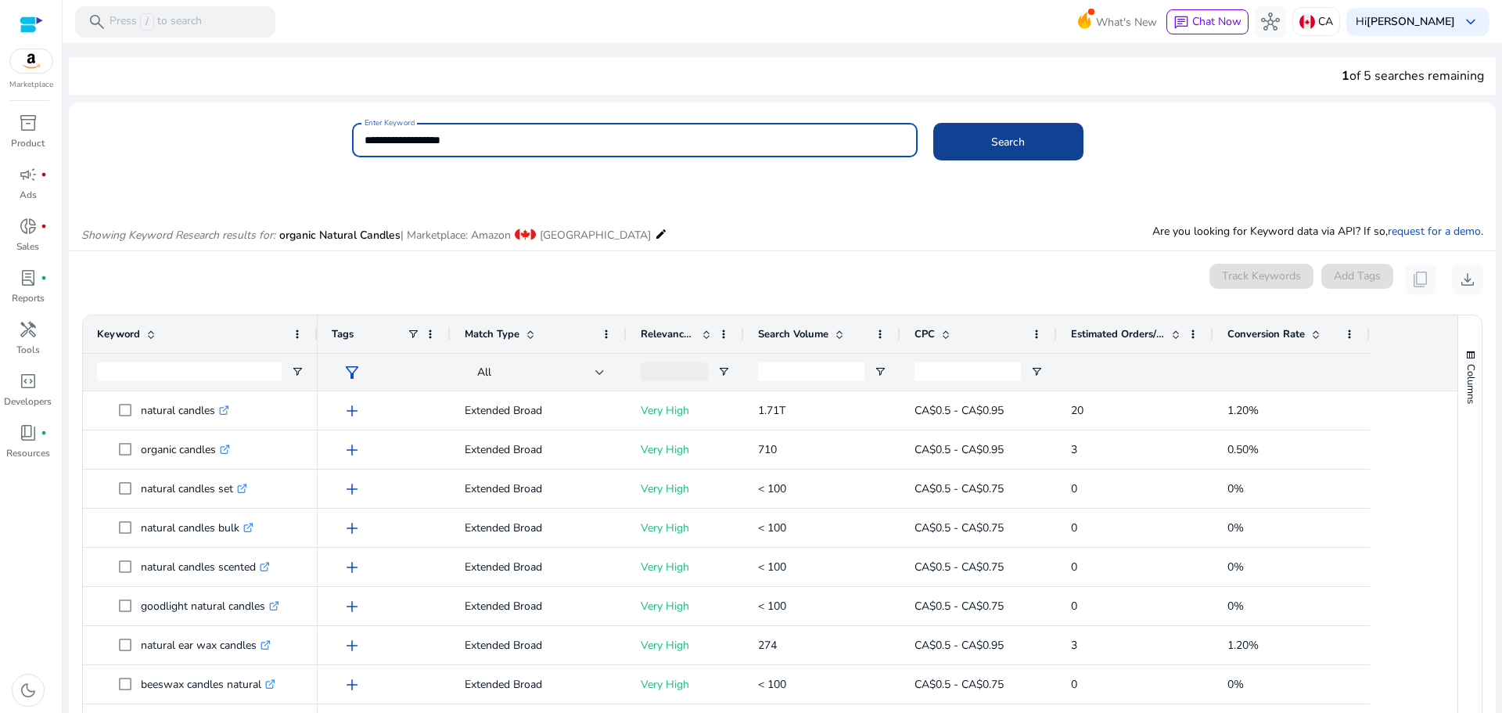
click at [971, 131] on span at bounding box center [1008, 142] width 150 height 38
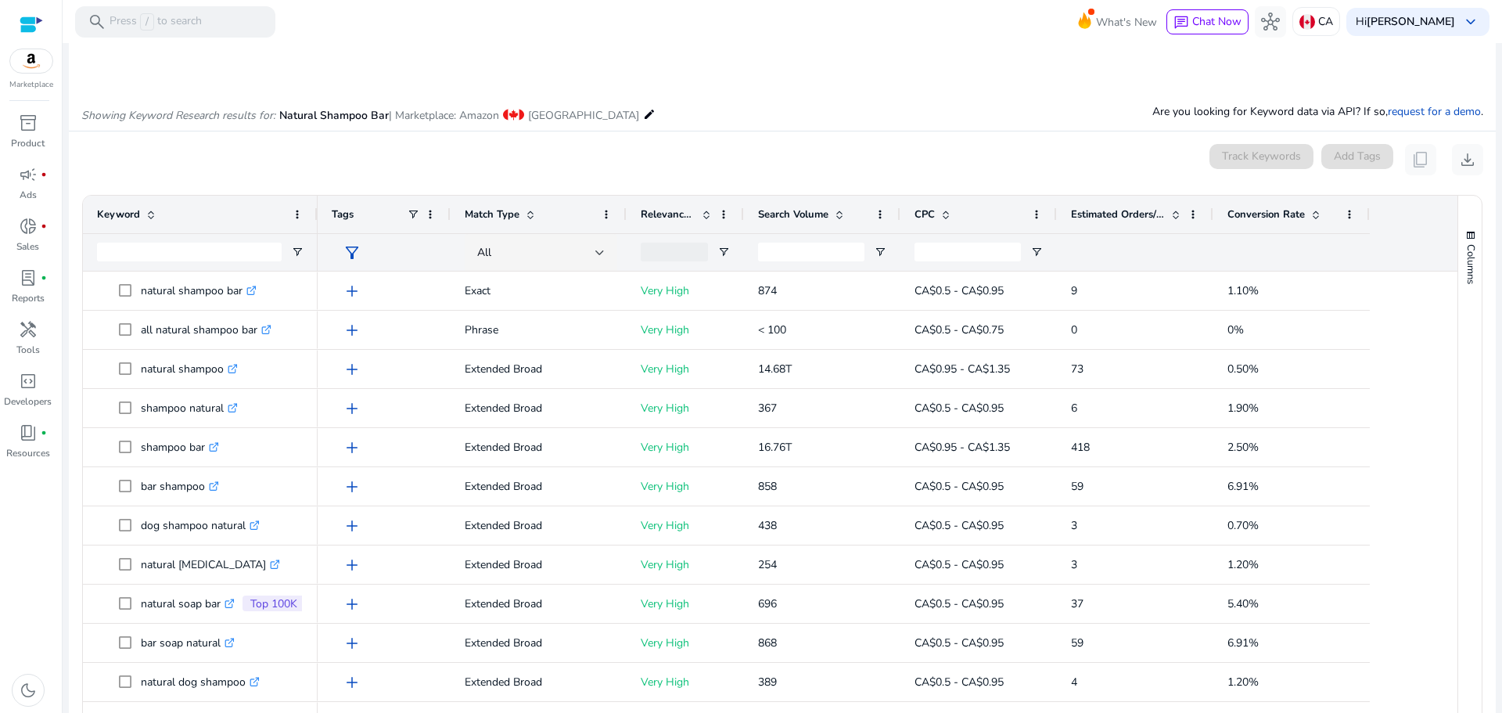
scroll to position [186, 0]
